Goal: Task Accomplishment & Management: Manage account settings

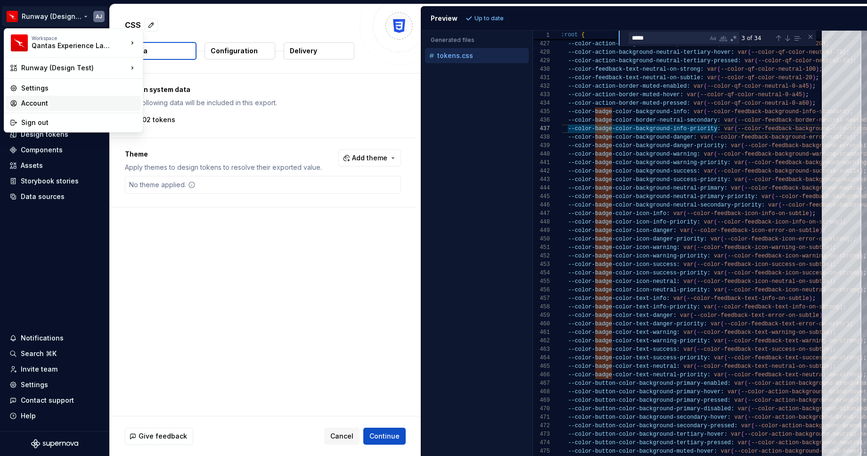
scroll to position [51, 92]
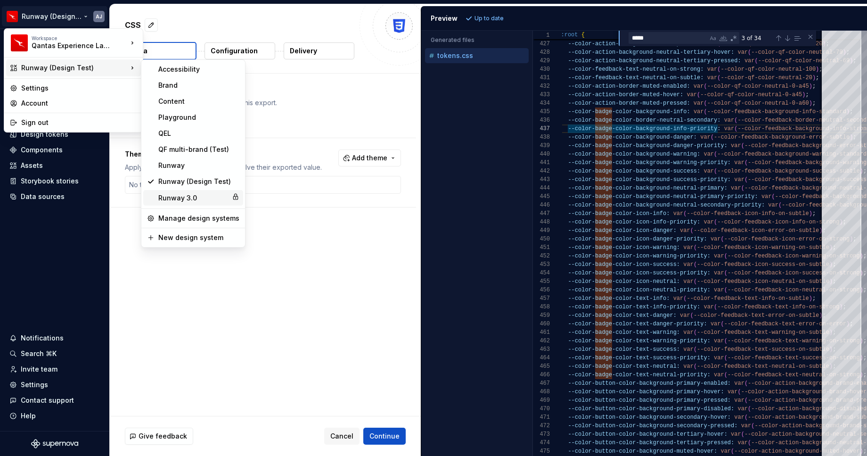
click at [177, 195] on div "Runway 3.0" at bounding box center [193, 197] width 70 height 9
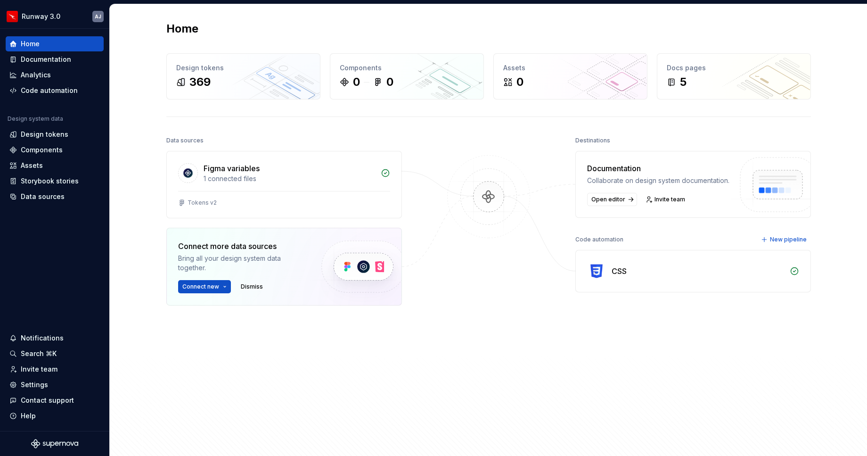
click at [566, 34] on div "Home" at bounding box center [488, 28] width 644 height 15
click at [314, 21] on div "Home Design tokens 369 Components 0 0 Assets 0 Docs pages 5 Data sources Figma …" at bounding box center [488, 232] width 678 height 457
click at [347, 32] on div "Home" at bounding box center [488, 28] width 644 height 15
click at [248, 36] on div "Home" at bounding box center [488, 28] width 644 height 15
click at [226, 76] on div "369" at bounding box center [243, 81] width 134 height 15
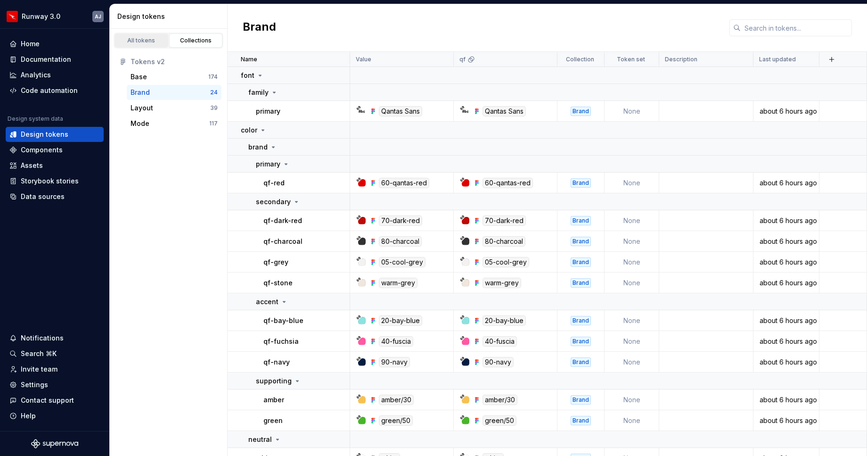
click at [145, 39] on div "All tokens" at bounding box center [141, 41] width 47 height 8
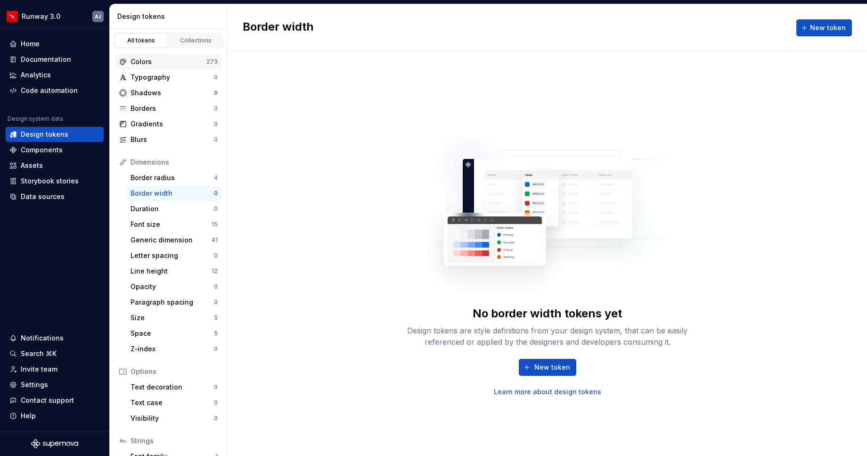
click at [164, 61] on div "Colors" at bounding box center [168, 61] width 76 height 9
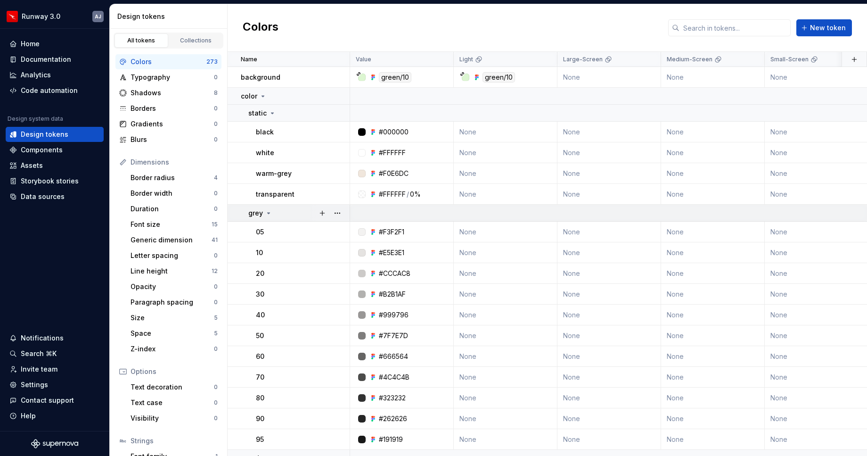
click at [270, 213] on icon at bounding box center [269, 213] width 8 height 8
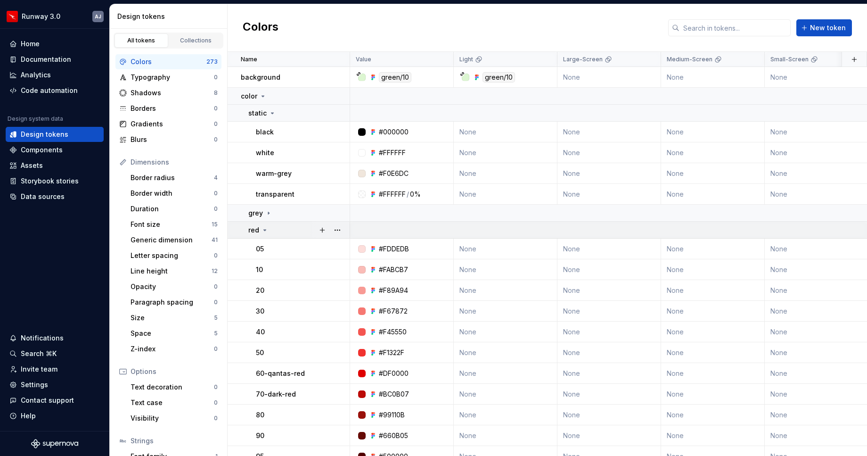
click at [262, 229] on icon at bounding box center [265, 230] width 8 height 8
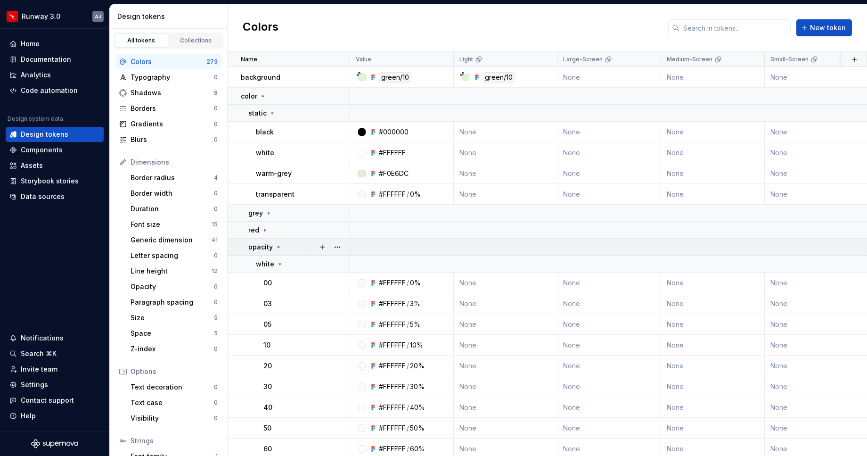
click at [281, 246] on icon at bounding box center [279, 247] width 8 height 8
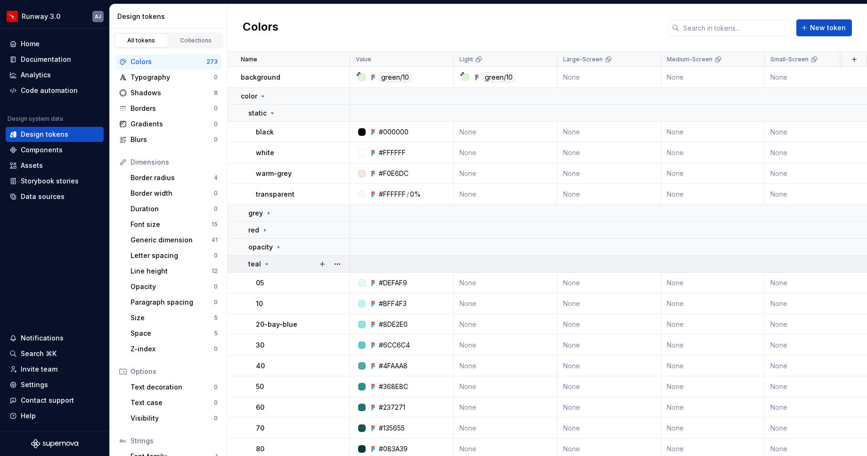
click at [268, 264] on icon at bounding box center [267, 264] width 8 height 8
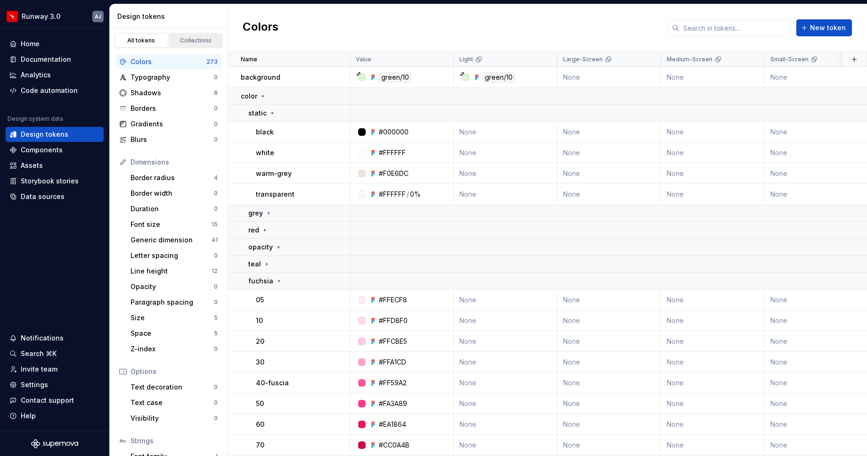
click at [207, 36] on link "Collections" at bounding box center [196, 40] width 54 height 14
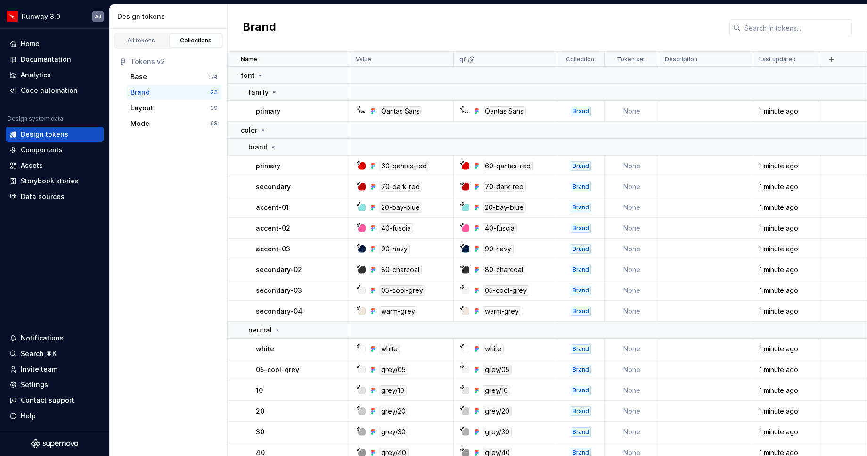
click at [168, 92] on div "Brand" at bounding box center [170, 92] width 80 height 9
click at [171, 94] on div "Brand" at bounding box center [170, 92] width 80 height 9
click at [272, 146] on icon at bounding box center [273, 147] width 8 height 8
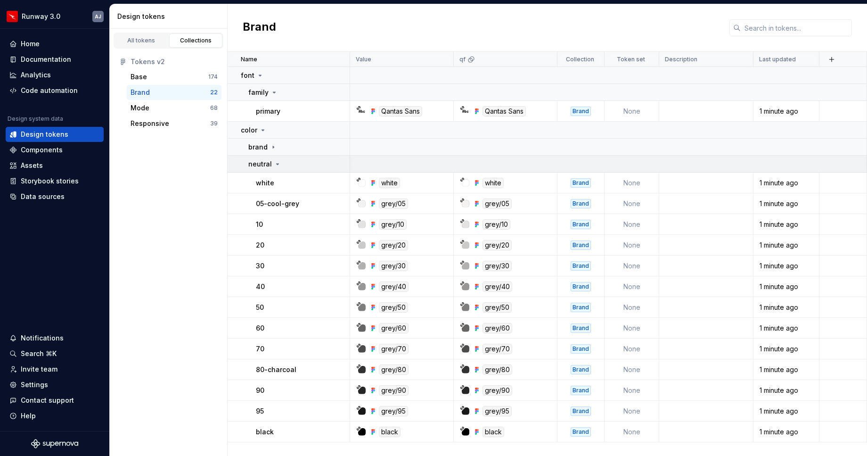
click at [278, 163] on icon at bounding box center [278, 164] width 8 height 8
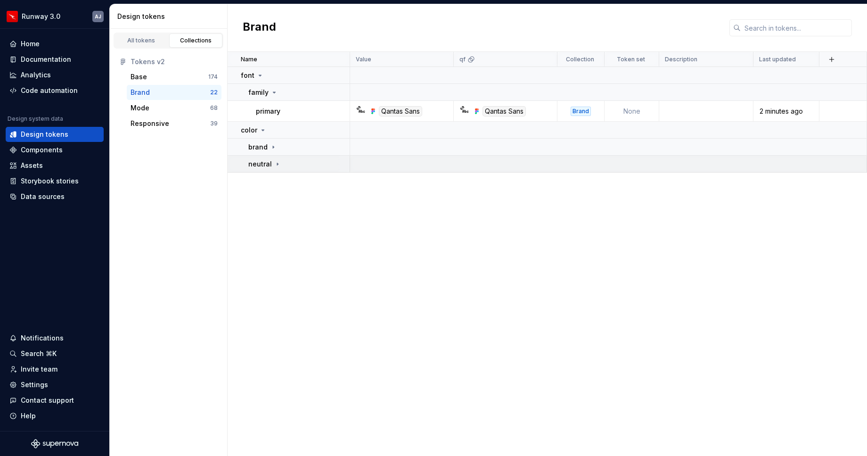
click at [275, 162] on icon at bounding box center [278, 164] width 8 height 8
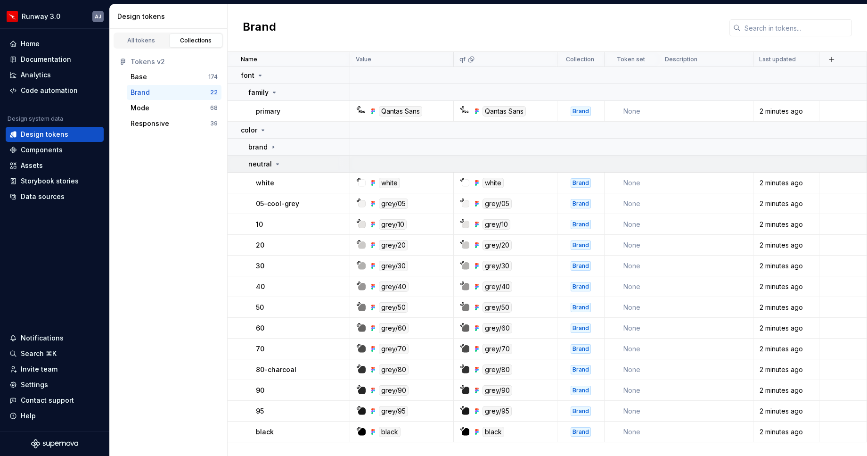
click at [275, 162] on icon at bounding box center [278, 164] width 8 height 8
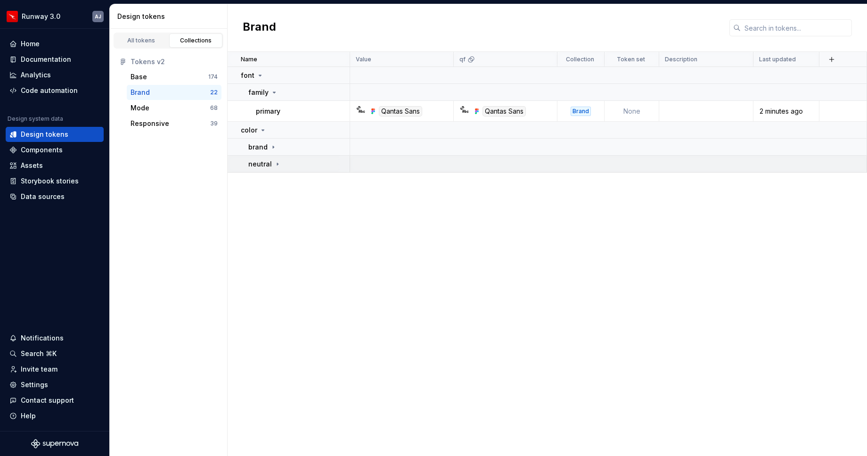
click at [275, 162] on icon at bounding box center [278, 164] width 8 height 8
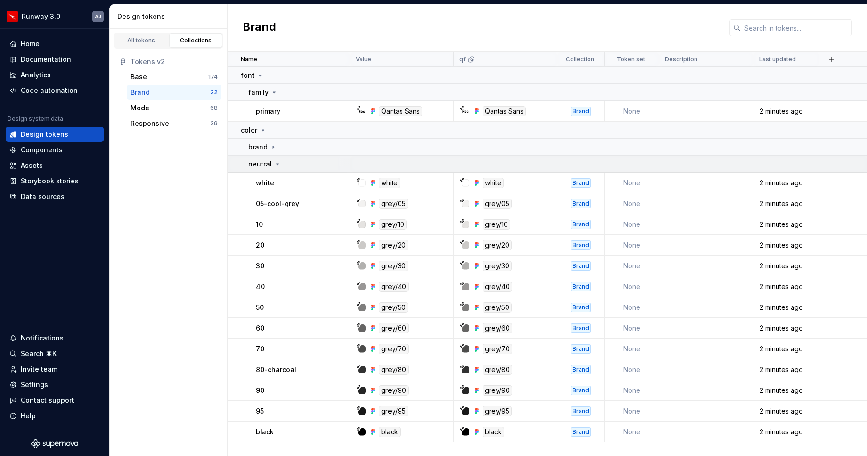
click at [275, 162] on icon at bounding box center [278, 164] width 8 height 8
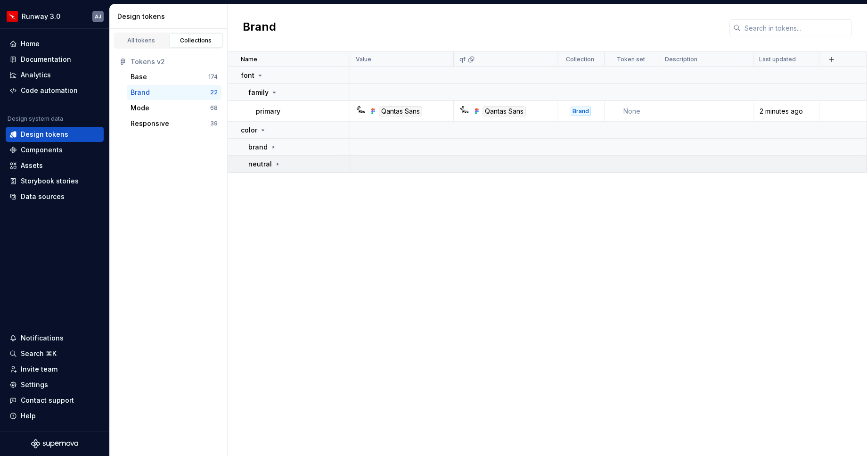
click at [276, 162] on icon at bounding box center [278, 164] width 8 height 8
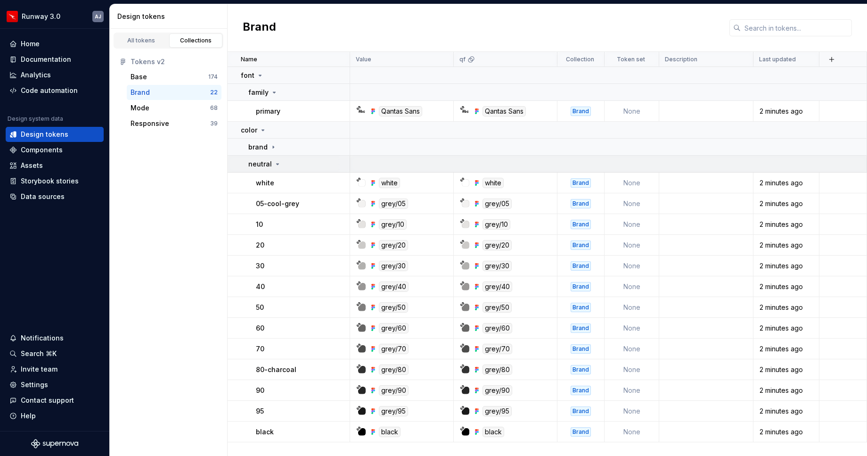
click at [276, 162] on icon at bounding box center [278, 164] width 8 height 8
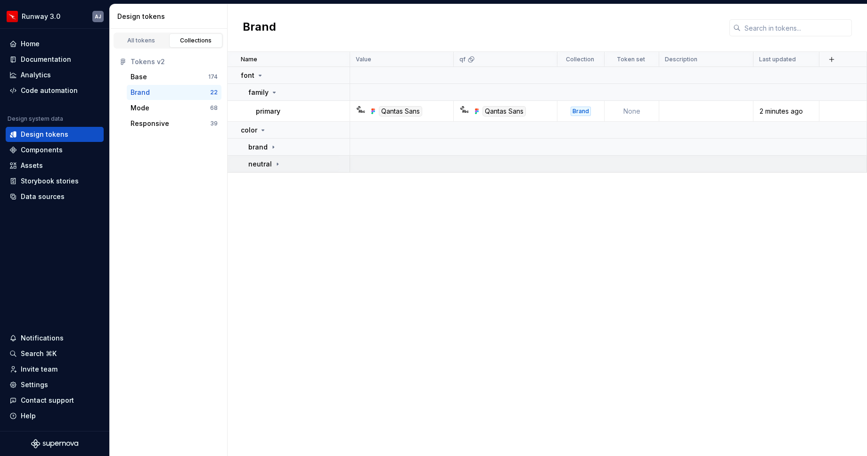
click at [276, 161] on icon at bounding box center [278, 164] width 8 height 8
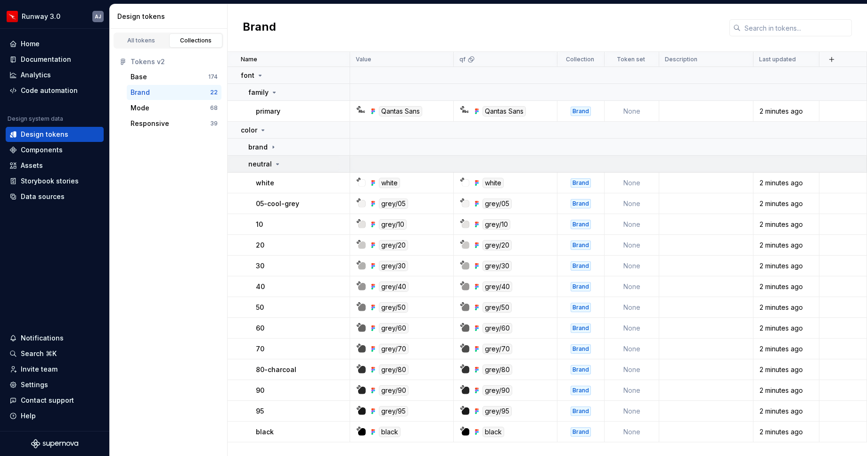
click at [276, 161] on icon at bounding box center [278, 164] width 8 height 8
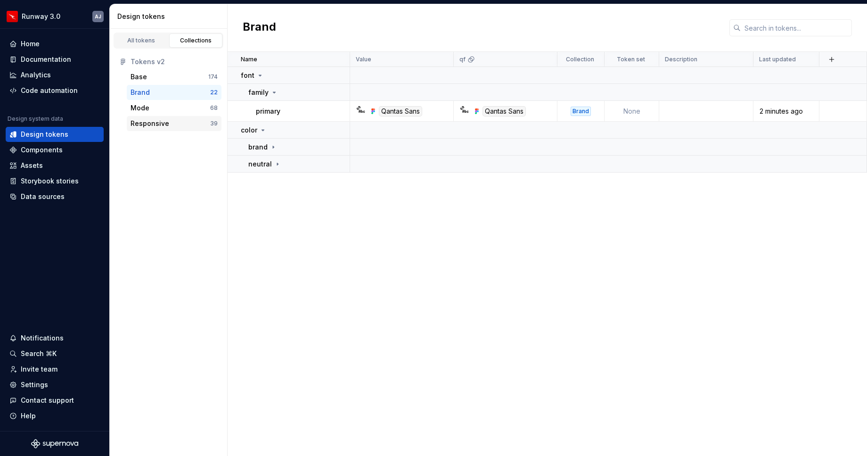
click at [194, 122] on div "Responsive" at bounding box center [170, 123] width 80 height 9
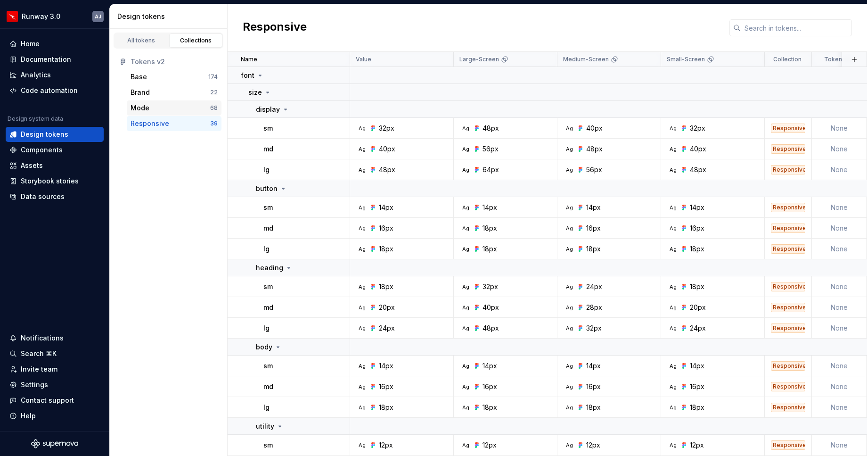
click at [183, 108] on div "Mode" at bounding box center [170, 107] width 80 height 9
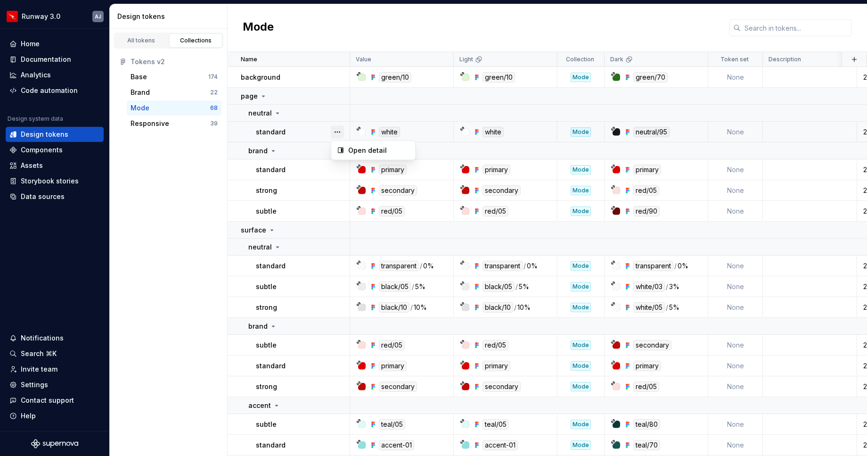
click at [336, 130] on button "button" at bounding box center [337, 131] width 13 height 13
click at [337, 129] on button "button" at bounding box center [337, 131] width 13 height 13
click at [278, 113] on icon at bounding box center [278, 113] width 8 height 8
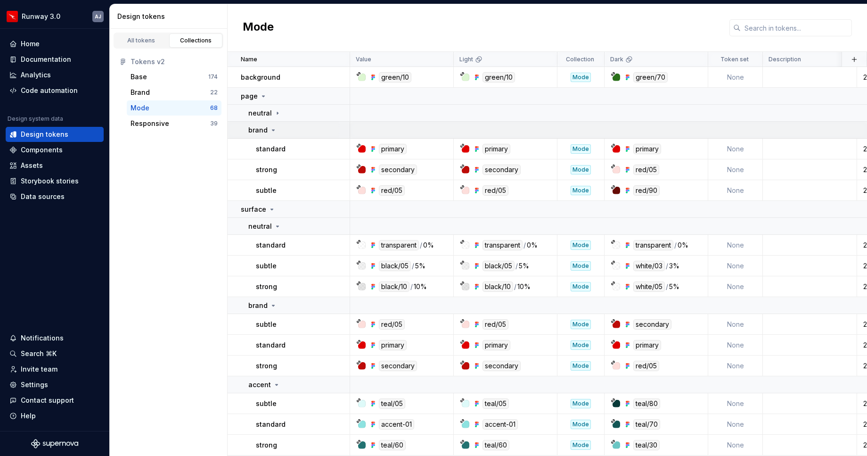
click at [271, 129] on icon at bounding box center [273, 130] width 8 height 8
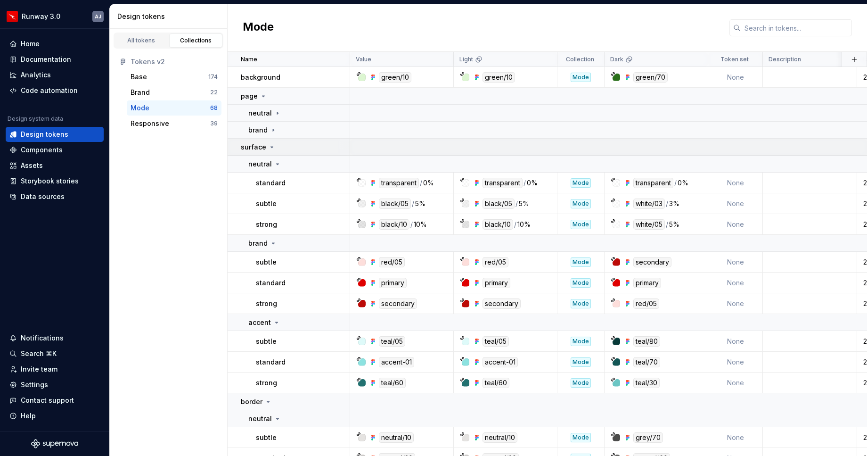
click at [272, 146] on icon at bounding box center [272, 147] width 8 height 8
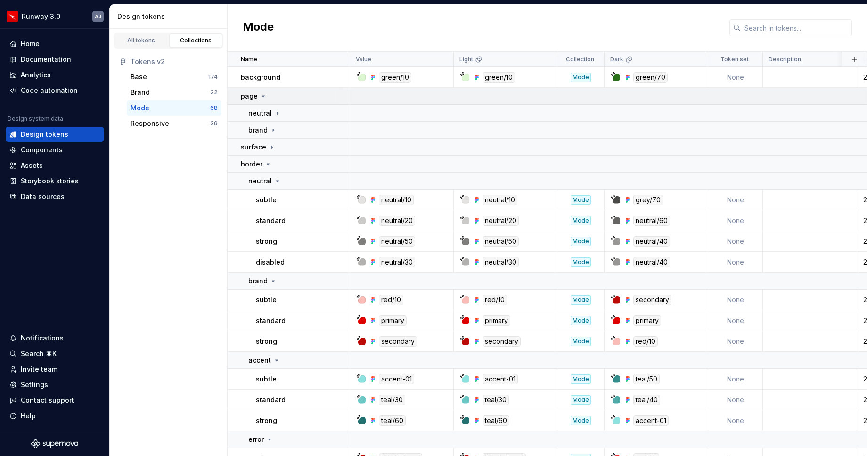
click at [264, 96] on icon at bounding box center [264, 96] width 8 height 8
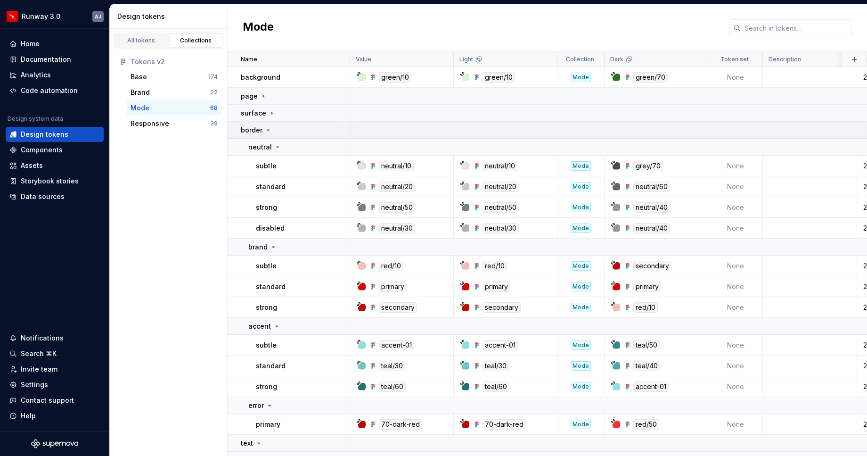
click at [268, 130] on icon at bounding box center [268, 130] width 8 height 8
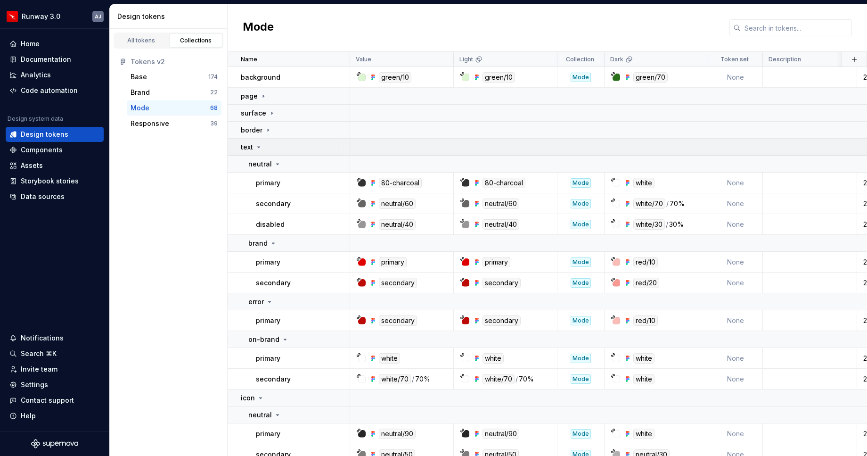
click at [258, 147] on icon at bounding box center [259, 147] width 2 height 1
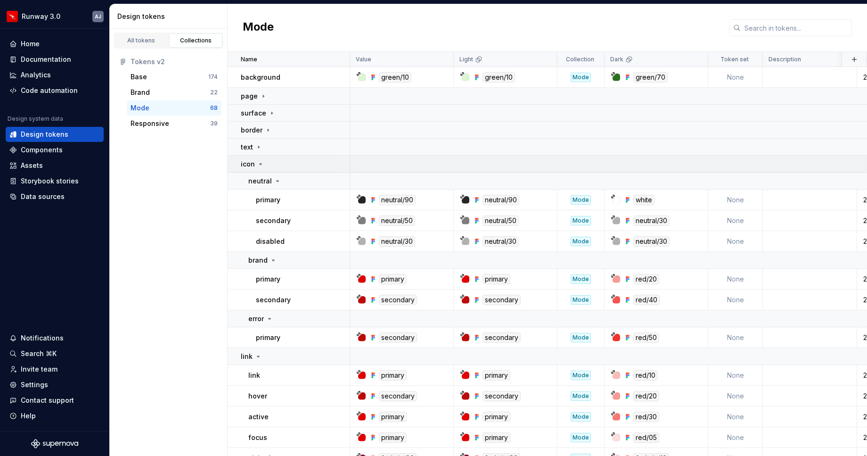
click at [261, 165] on icon at bounding box center [261, 164] width 8 height 8
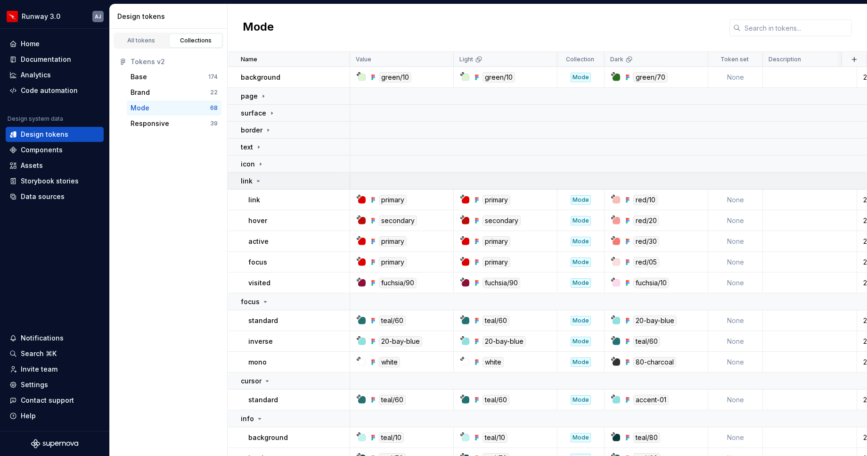
click at [260, 179] on icon at bounding box center [258, 181] width 8 height 8
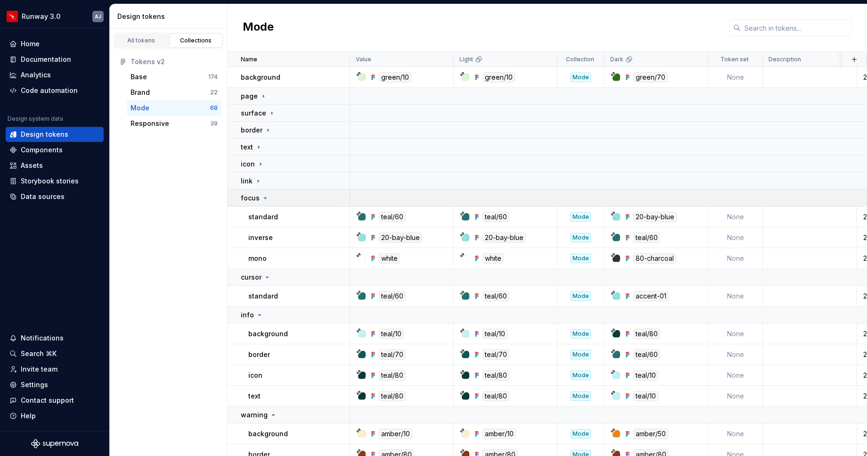
click at [265, 197] on icon at bounding box center [265, 197] width 2 height 1
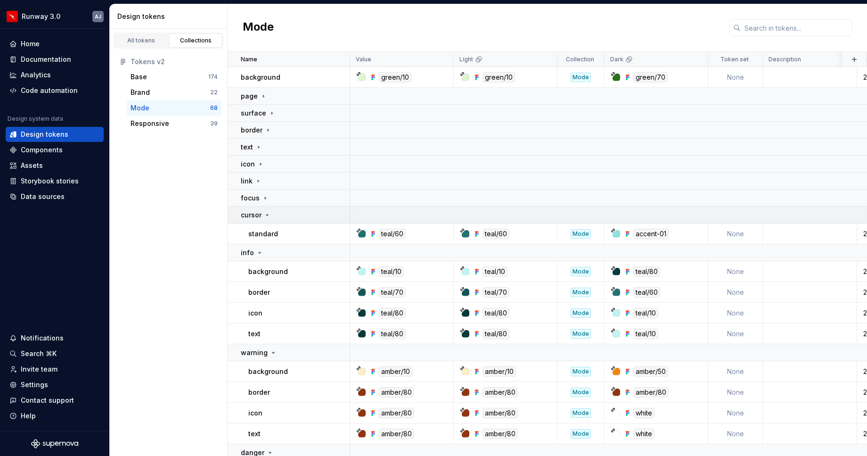
click at [269, 216] on icon at bounding box center [267, 215] width 8 height 8
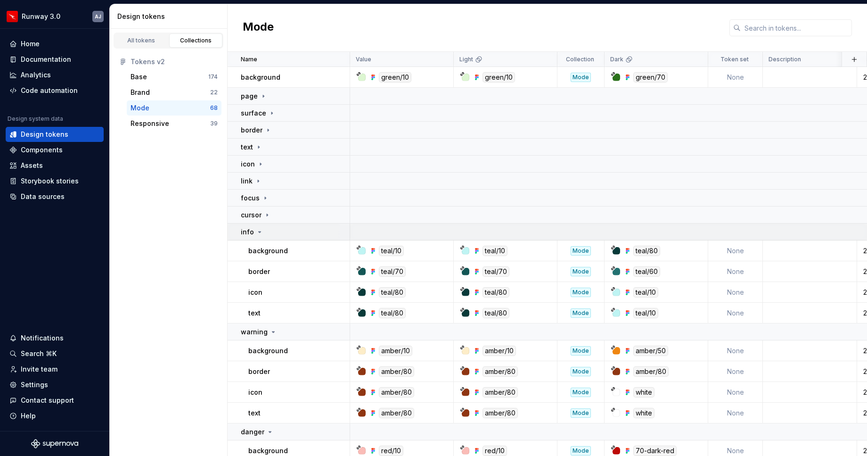
click at [259, 231] on icon at bounding box center [260, 231] width 2 height 1
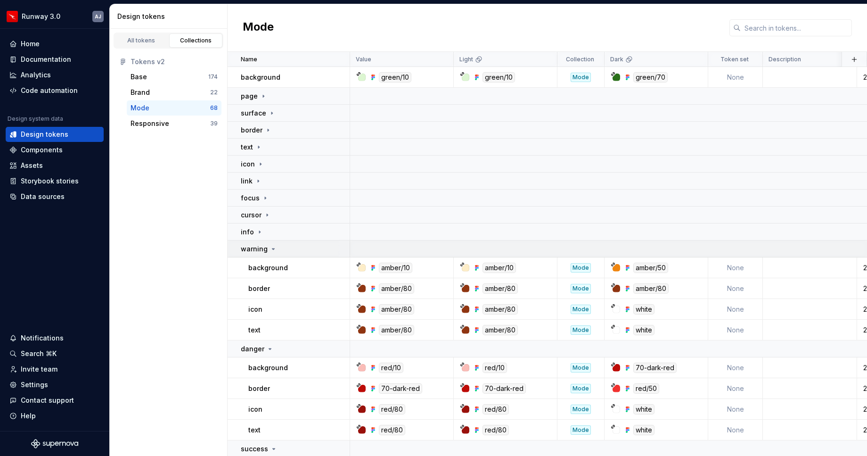
click at [272, 250] on icon at bounding box center [273, 249] width 8 height 8
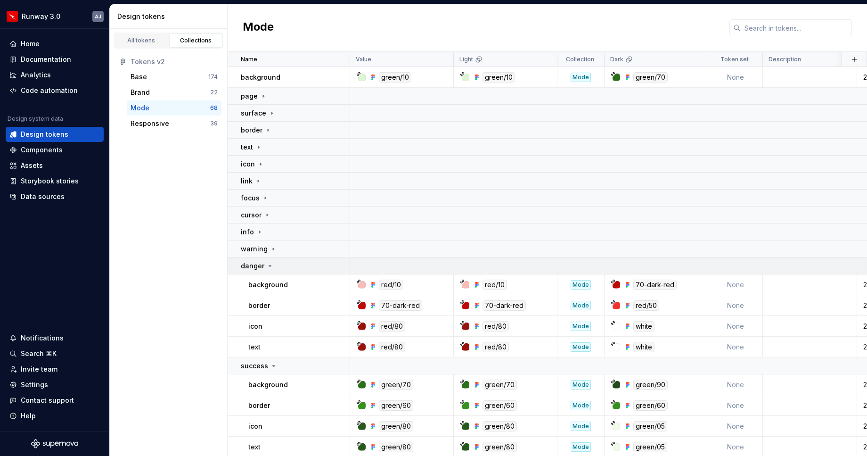
click at [269, 264] on icon at bounding box center [270, 266] width 8 height 8
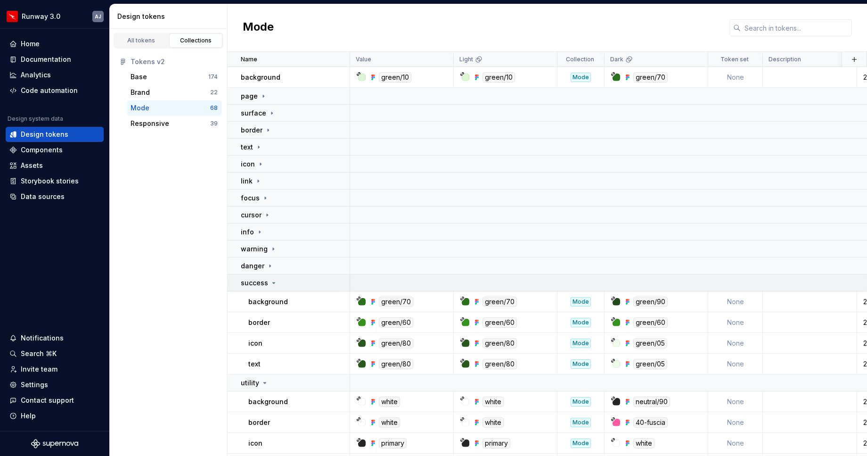
drag, startPoint x: 272, startPoint y: 281, endPoint x: 281, endPoint y: 282, distance: 9.1
click at [273, 281] on icon at bounding box center [274, 283] width 8 height 8
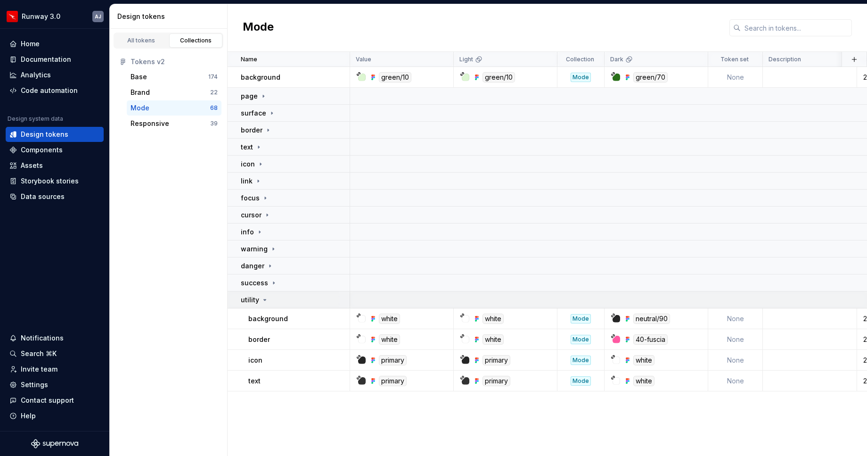
click at [264, 301] on icon at bounding box center [265, 300] width 8 height 8
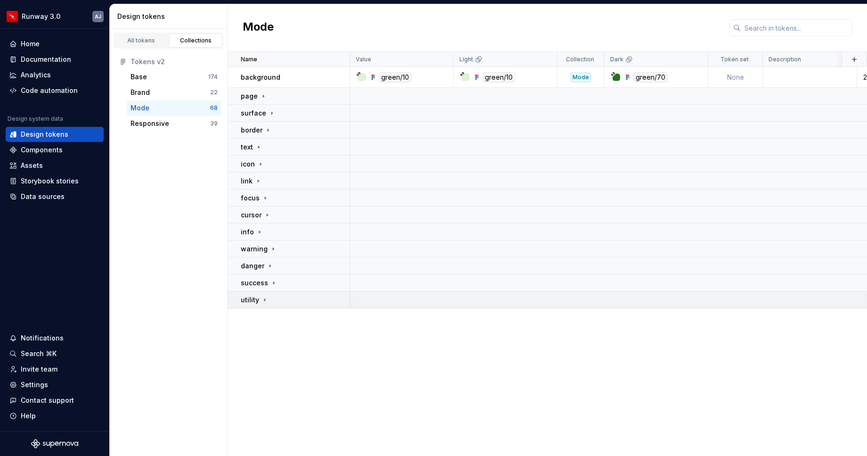
click at [264, 299] on icon at bounding box center [264, 299] width 1 height 2
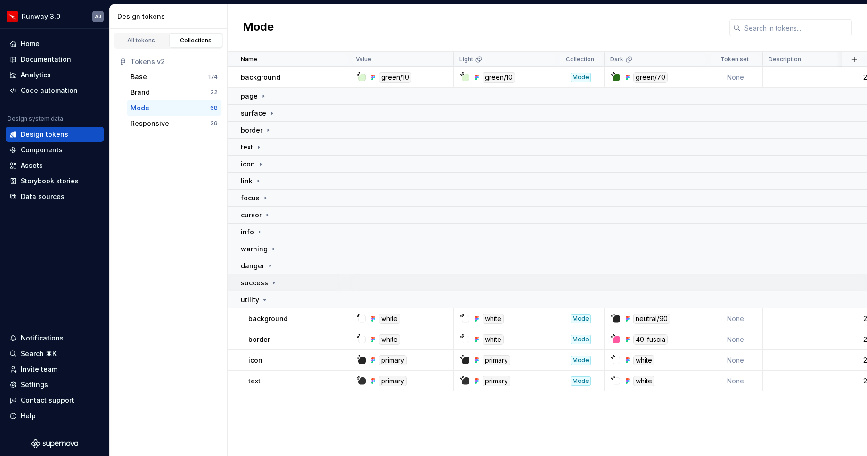
drag, startPoint x: 266, startPoint y: 298, endPoint x: 270, endPoint y: 291, distance: 8.5
click at [267, 297] on icon at bounding box center [265, 300] width 8 height 8
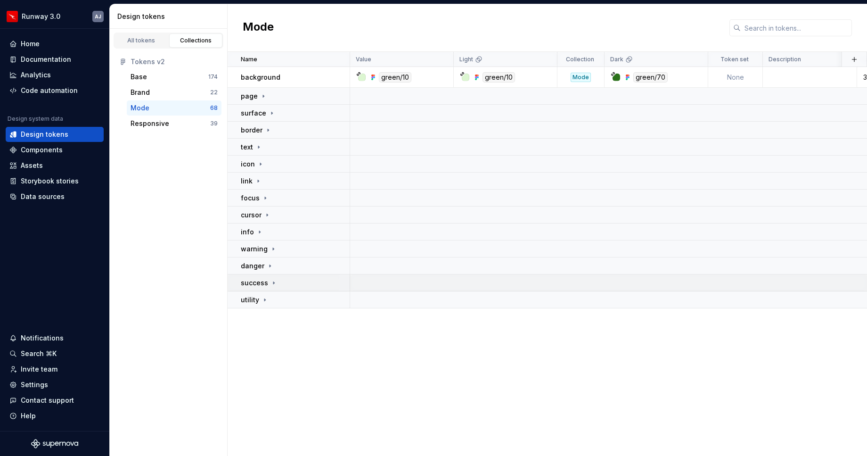
click at [274, 282] on icon at bounding box center [274, 283] width 8 height 8
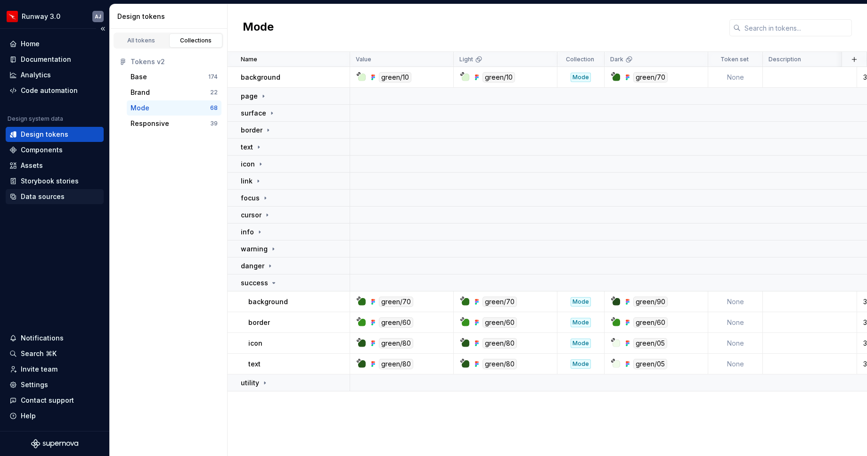
click at [60, 194] on div "Data sources" at bounding box center [43, 196] width 44 height 9
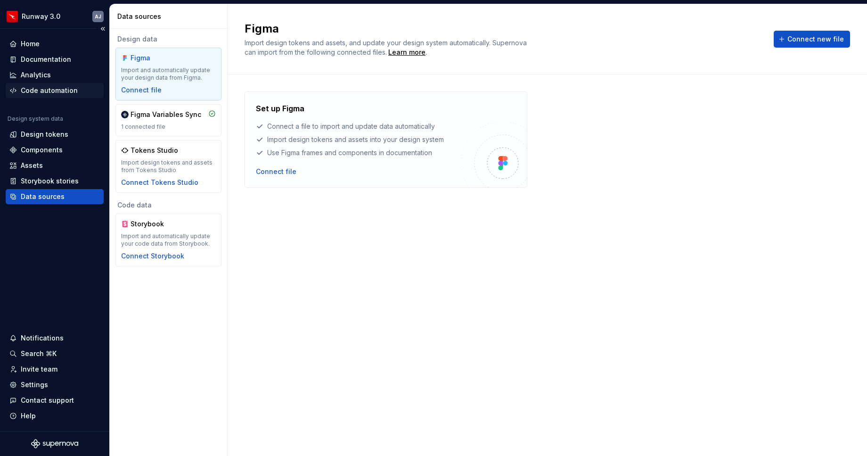
click at [49, 90] on div "Code automation" at bounding box center [49, 90] width 57 height 9
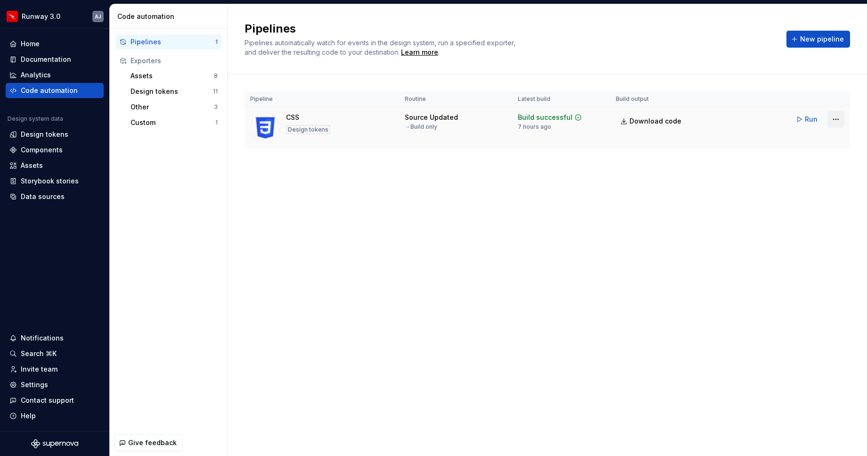
click at [834, 119] on html "Runway 3.0 AJ Home Documentation Analytics Code automation Design system data D…" at bounding box center [433, 228] width 867 height 456
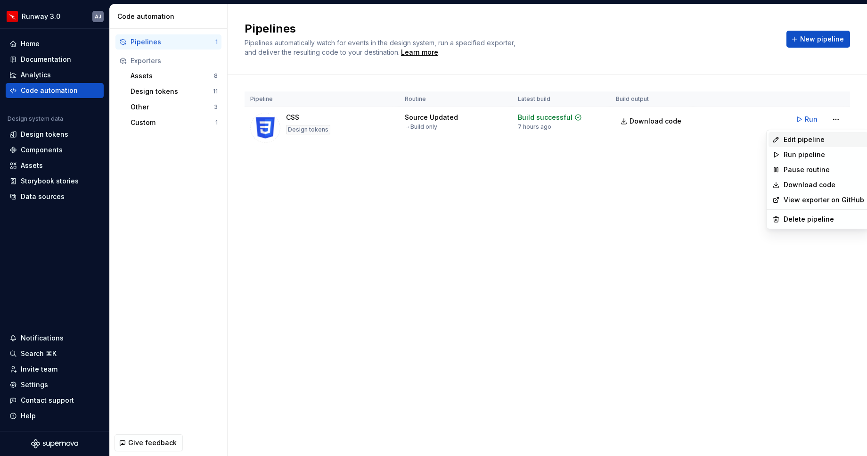
click at [817, 139] on div "Edit pipeline" at bounding box center [823, 139] width 81 height 9
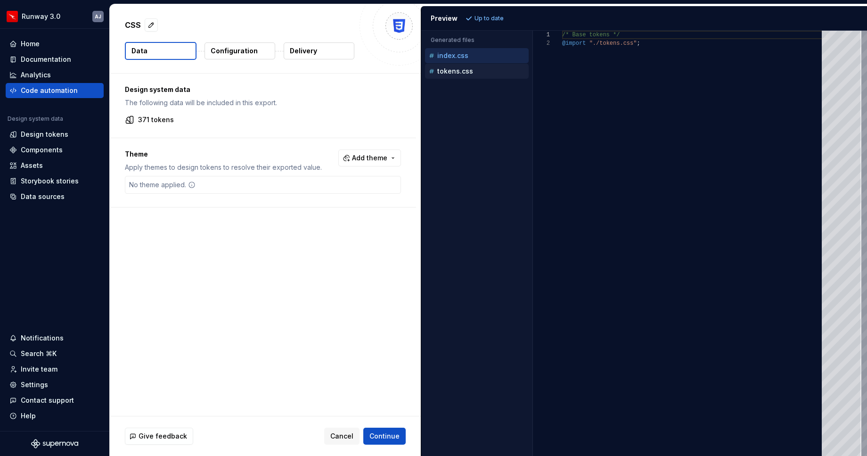
click at [459, 69] on p "tokens.css" at bounding box center [455, 71] width 36 height 8
type textarea "**********"
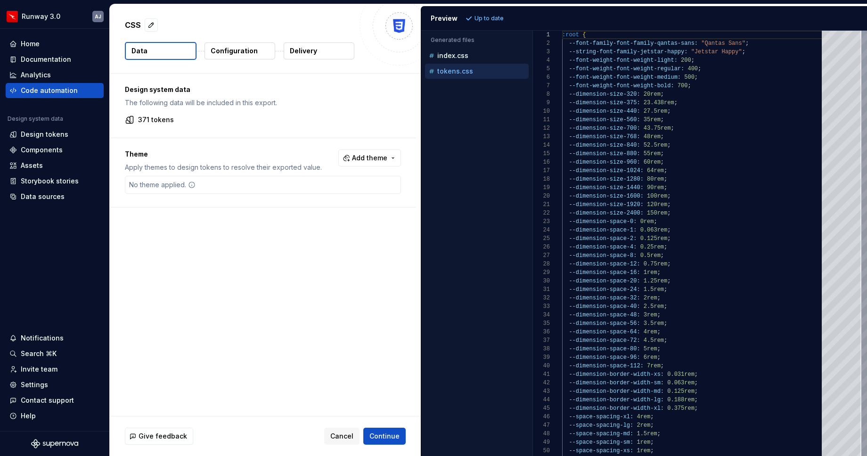
scroll to position [85, 0]
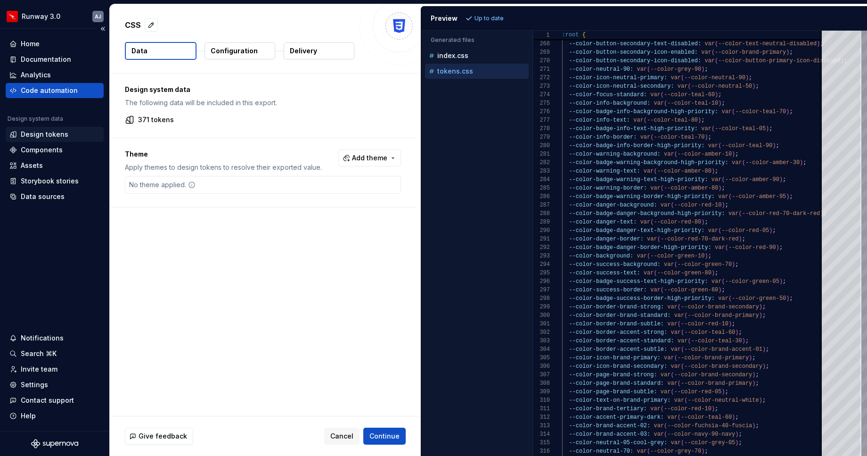
click at [62, 134] on div "Design tokens" at bounding box center [45, 134] width 48 height 9
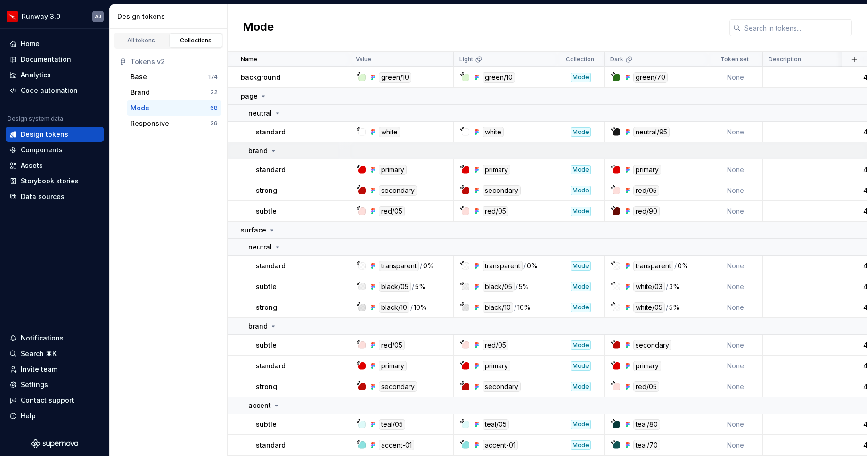
click at [271, 147] on icon at bounding box center [273, 151] width 8 height 8
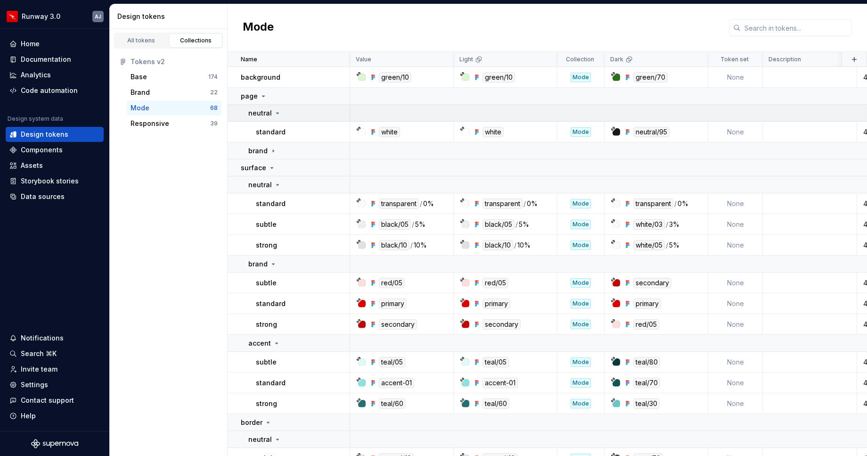
click at [277, 115] on icon at bounding box center [278, 113] width 8 height 8
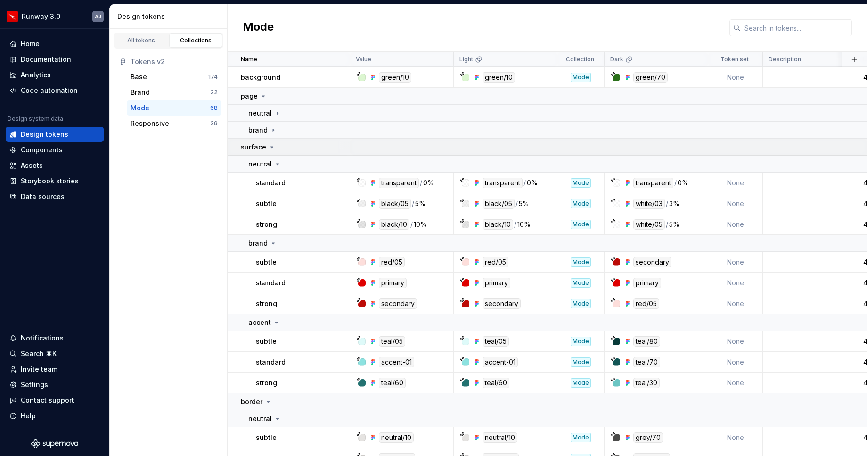
click at [273, 147] on icon at bounding box center [272, 147] width 8 height 8
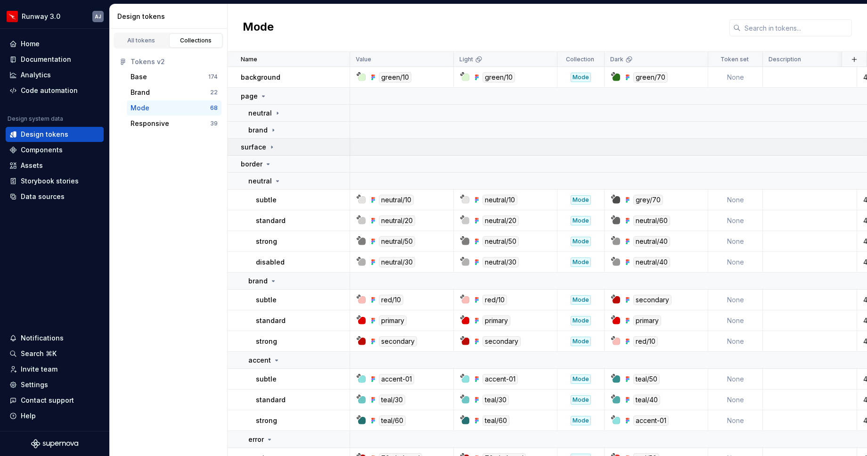
click at [272, 145] on icon at bounding box center [272, 147] width 8 height 8
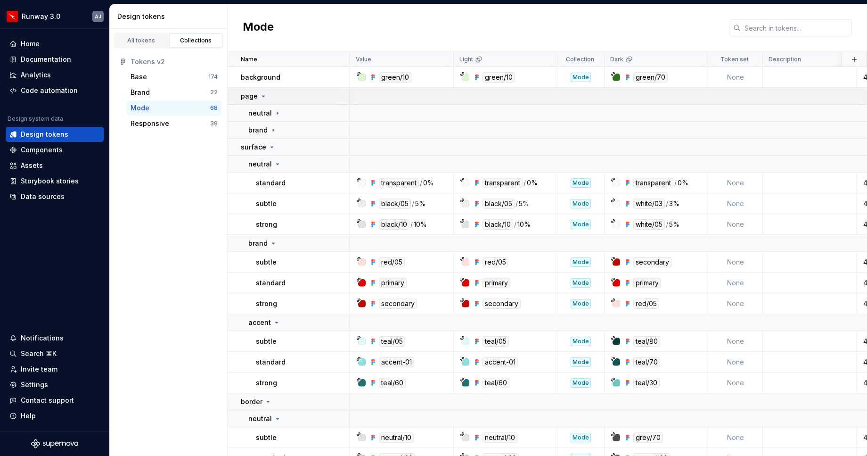
click at [260, 96] on icon at bounding box center [264, 96] width 8 height 8
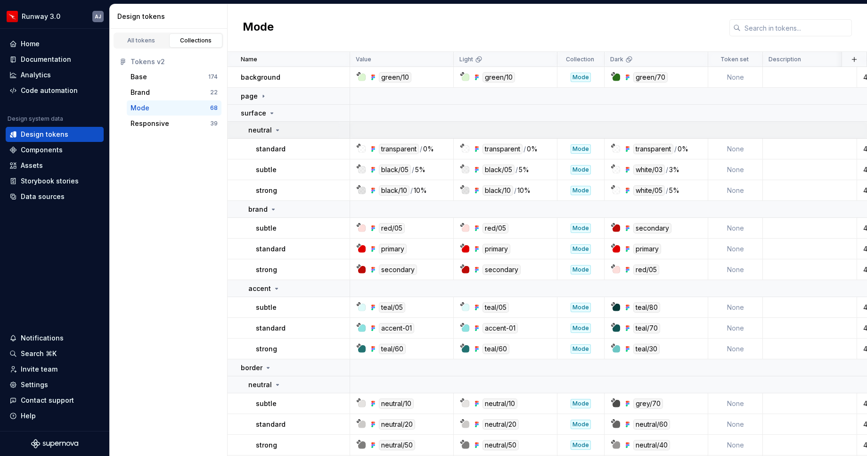
click at [271, 129] on div "neutral" at bounding box center [264, 129] width 33 height 9
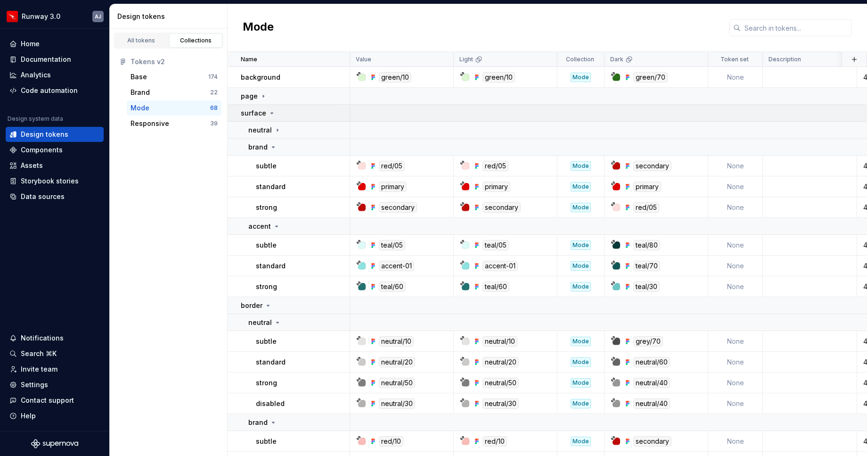
click at [273, 113] on icon at bounding box center [272, 113] width 8 height 8
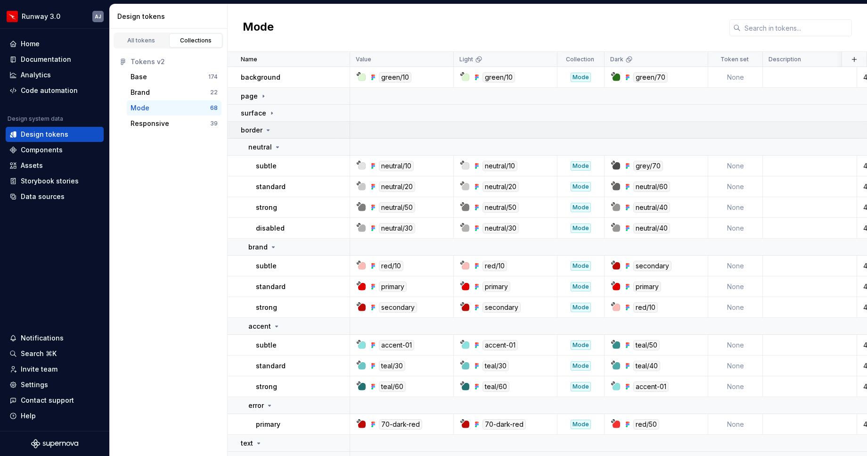
drag, startPoint x: 265, startPoint y: 129, endPoint x: 267, endPoint y: 136, distance: 6.7
click at [265, 129] on icon at bounding box center [268, 130] width 8 height 8
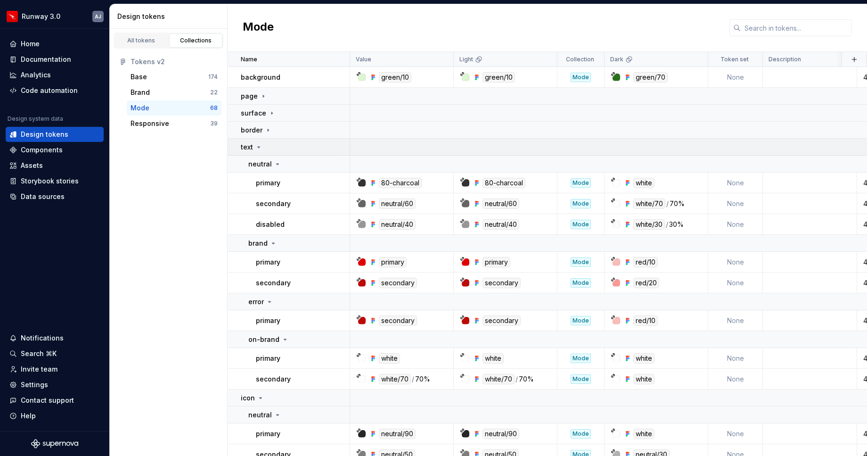
click at [259, 148] on icon at bounding box center [259, 147] width 8 height 8
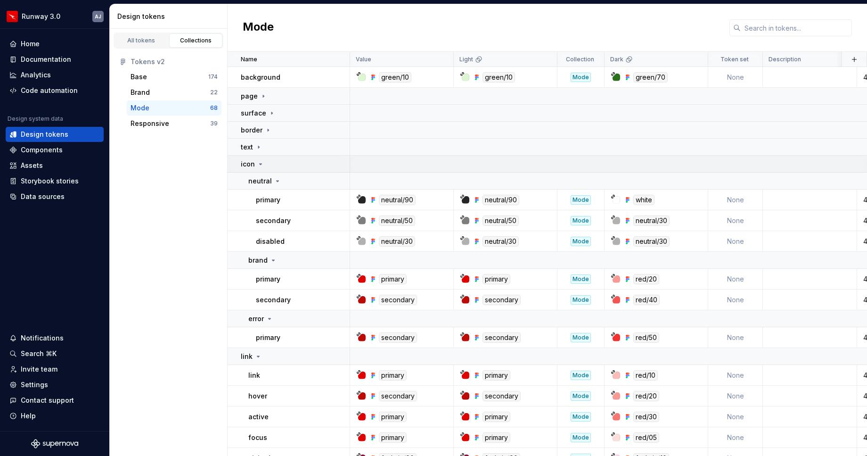
click at [265, 164] on div "icon" at bounding box center [295, 163] width 108 height 9
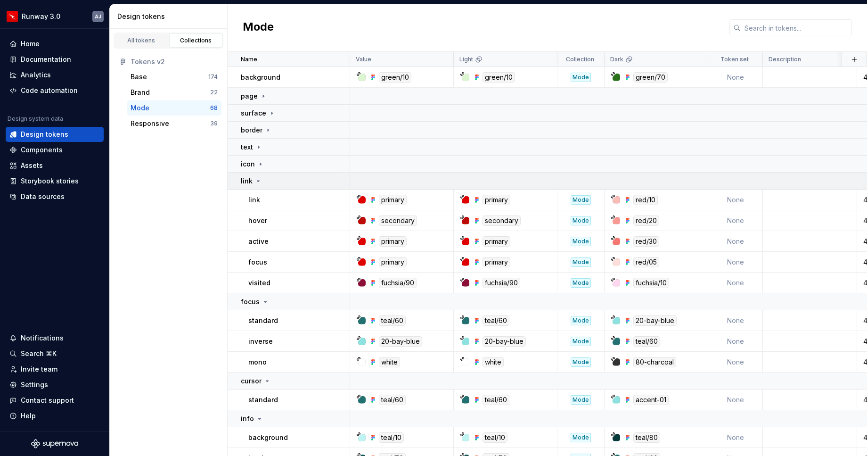
click at [258, 181] on icon at bounding box center [258, 181] width 8 height 8
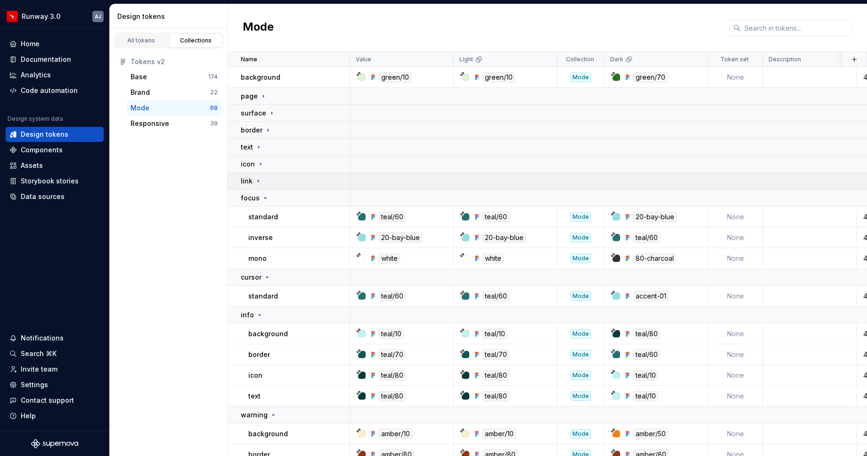
click at [259, 181] on icon at bounding box center [258, 181] width 8 height 8
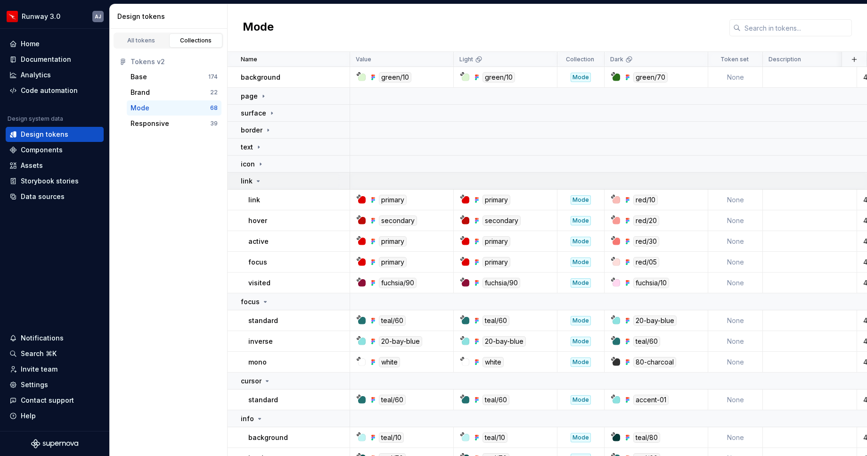
click at [259, 181] on icon at bounding box center [258, 181] width 8 height 8
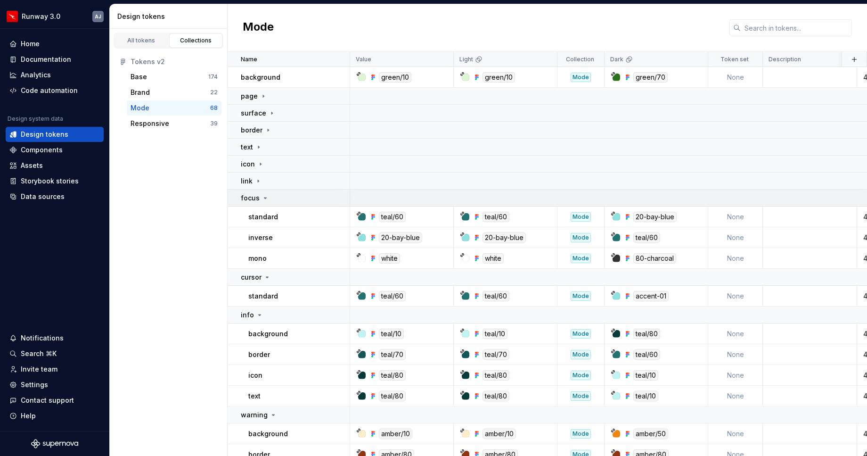
click at [266, 197] on icon at bounding box center [265, 198] width 8 height 8
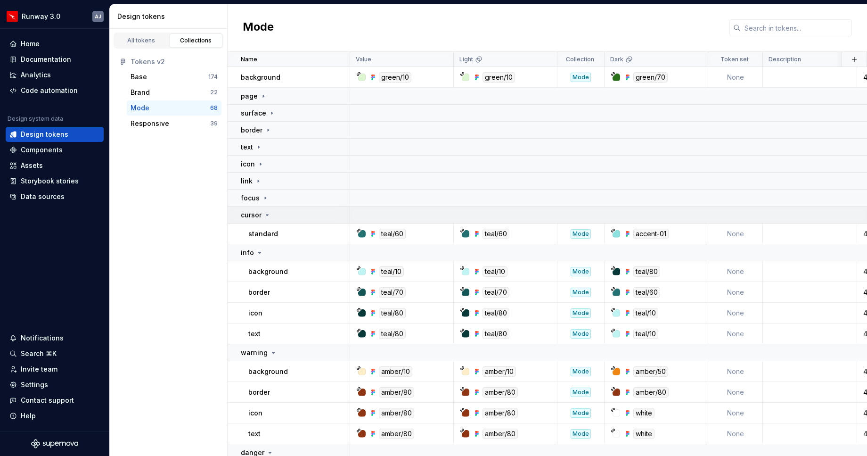
click at [266, 214] on icon at bounding box center [267, 214] width 2 height 1
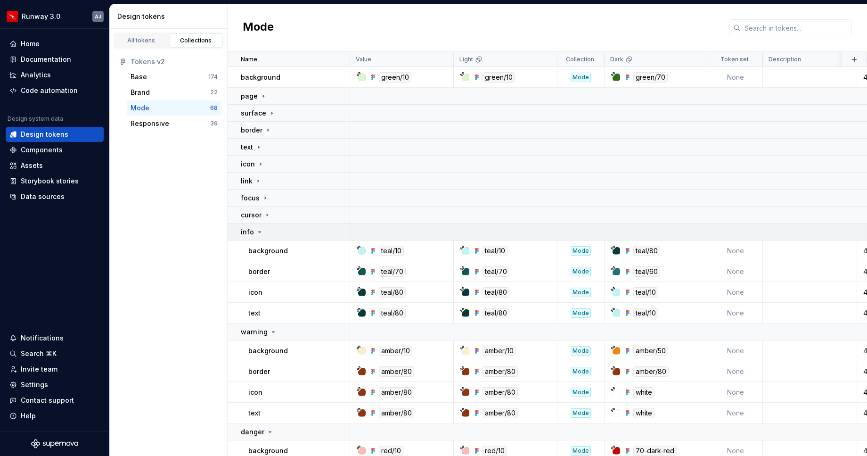
click at [258, 229] on icon at bounding box center [260, 232] width 8 height 8
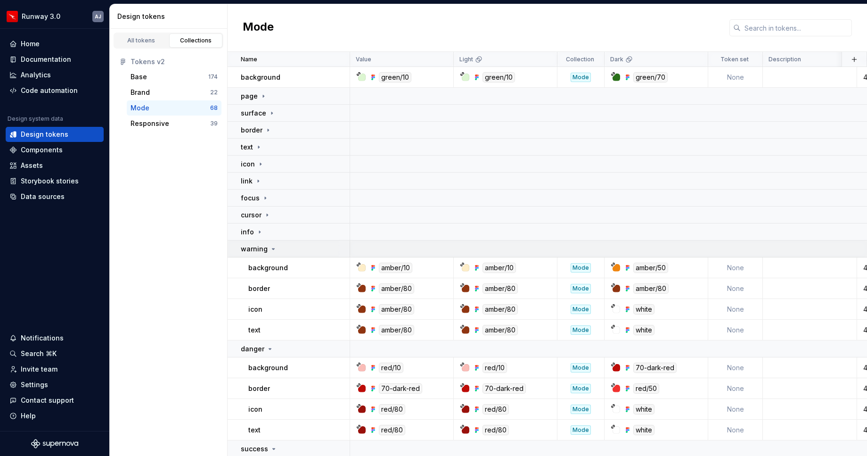
click at [272, 248] on icon at bounding box center [273, 248] width 2 height 1
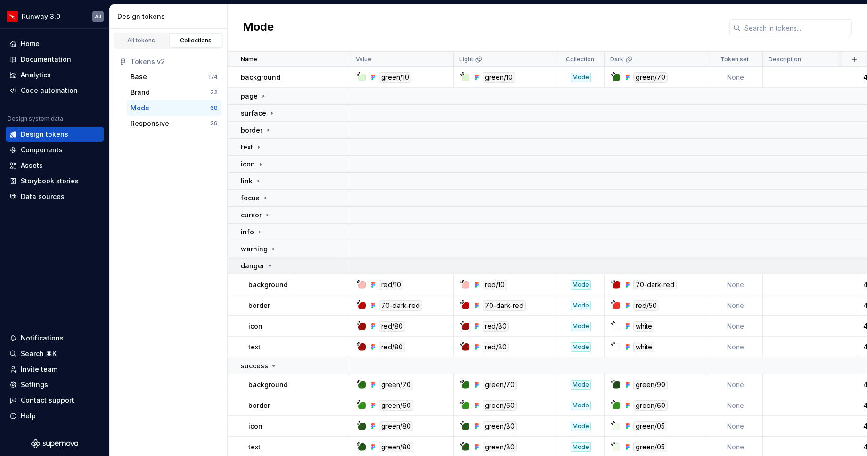
click at [266, 265] on icon at bounding box center [270, 266] width 8 height 8
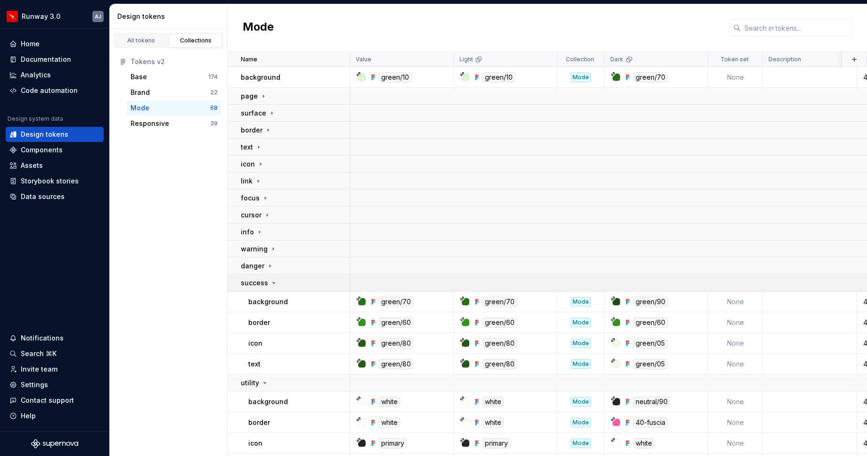
click at [272, 282] on icon at bounding box center [274, 283] width 8 height 8
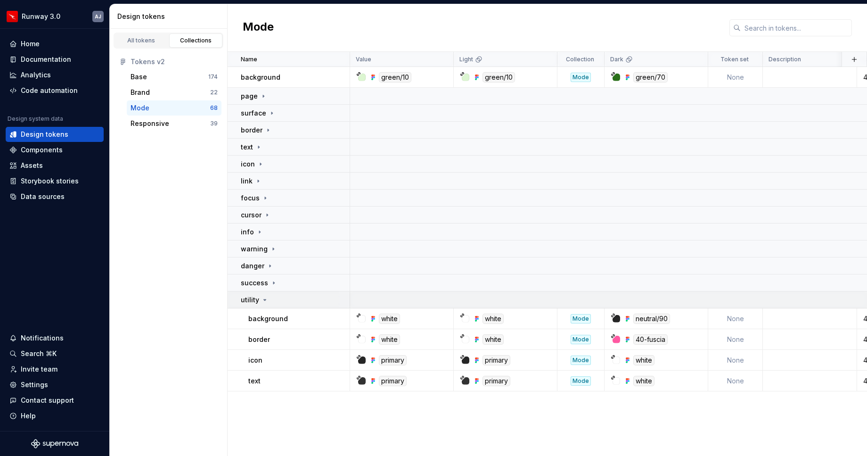
click at [265, 297] on icon at bounding box center [265, 300] width 8 height 8
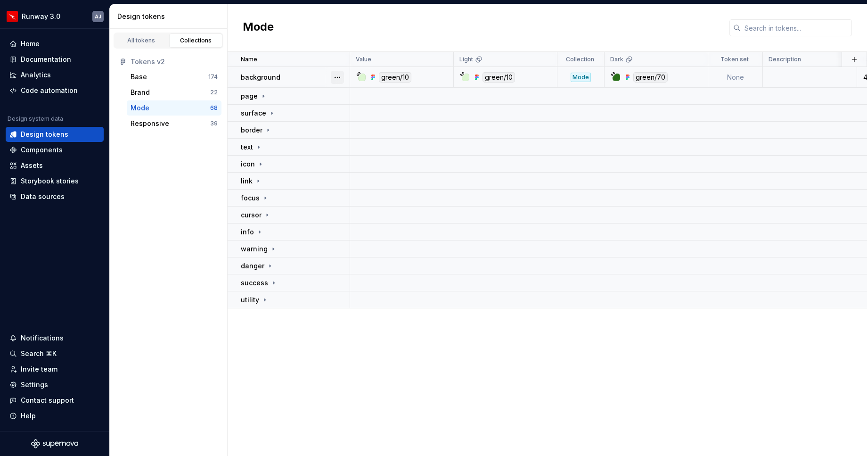
click at [335, 75] on button "button" at bounding box center [337, 77] width 13 height 13
click at [356, 94] on div "Open detail" at bounding box center [378, 95] width 61 height 9
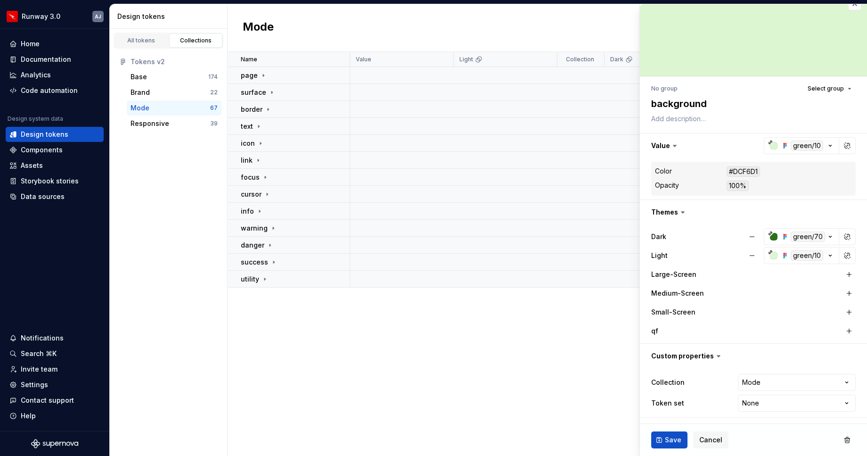
scroll to position [13, 0]
type textarea "*"
click at [364, 316] on div "Name Value Light Collection Dark Token set Description Last updated page surfac…" at bounding box center [547, 254] width 639 height 404
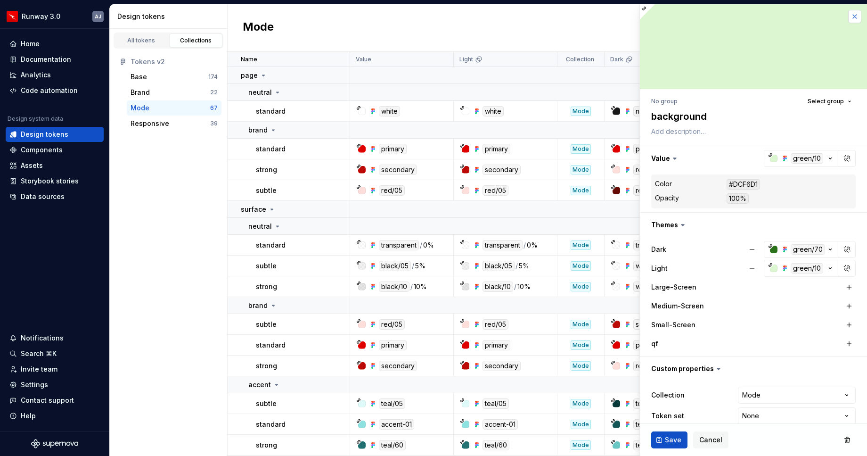
click at [857, 16] on button "button" at bounding box center [854, 16] width 13 height 13
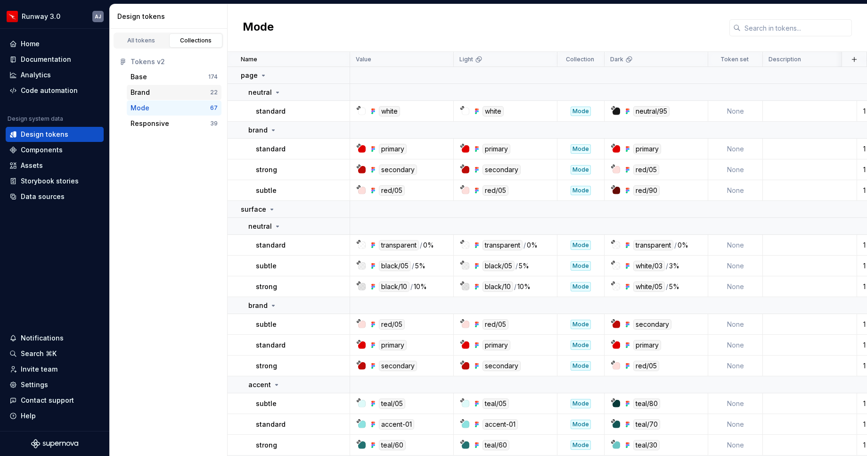
click at [160, 92] on div "Brand" at bounding box center [170, 92] width 80 height 9
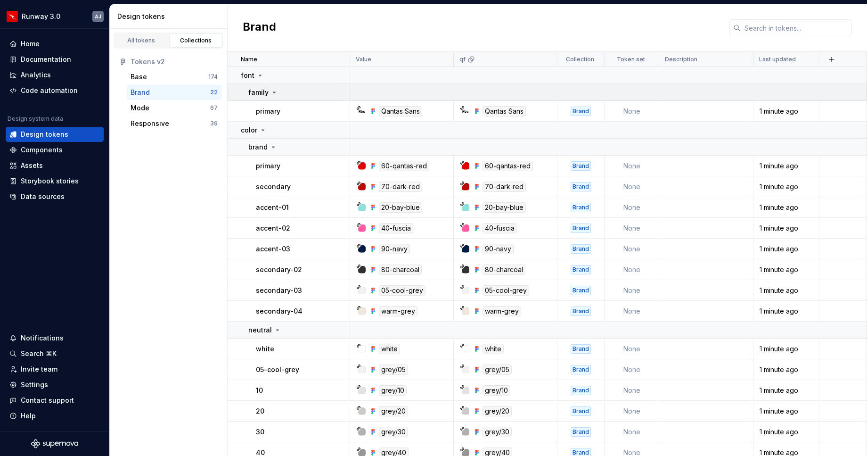
click at [272, 90] on icon at bounding box center [274, 93] width 8 height 8
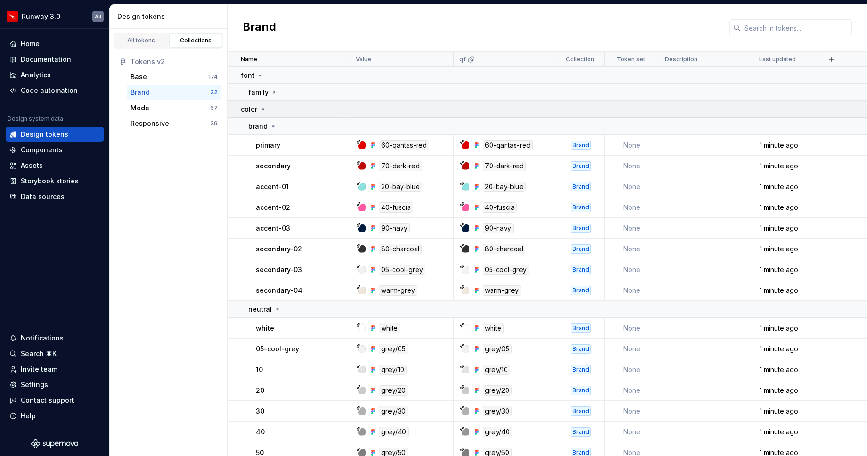
click at [263, 109] on icon at bounding box center [263, 109] width 2 height 1
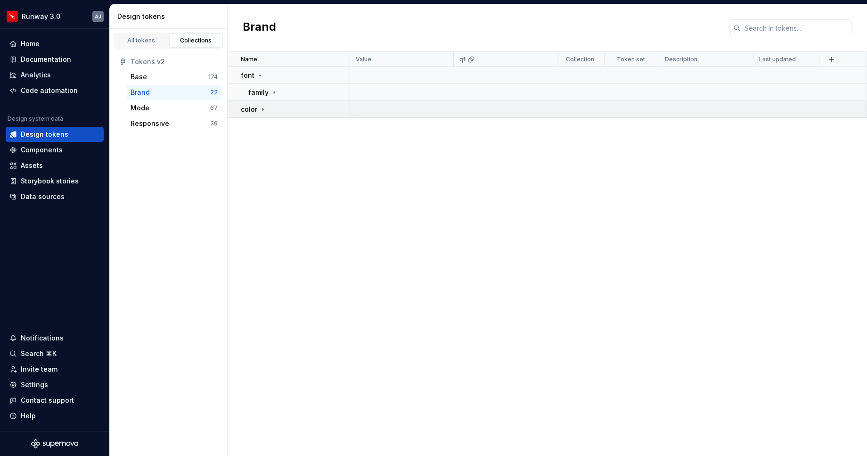
click at [262, 106] on icon at bounding box center [263, 110] width 8 height 8
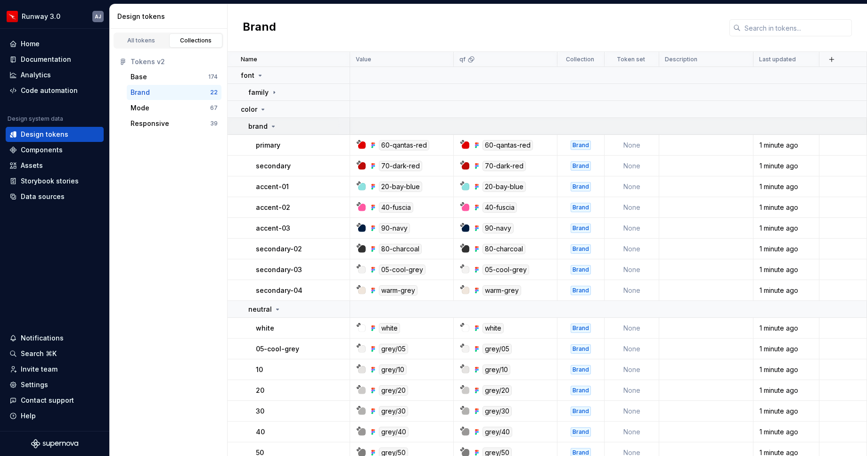
click at [272, 127] on icon at bounding box center [273, 126] width 8 height 8
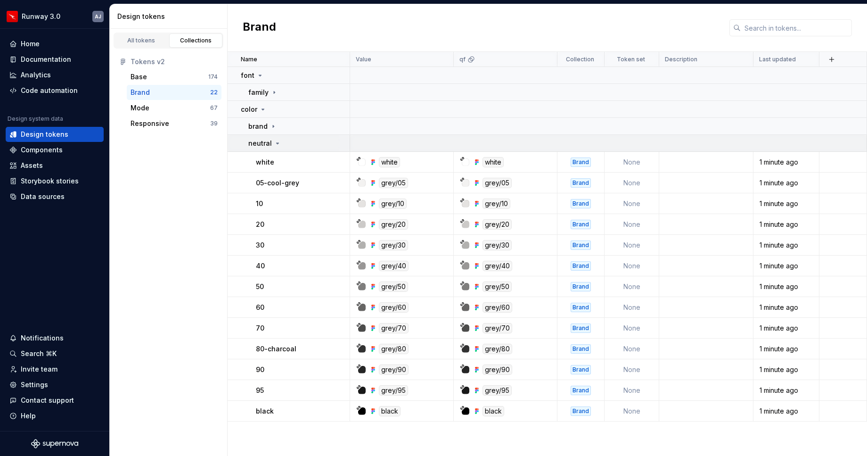
click at [274, 140] on icon at bounding box center [278, 143] width 8 height 8
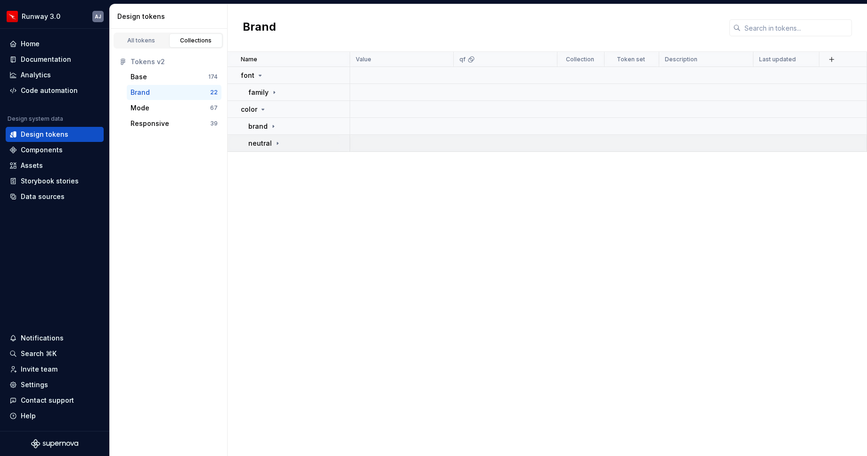
click at [274, 141] on icon at bounding box center [278, 143] width 8 height 8
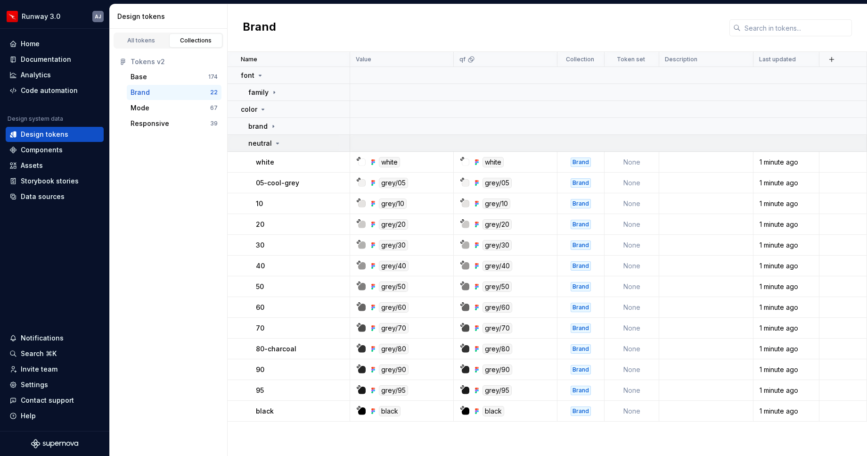
click at [275, 141] on icon at bounding box center [278, 143] width 8 height 8
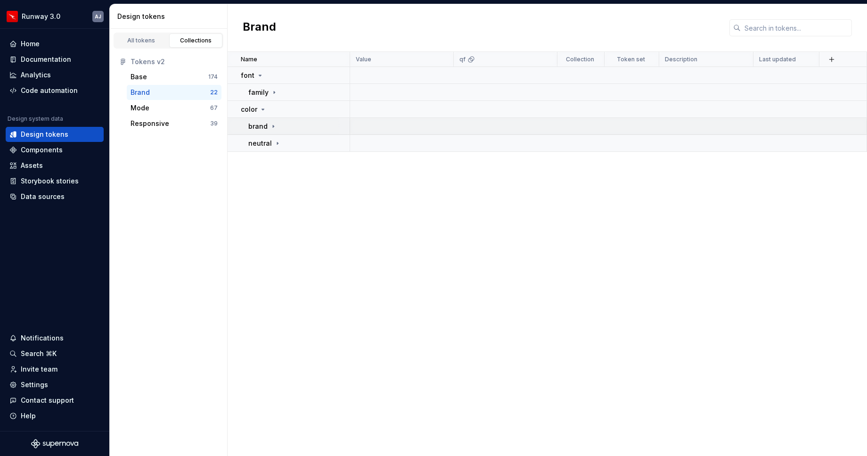
click at [274, 125] on icon at bounding box center [273, 126] width 8 height 8
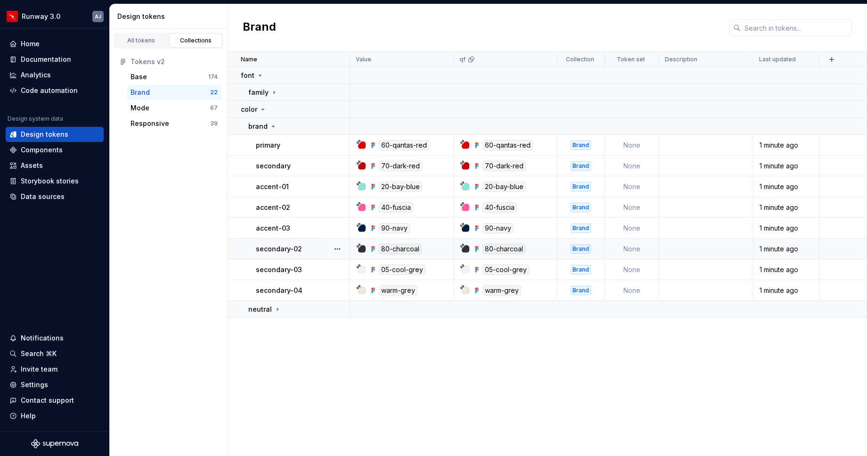
click at [290, 251] on p "secondary-02" at bounding box center [279, 248] width 46 height 9
click at [274, 125] on icon at bounding box center [273, 126] width 8 height 8
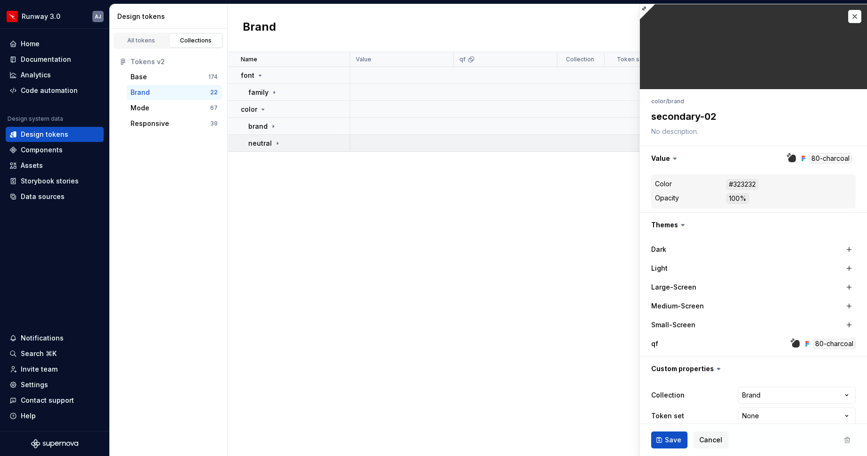
click at [275, 142] on icon at bounding box center [278, 143] width 8 height 8
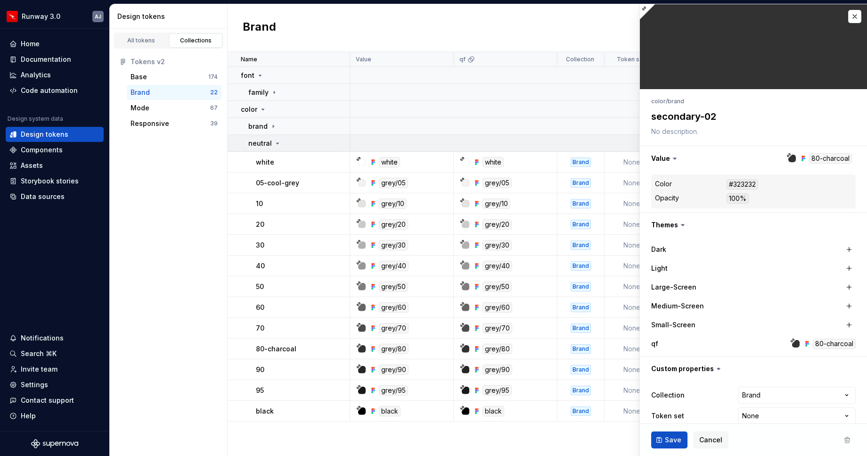
type textarea "*"
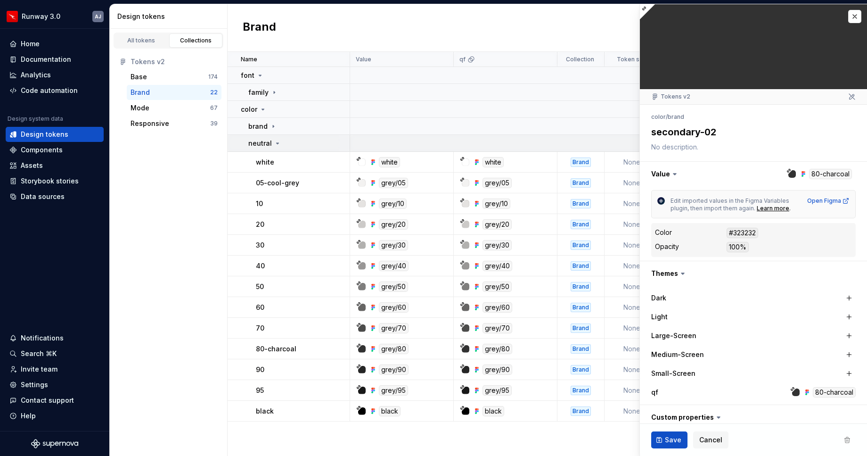
click at [275, 142] on icon at bounding box center [278, 143] width 8 height 8
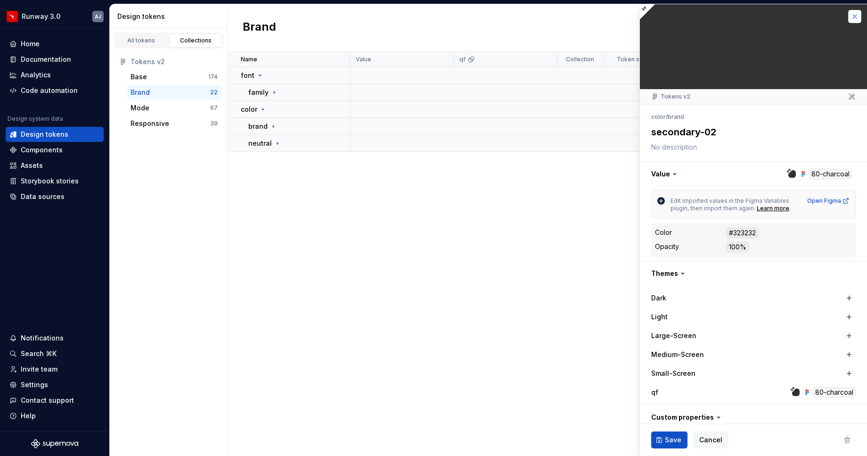
click at [853, 13] on button "button" at bounding box center [854, 16] width 13 height 13
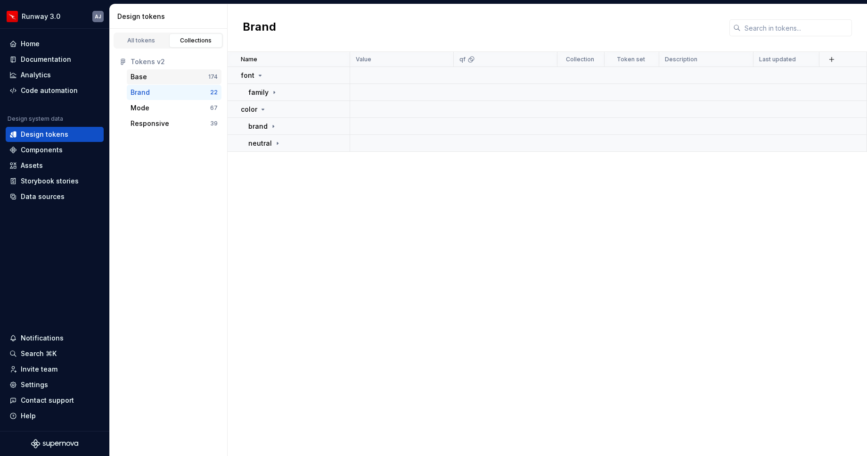
click at [147, 77] on div "Base" at bounding box center [169, 76] width 78 height 9
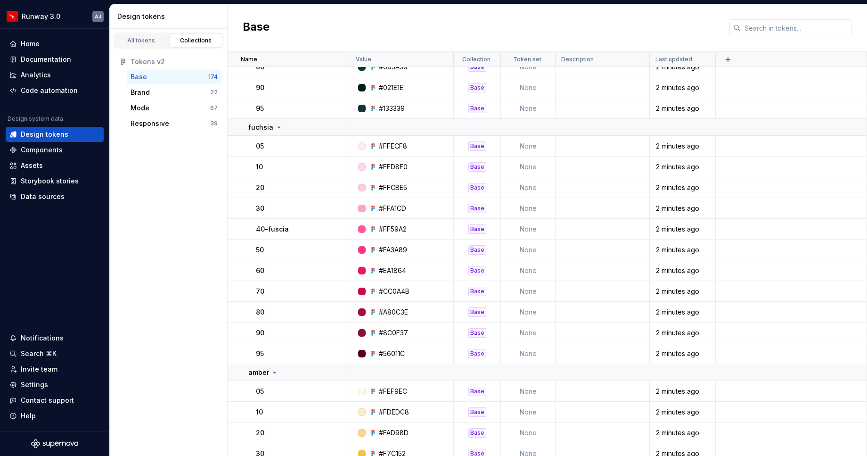
scroll to position [1369, 0]
click at [147, 43] on div "All tokens" at bounding box center [141, 41] width 47 height 8
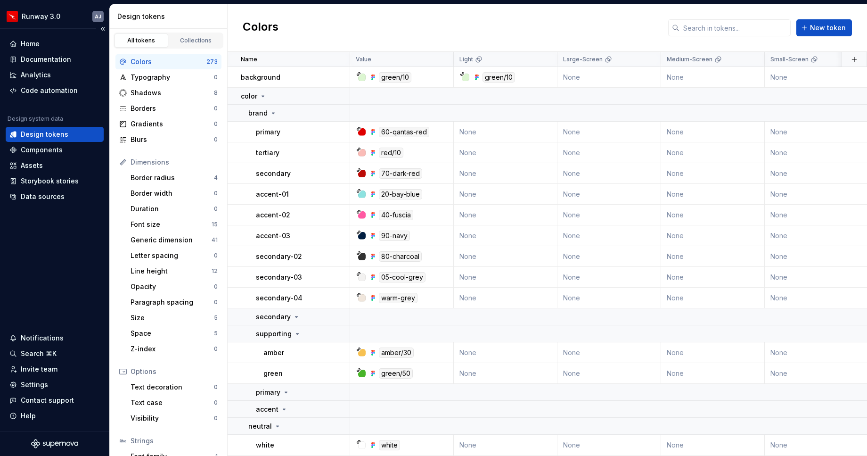
click at [42, 133] on div "Design tokens" at bounding box center [45, 134] width 48 height 9
click at [34, 41] on div "Home" at bounding box center [30, 43] width 19 height 9
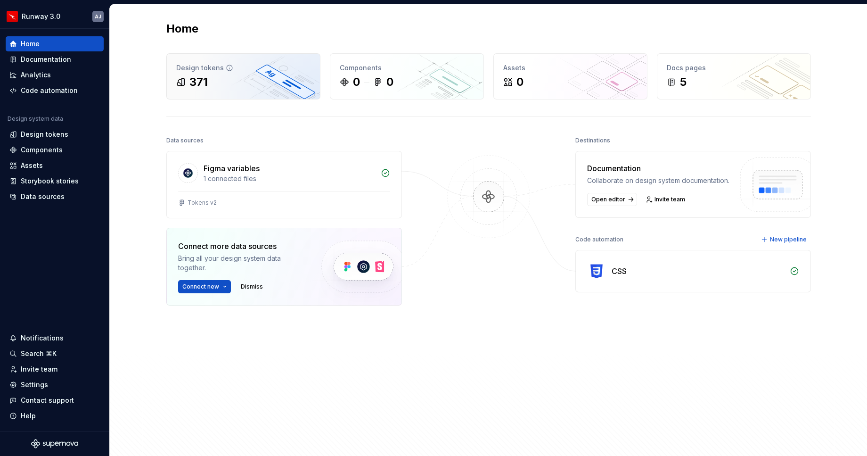
click at [270, 87] on div "371" at bounding box center [243, 81] width 134 height 15
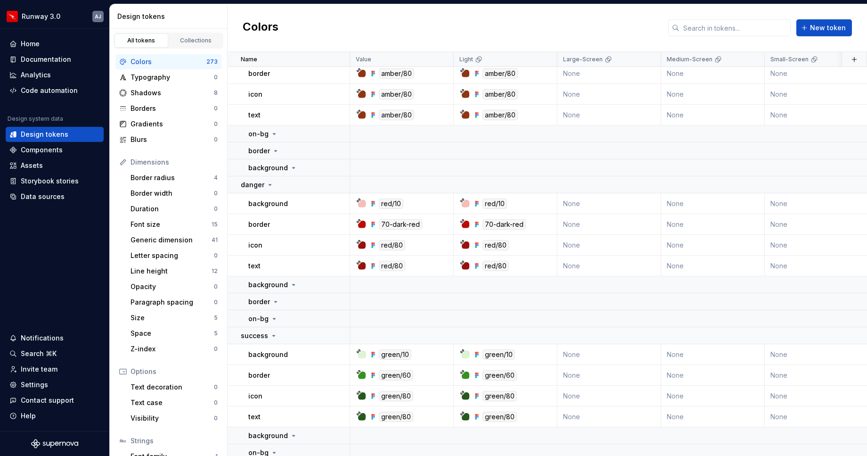
scroll to position [5089, 0]
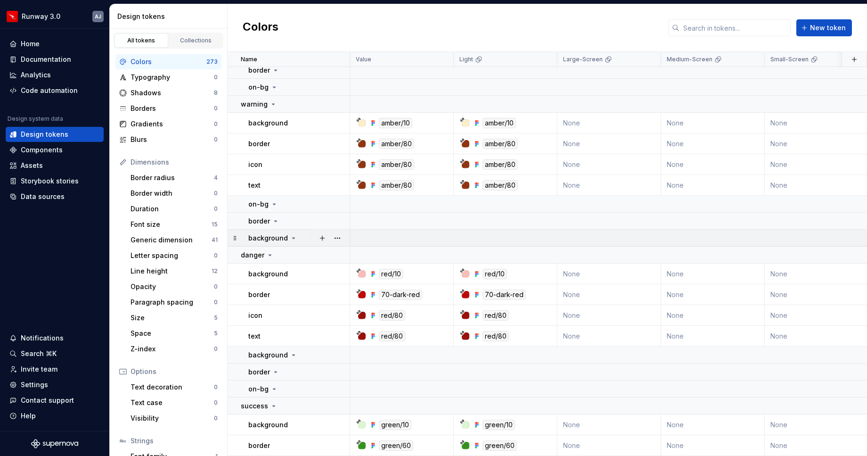
click at [291, 236] on icon at bounding box center [294, 238] width 8 height 8
click at [335, 240] on button "button" at bounding box center [337, 237] width 13 height 13
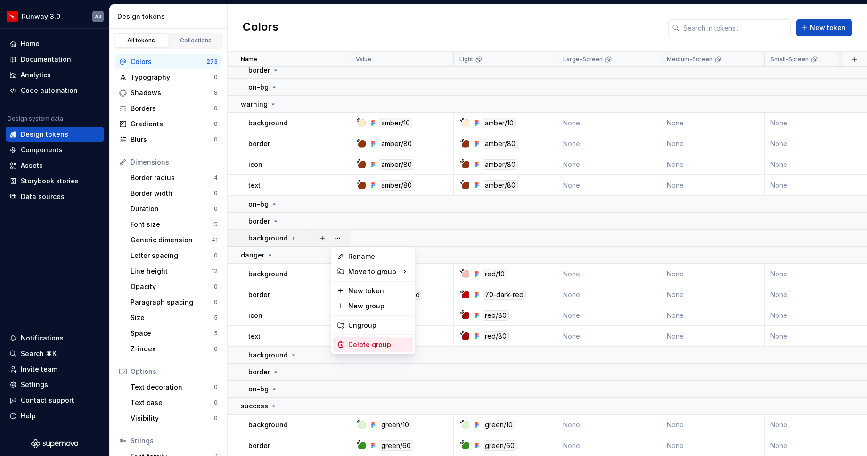
click at [368, 344] on div "Delete group" at bounding box center [378, 344] width 61 height 9
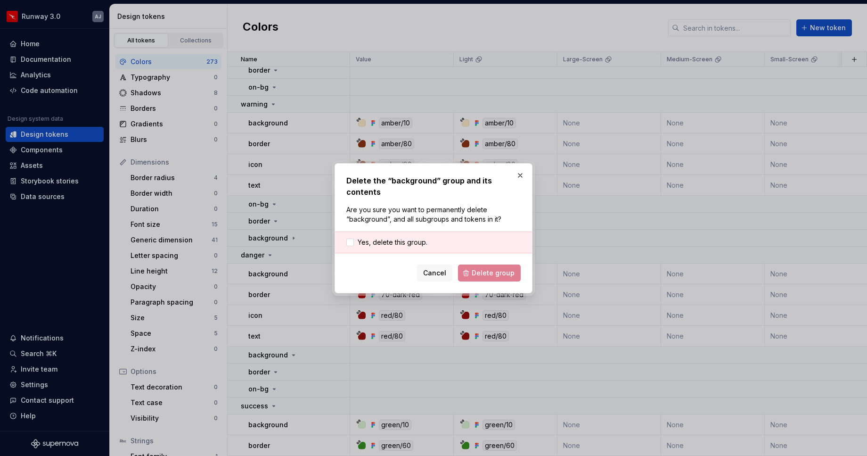
click at [487, 277] on div "Cancel Delete group" at bounding box center [433, 272] width 174 height 17
click at [487, 271] on div "Cancel Delete group" at bounding box center [433, 272] width 174 height 17
click at [358, 244] on span "Yes, delete this group." at bounding box center [393, 241] width 70 height 9
click at [490, 271] on span "Delete group" at bounding box center [493, 272] width 43 height 9
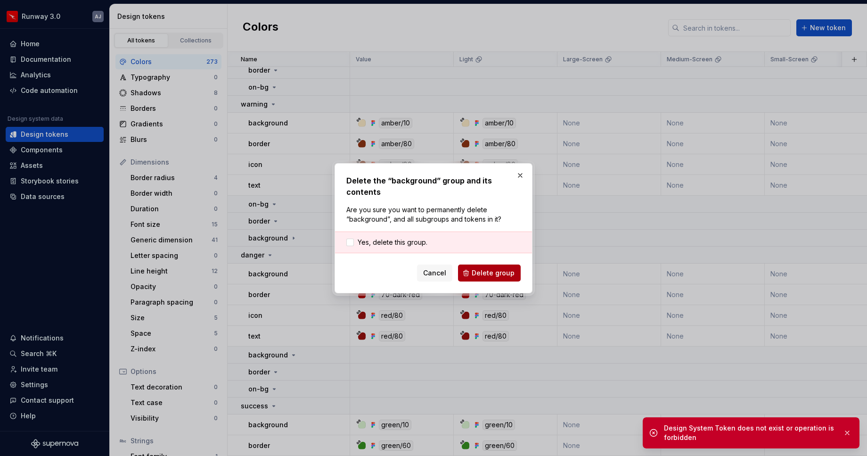
click at [498, 270] on span "Delete group" at bounding box center [493, 272] width 43 height 9
click at [518, 173] on button "button" at bounding box center [519, 175] width 13 height 13
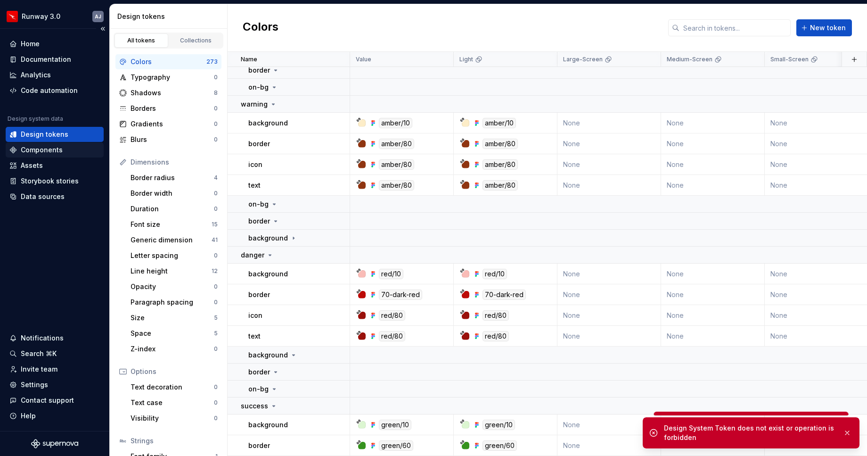
click at [41, 148] on div "Components" at bounding box center [42, 149] width 42 height 9
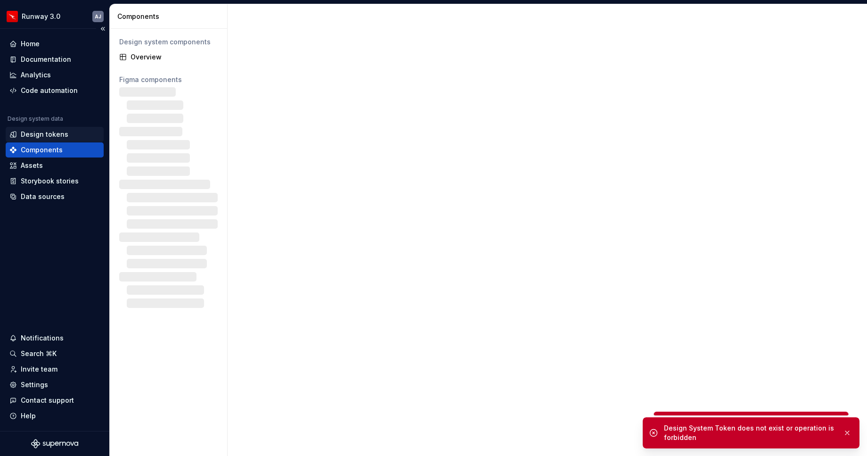
click at [55, 136] on div "Design tokens" at bounding box center [45, 134] width 48 height 9
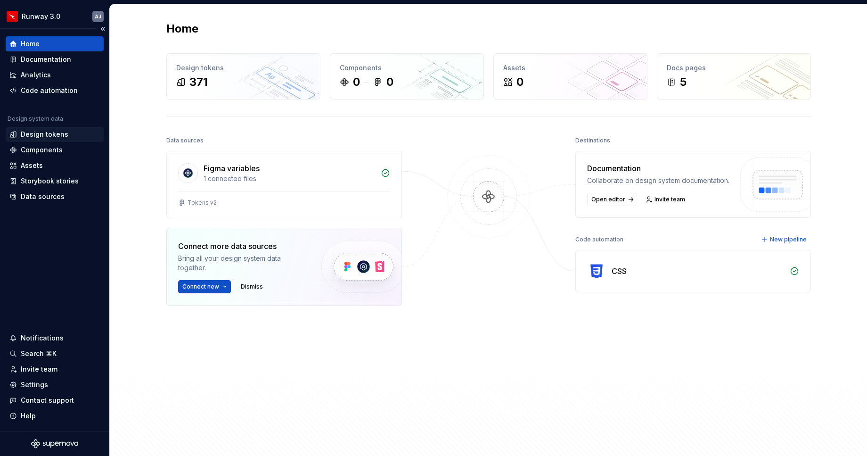
click at [40, 133] on div "Design tokens" at bounding box center [45, 134] width 48 height 9
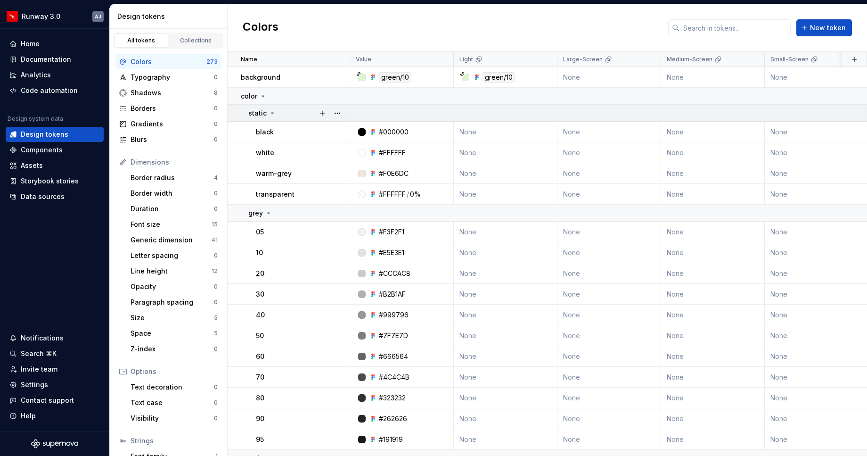
click at [271, 115] on icon at bounding box center [273, 113] width 8 height 8
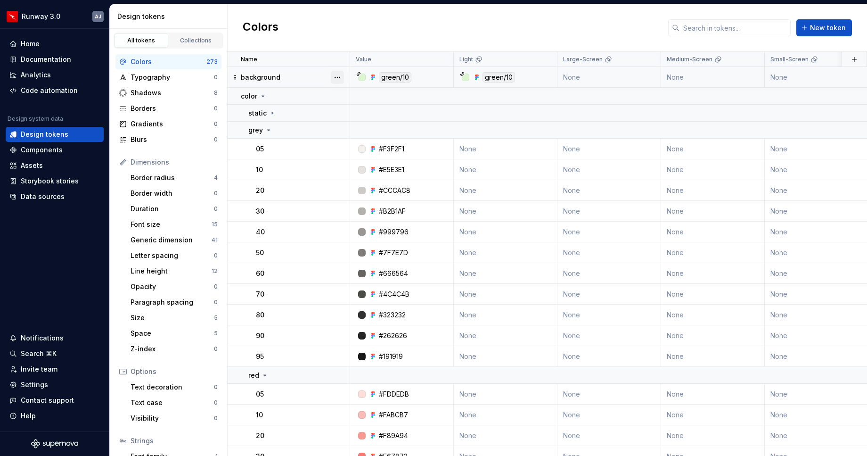
click at [334, 73] on button "button" at bounding box center [337, 77] width 13 height 13
click at [359, 127] on div "Delete token" at bounding box center [378, 129] width 61 height 9
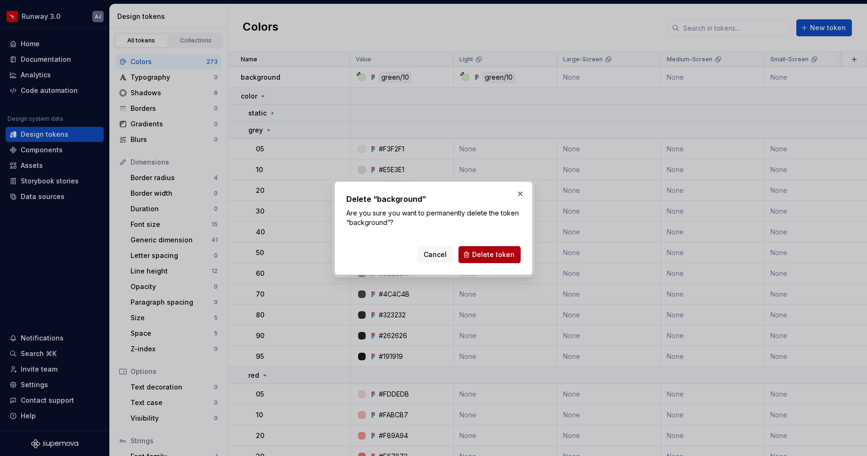
click at [491, 251] on span "Delete token" at bounding box center [493, 254] width 42 height 9
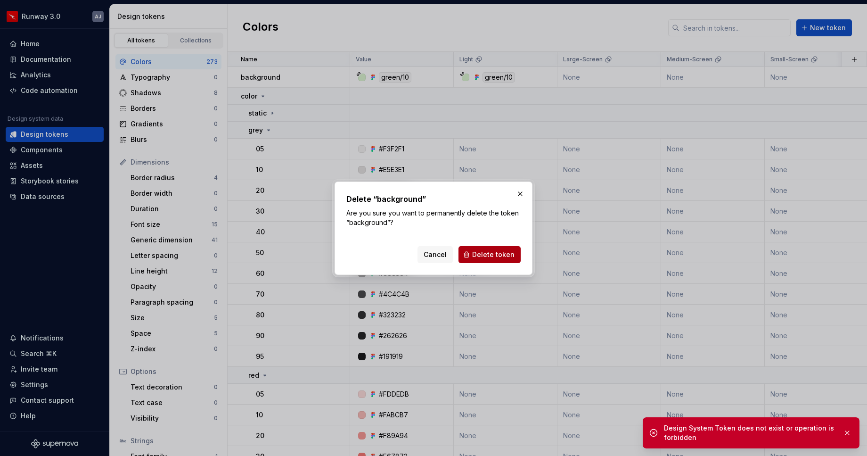
click at [496, 254] on span "Delete token" at bounding box center [493, 254] width 42 height 9
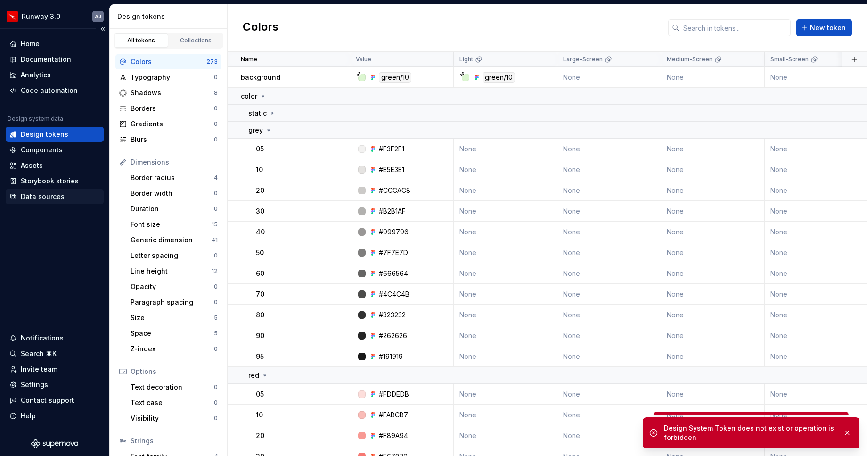
click at [39, 194] on div "Data sources" at bounding box center [43, 196] width 44 height 9
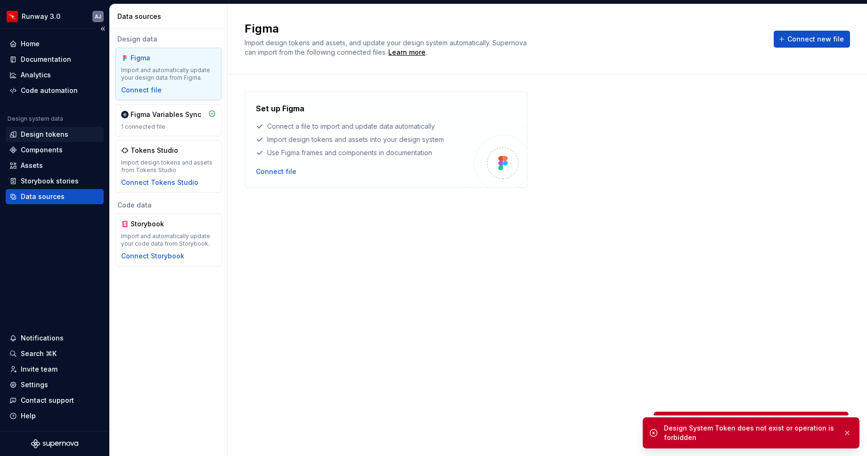
click at [41, 133] on div "Design tokens" at bounding box center [45, 134] width 48 height 9
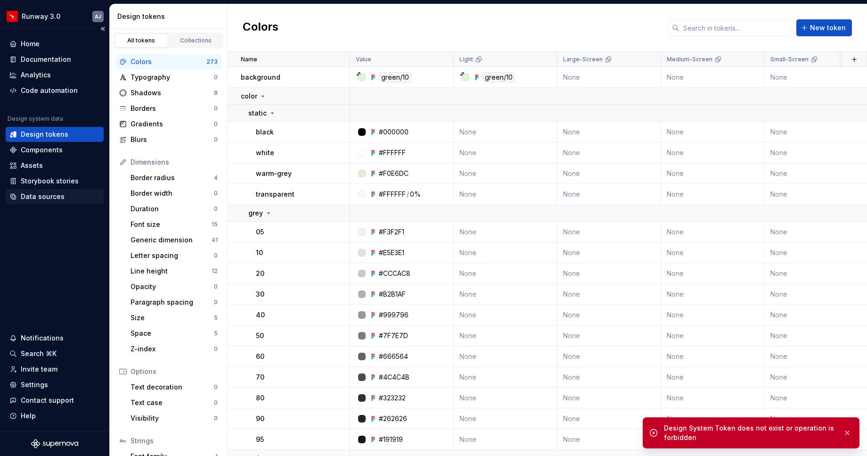
click at [44, 198] on div "Data sources" at bounding box center [43, 196] width 44 height 9
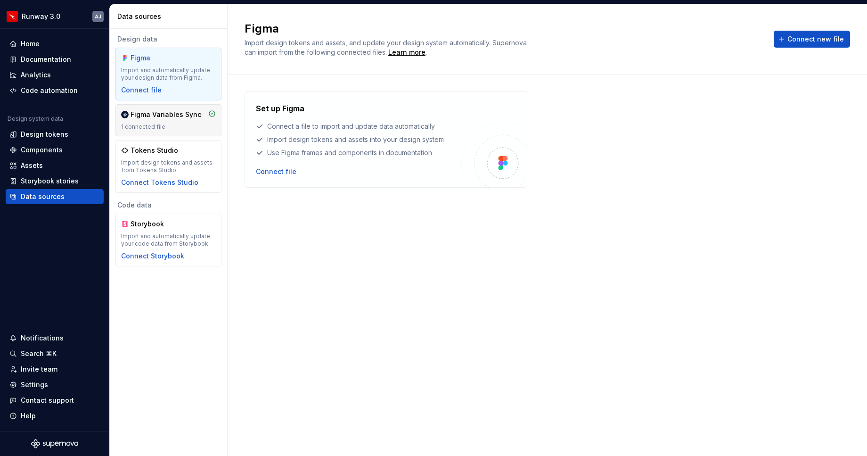
click at [170, 126] on div "1 connected file" at bounding box center [168, 127] width 95 height 8
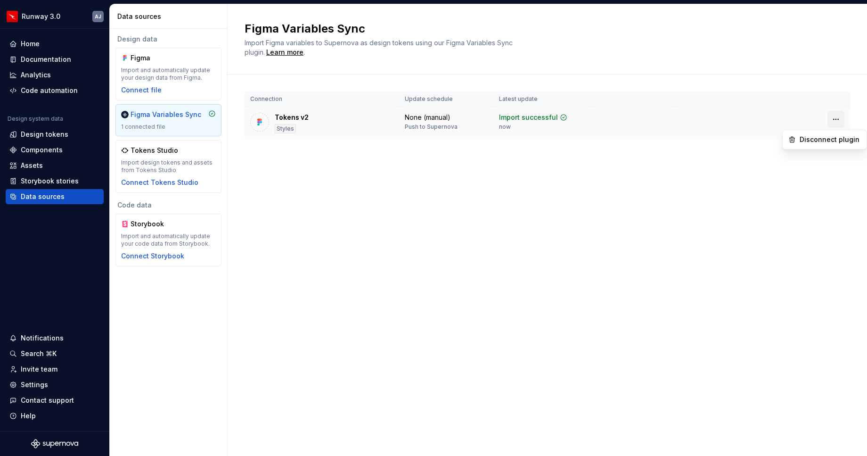
click at [835, 115] on html "Runway 3.0 AJ Home Documentation Analytics Code automation Design system data D…" at bounding box center [433, 228] width 867 height 456
drag, startPoint x: 637, startPoint y: 181, endPoint x: 590, endPoint y: 182, distance: 47.1
click at [637, 181] on html "Runway 3.0 AJ Home Documentation Analytics Code automation Design system data D…" at bounding box center [433, 228] width 867 height 456
click at [168, 78] on div "Import and automatically update your design data from Figma." at bounding box center [168, 73] width 95 height 15
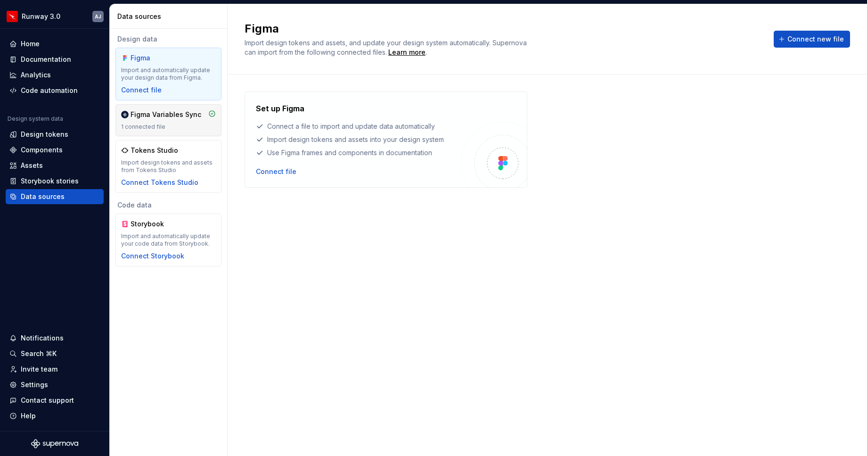
click at [174, 112] on div "Figma Variables Sync" at bounding box center [165, 114] width 71 height 9
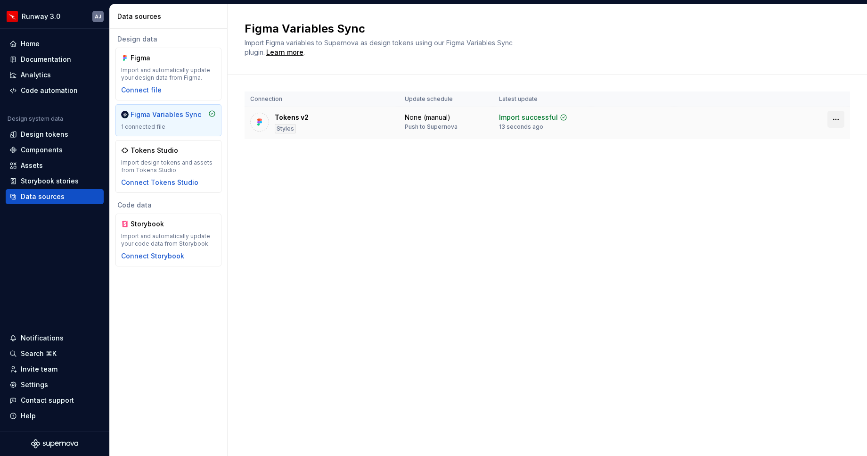
click at [834, 119] on html "Runway 3.0 AJ Home Documentation Analytics Code automation Design system data D…" at bounding box center [433, 228] width 867 height 456
click at [659, 179] on html "Runway 3.0 AJ Home Documentation Analytics Code automation Design system data D…" at bounding box center [433, 228] width 867 height 456
click at [51, 94] on div "Code automation" at bounding box center [49, 90] width 57 height 9
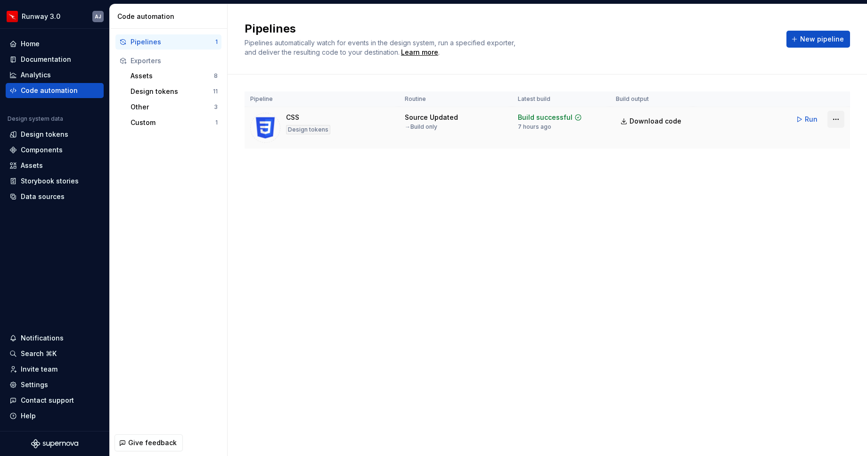
click at [835, 119] on html "Runway 3.0 AJ Home Documentation Analytics Code automation Design system data D…" at bounding box center [433, 228] width 867 height 456
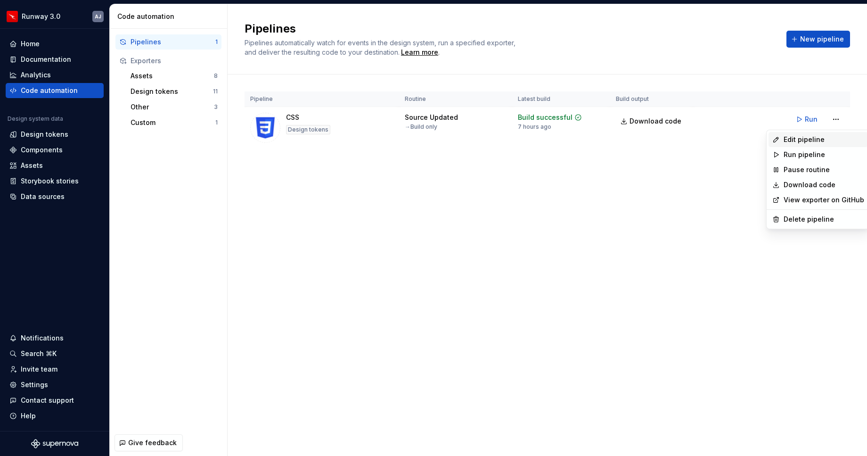
click at [812, 137] on div "Edit pipeline" at bounding box center [823, 139] width 81 height 9
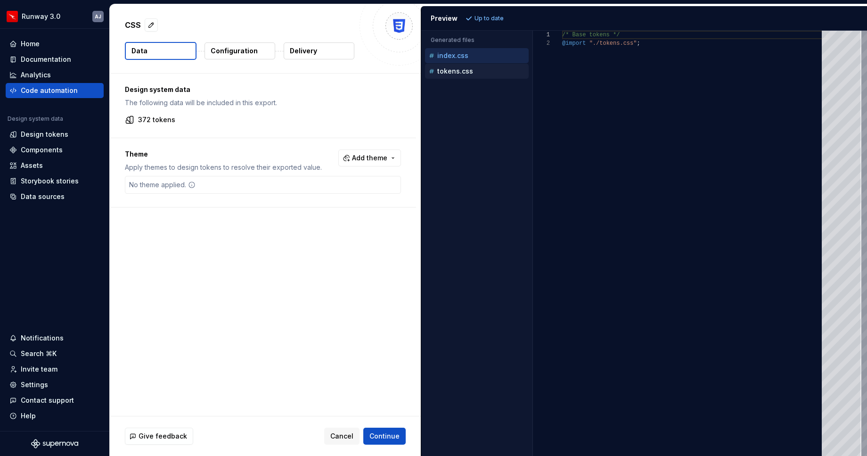
click at [468, 74] on p "tokens.css" at bounding box center [455, 71] width 36 height 8
type textarea "**********"
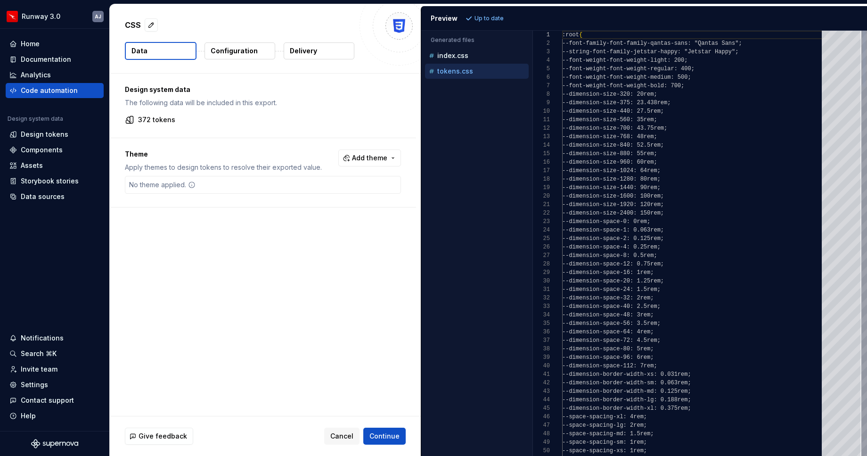
scroll to position [85, 0]
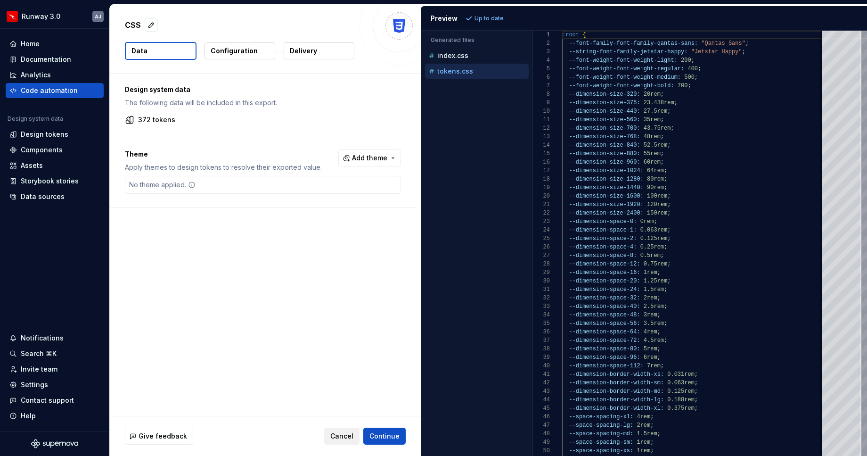
click at [350, 432] on span "Cancel" at bounding box center [341, 435] width 23 height 9
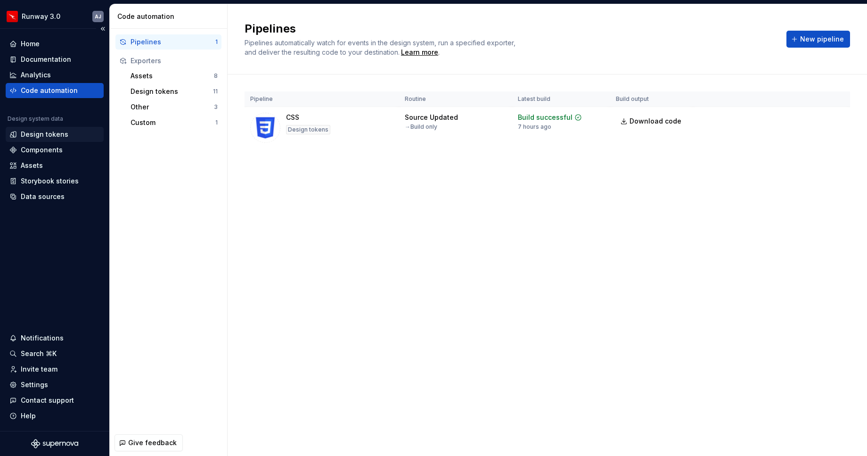
click at [45, 129] on div "Design tokens" at bounding box center [55, 134] width 98 height 15
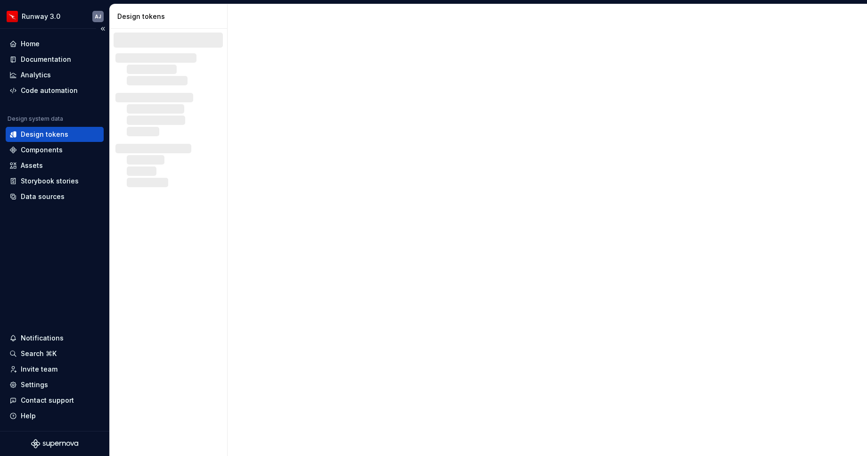
click at [49, 132] on div "Design tokens" at bounding box center [45, 134] width 48 height 9
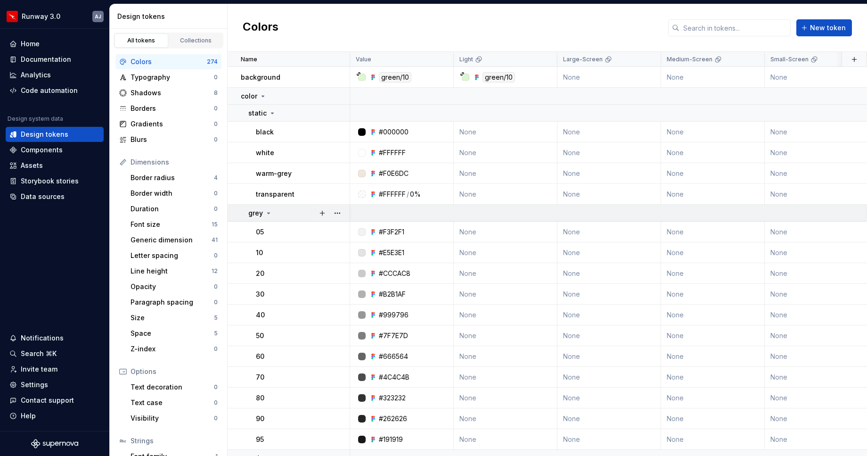
click at [266, 207] on td "grey" at bounding box center [289, 212] width 122 height 17
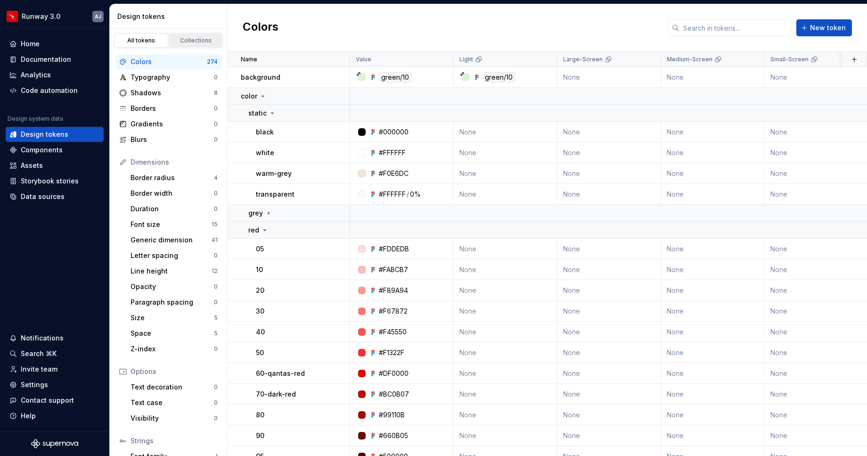
click at [191, 40] on div "Collections" at bounding box center [195, 41] width 47 height 8
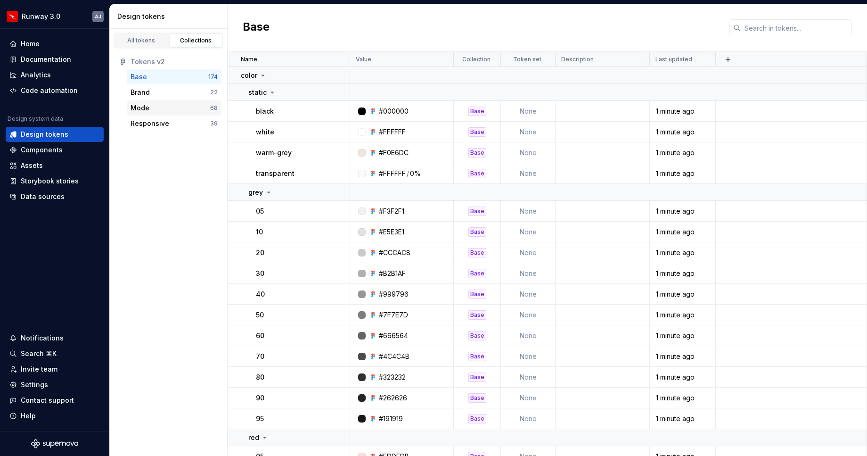
click at [158, 111] on div "Mode" at bounding box center [170, 107] width 80 height 9
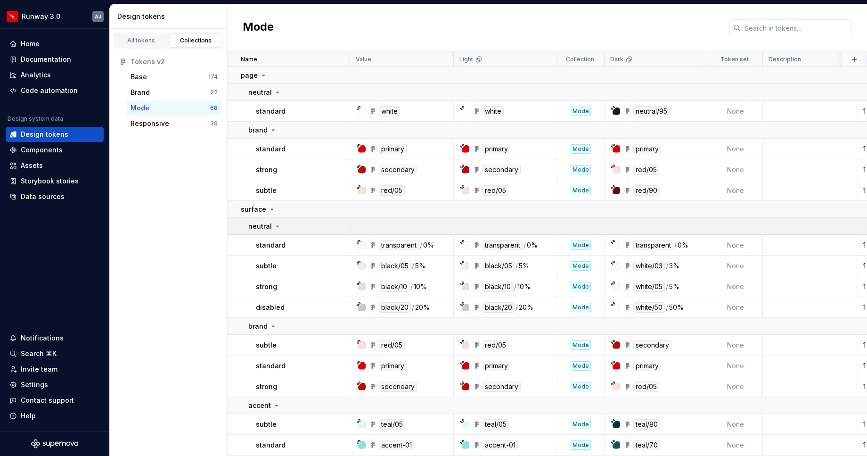
click at [278, 226] on icon at bounding box center [278, 226] width 8 height 8
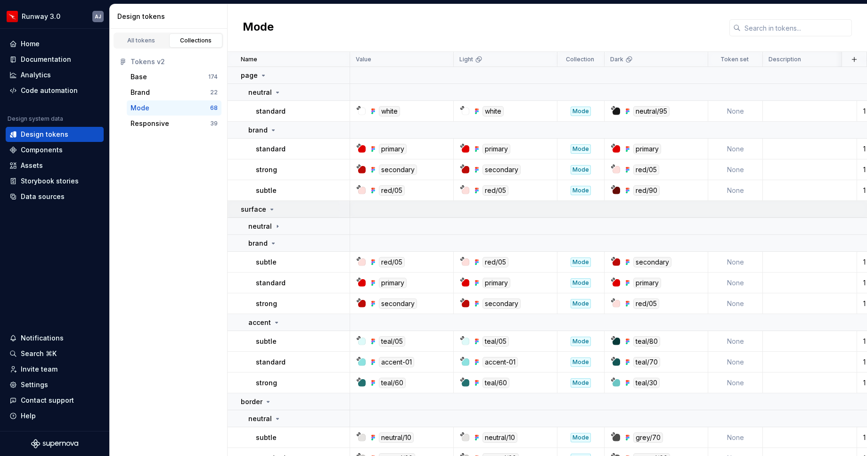
click at [273, 210] on icon at bounding box center [272, 209] width 8 height 8
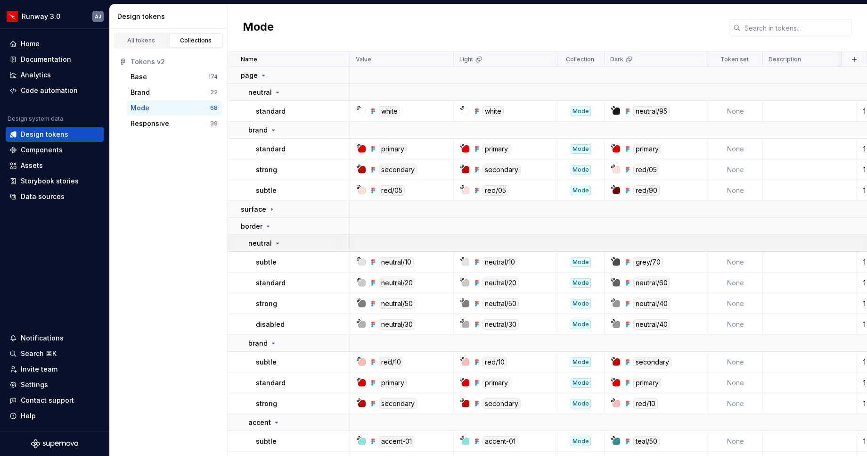
click at [277, 243] on icon at bounding box center [278, 243] width 8 height 8
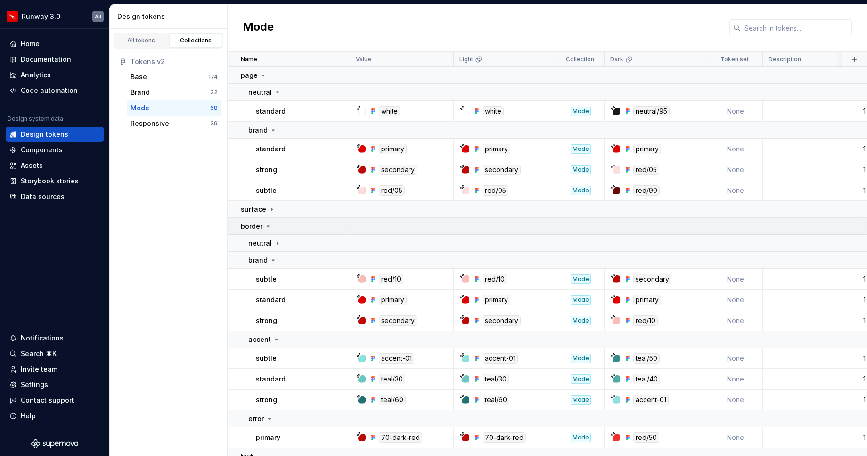
click at [268, 229] on icon at bounding box center [268, 226] width 8 height 8
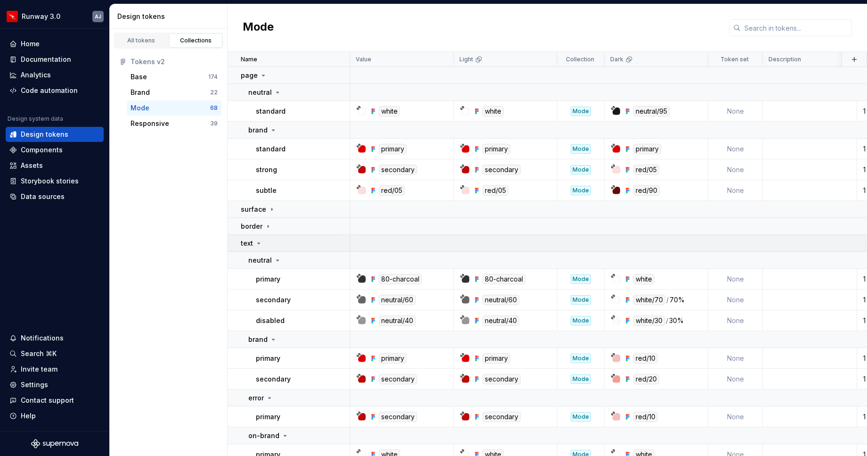
click at [256, 244] on icon at bounding box center [259, 243] width 8 height 8
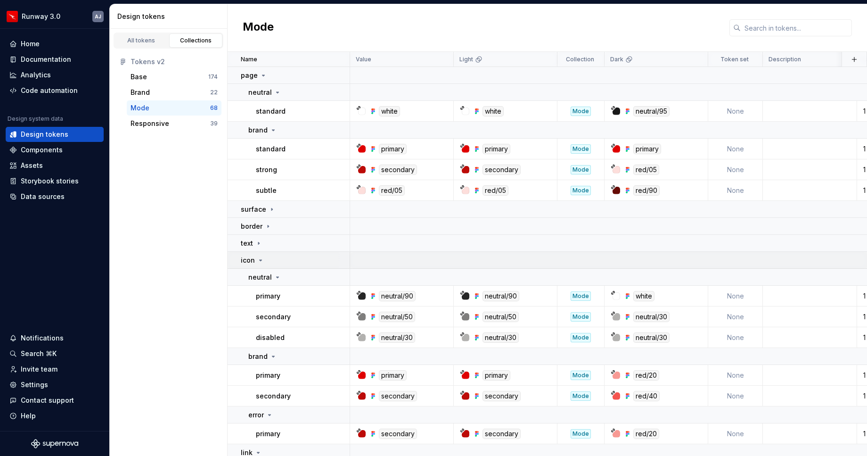
click at [260, 260] on icon at bounding box center [261, 260] width 2 height 1
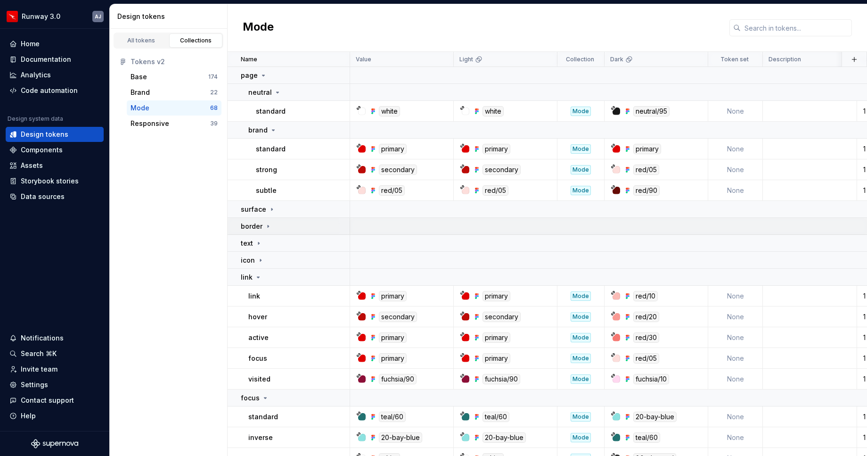
drag, startPoint x: 258, startPoint y: 276, endPoint x: 275, endPoint y: 218, distance: 60.4
click at [258, 275] on icon at bounding box center [258, 277] width 8 height 8
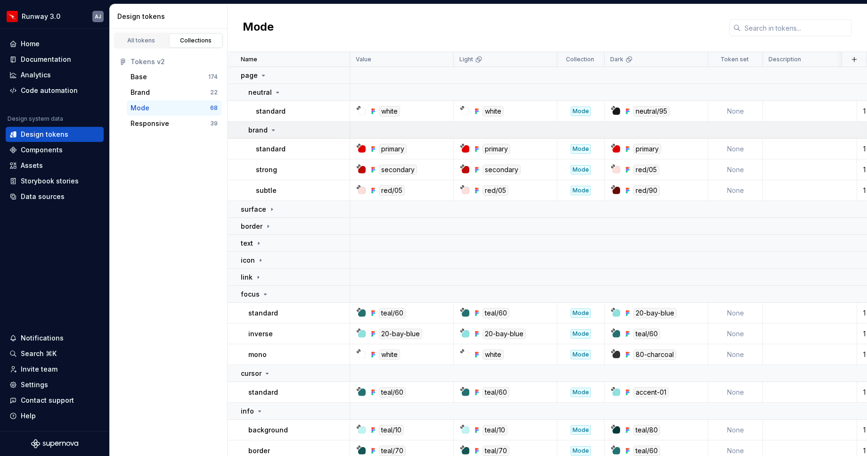
click at [268, 125] on div "brand" at bounding box center [262, 129] width 29 height 9
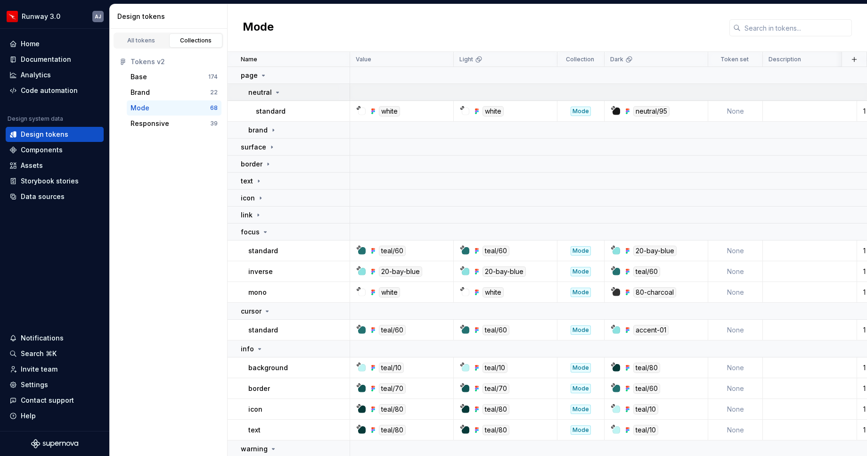
click at [277, 94] on icon at bounding box center [278, 93] width 8 height 8
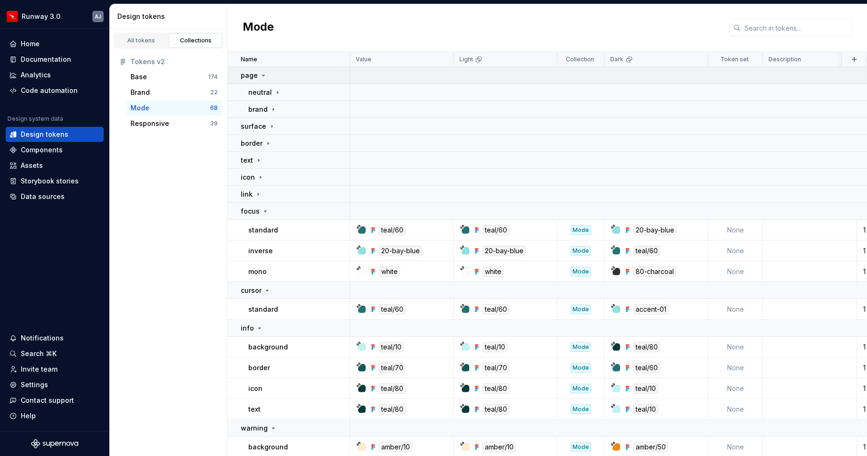
click at [262, 75] on icon at bounding box center [263, 75] width 2 height 1
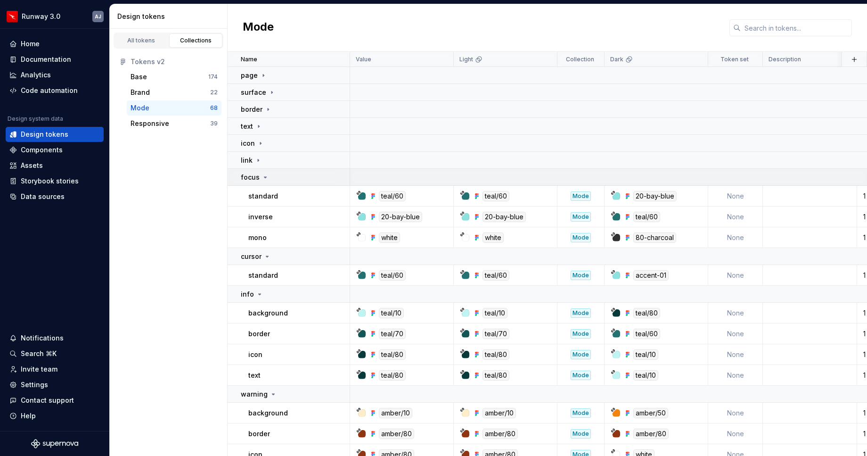
click at [265, 175] on icon at bounding box center [265, 177] width 8 height 8
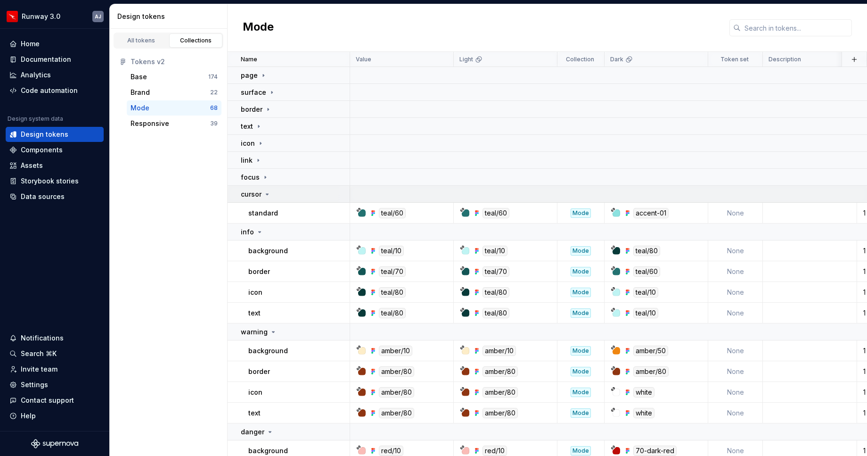
drag, startPoint x: 267, startPoint y: 194, endPoint x: 267, endPoint y: 207, distance: 12.7
click at [267, 194] on icon at bounding box center [267, 194] width 2 height 1
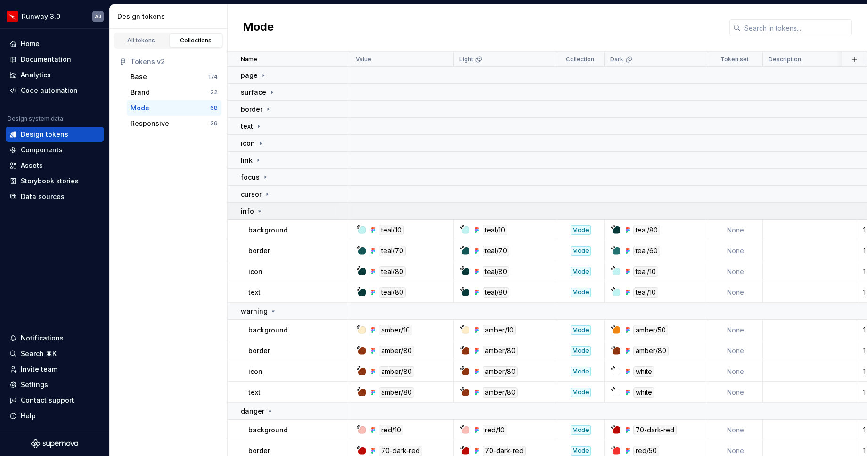
click at [259, 211] on icon at bounding box center [260, 211] width 2 height 1
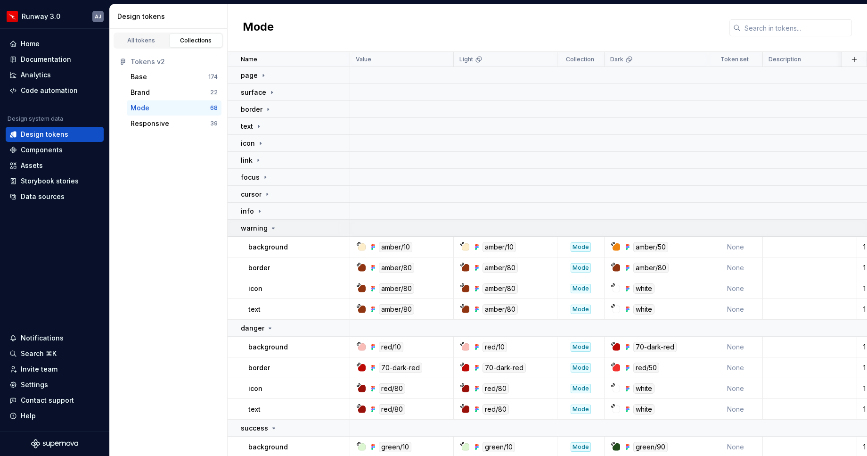
click at [273, 228] on icon at bounding box center [273, 228] width 8 height 8
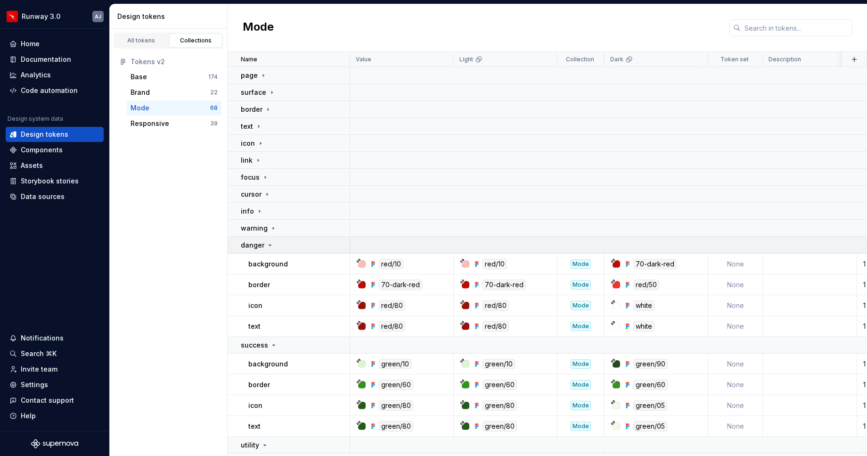
click at [269, 245] on icon at bounding box center [270, 245] width 8 height 8
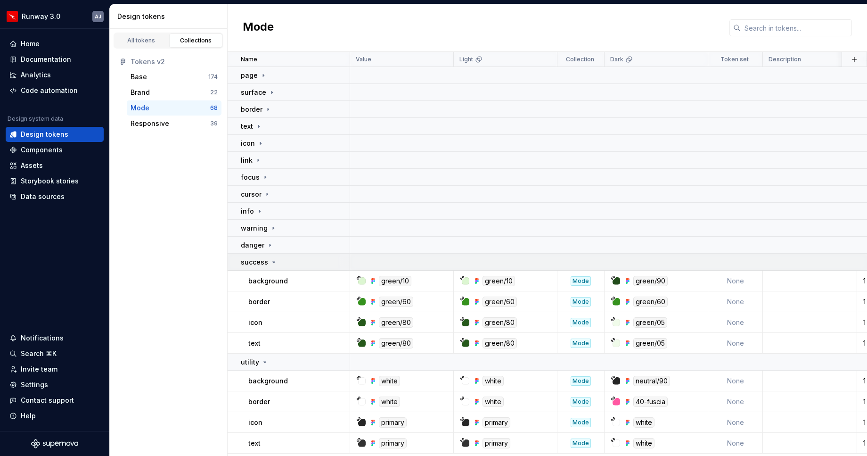
click at [272, 263] on icon at bounding box center [274, 262] width 8 height 8
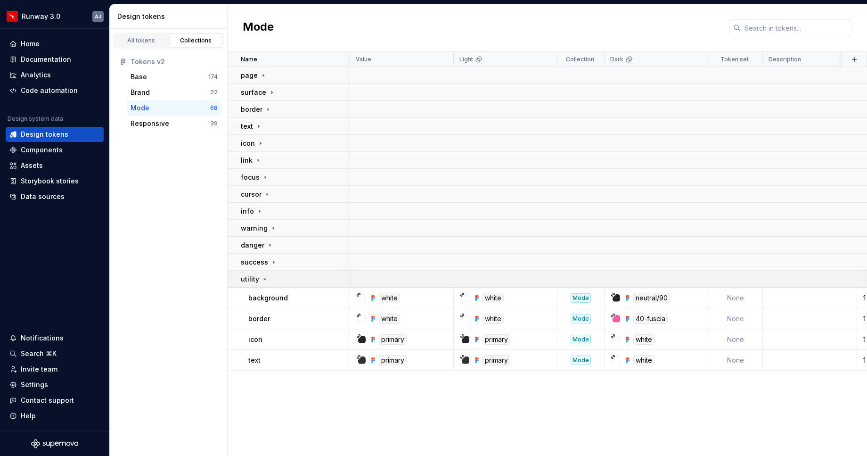
click at [265, 276] on icon at bounding box center [265, 279] width 8 height 8
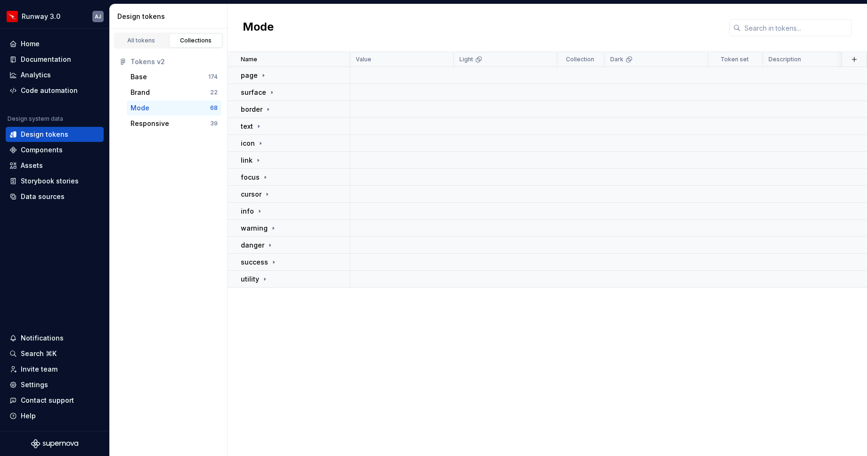
click at [331, 368] on div "Name Value Light Collection Dark Token set Description Last updated page surfac…" at bounding box center [547, 254] width 639 height 404
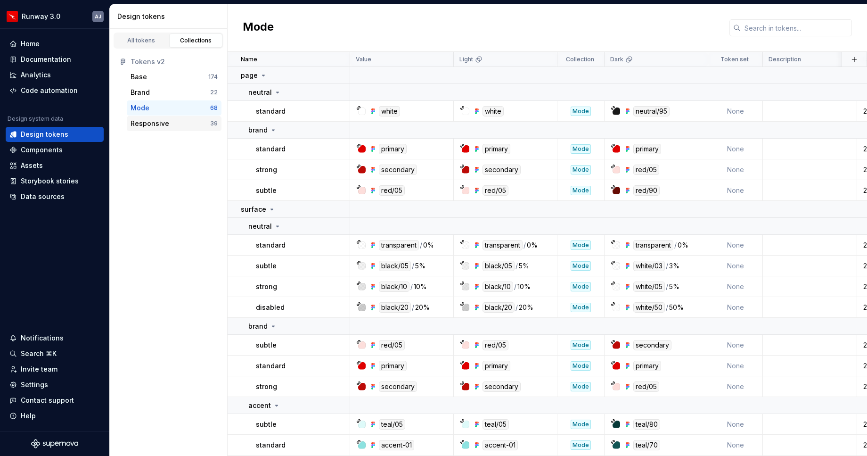
click at [169, 124] on div "Responsive" at bounding box center [170, 123] width 80 height 9
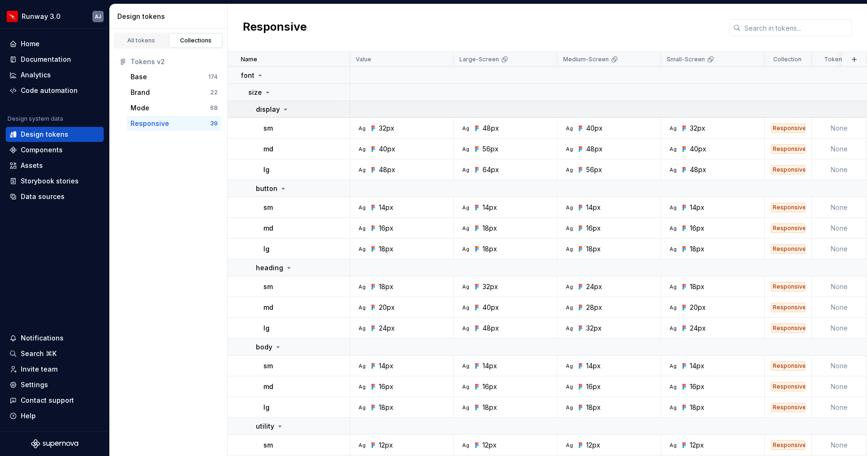
click at [284, 111] on icon at bounding box center [286, 110] width 8 height 8
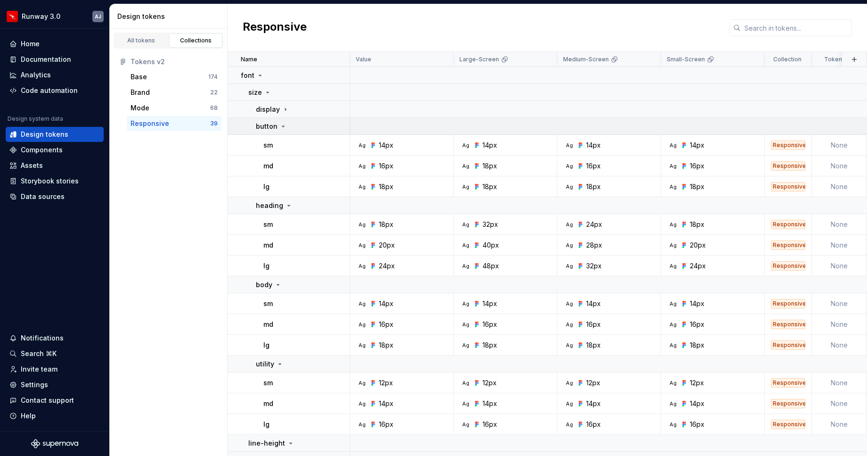
click at [284, 126] on icon at bounding box center [283, 126] width 8 height 8
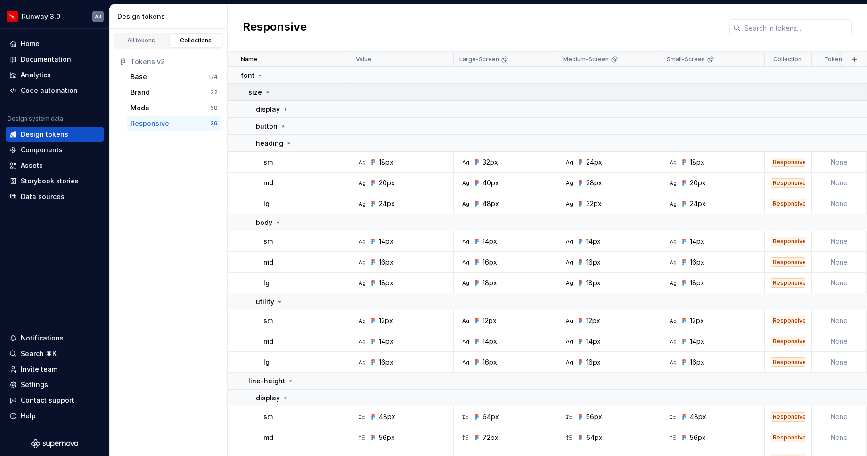
click at [267, 92] on icon at bounding box center [268, 92] width 2 height 1
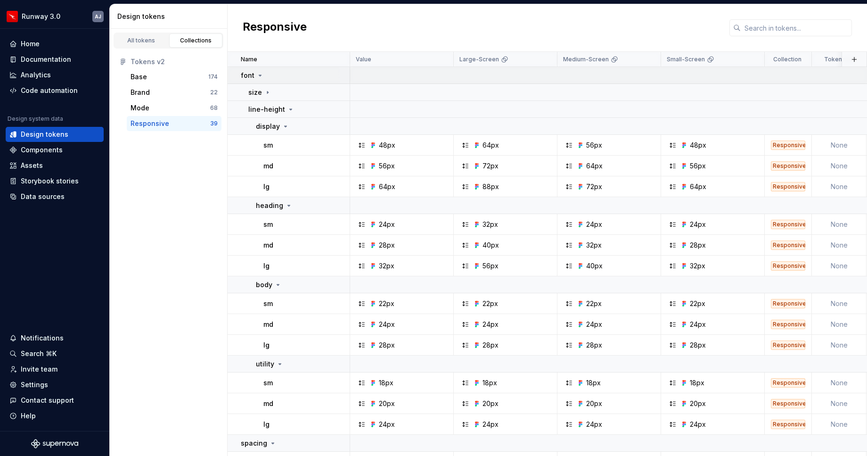
click at [262, 78] on icon at bounding box center [260, 76] width 8 height 8
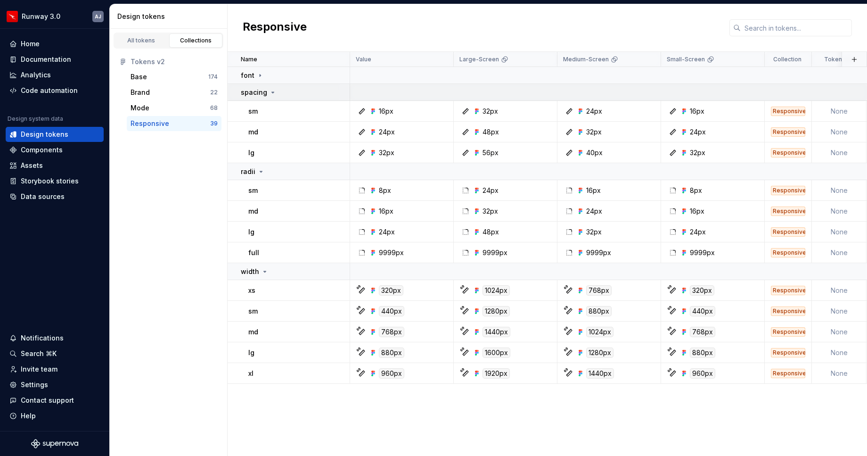
click at [273, 91] on icon at bounding box center [273, 93] width 8 height 8
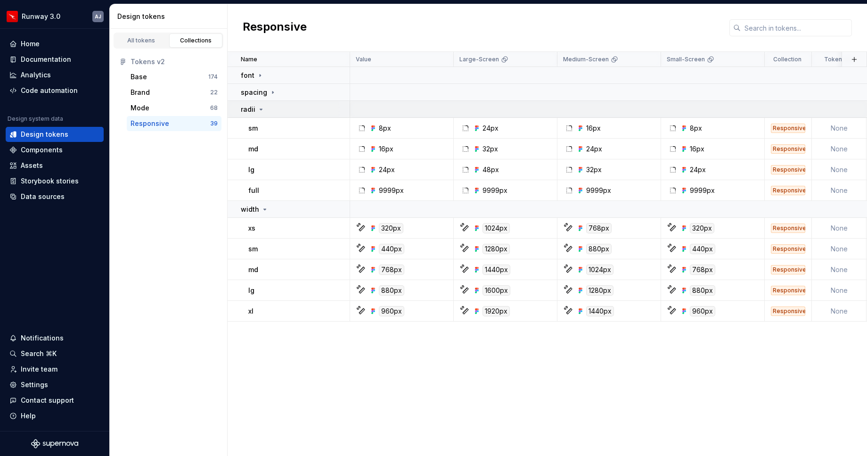
click at [258, 108] on icon at bounding box center [261, 110] width 8 height 8
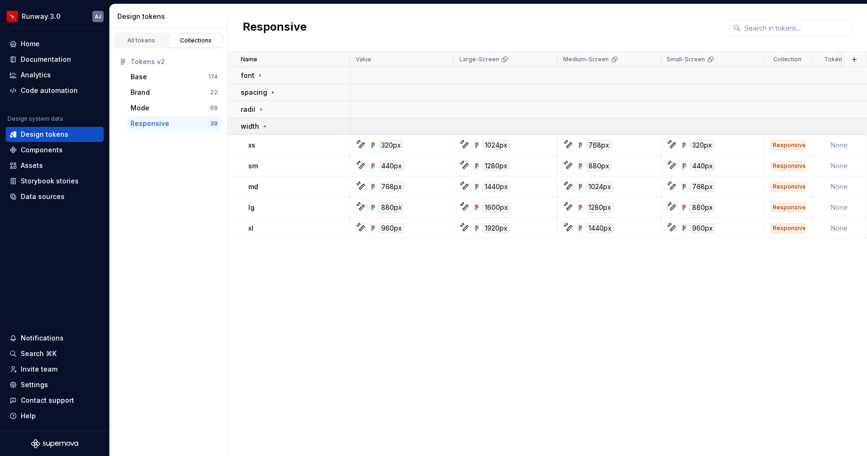
click at [265, 126] on icon at bounding box center [265, 126] width 2 height 1
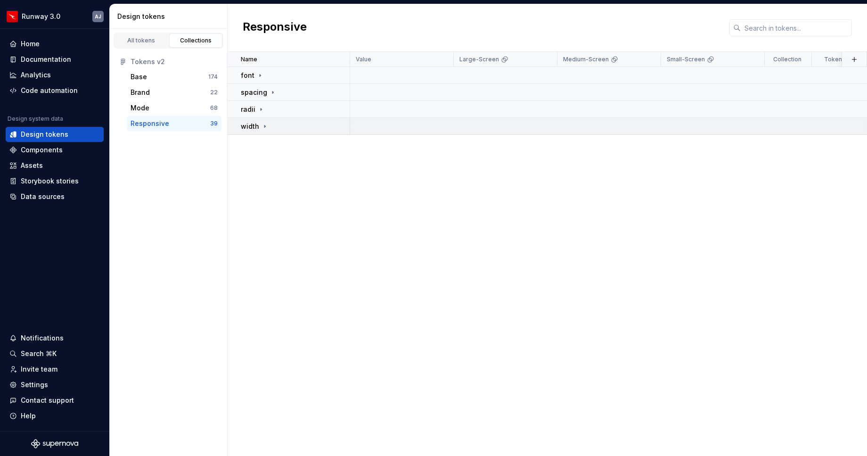
click at [263, 124] on icon at bounding box center [265, 126] width 8 height 8
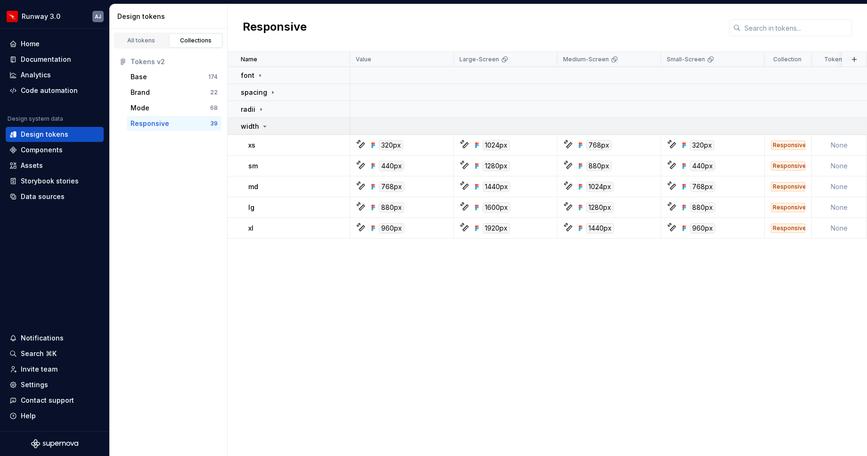
click at [263, 124] on icon at bounding box center [265, 126] width 8 height 8
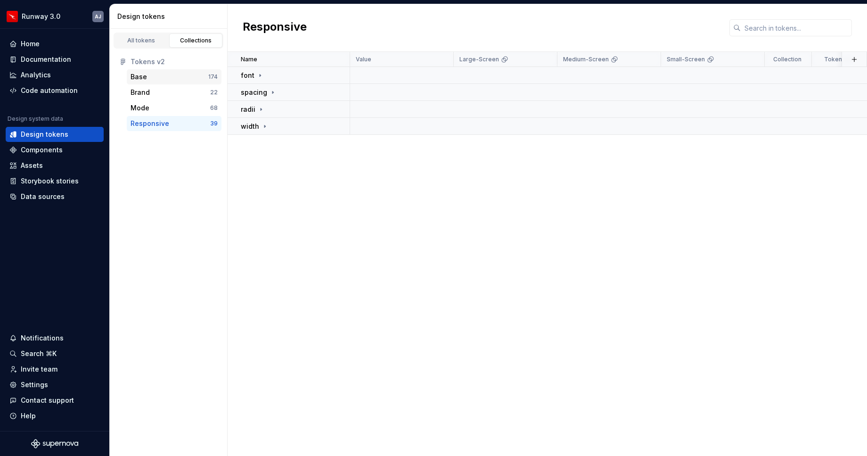
click at [163, 77] on div "Base" at bounding box center [169, 76] width 78 height 9
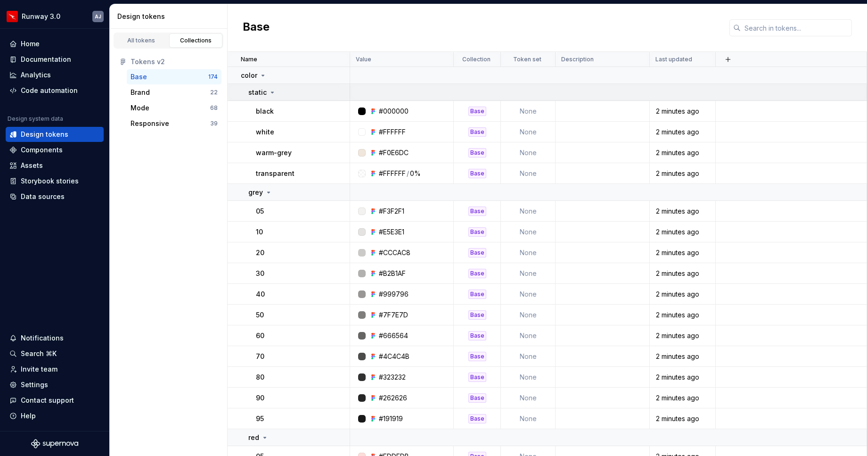
click at [273, 90] on icon at bounding box center [273, 93] width 8 height 8
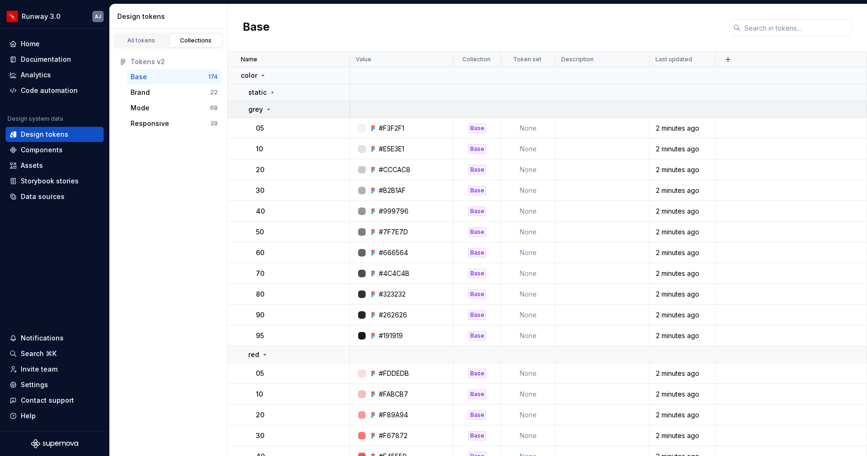
click at [268, 109] on icon at bounding box center [269, 109] width 2 height 1
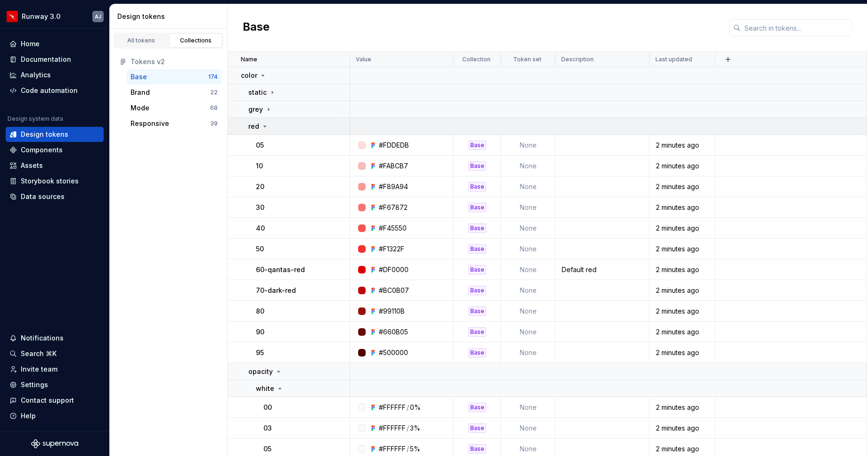
click at [265, 129] on icon at bounding box center [265, 126] width 8 height 8
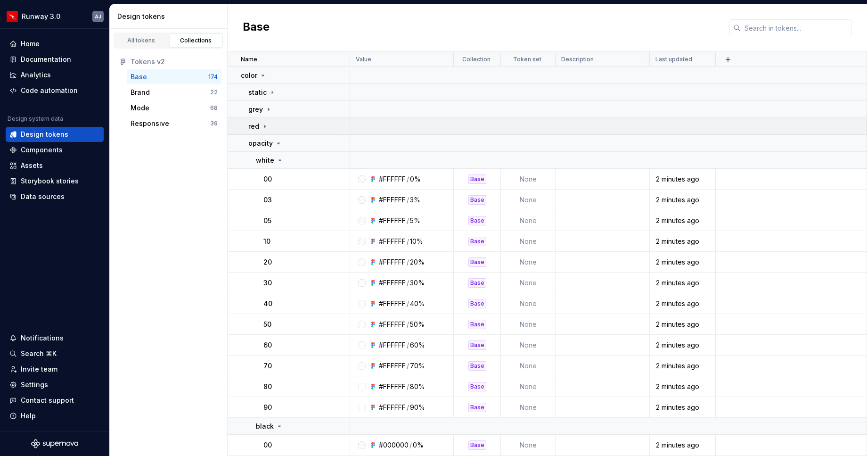
click at [264, 126] on icon at bounding box center [264, 126] width 1 height 2
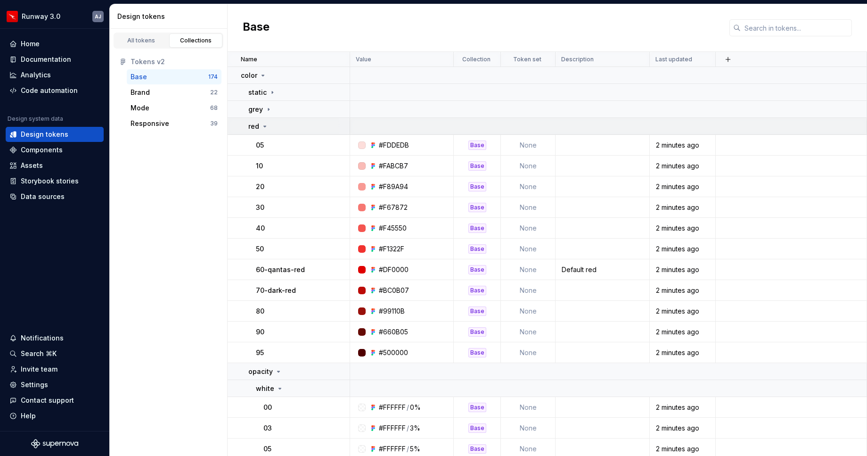
click at [266, 126] on icon at bounding box center [265, 126] width 8 height 8
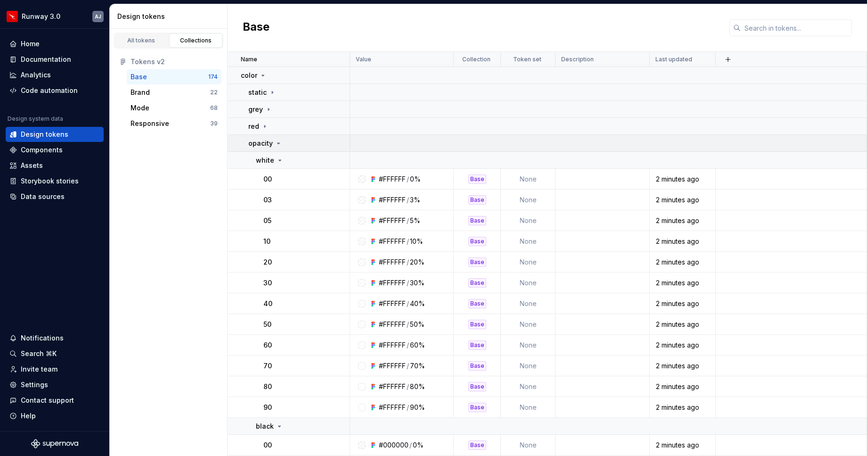
click at [276, 143] on icon at bounding box center [279, 143] width 8 height 8
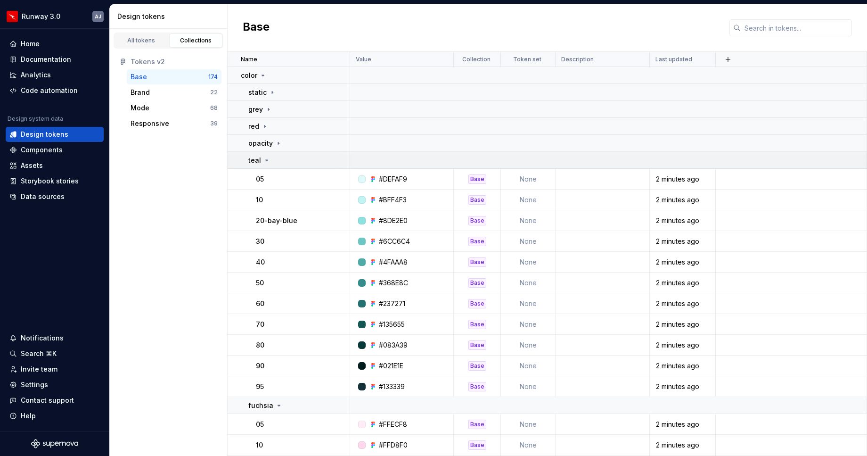
click at [266, 160] on icon at bounding box center [267, 160] width 2 height 1
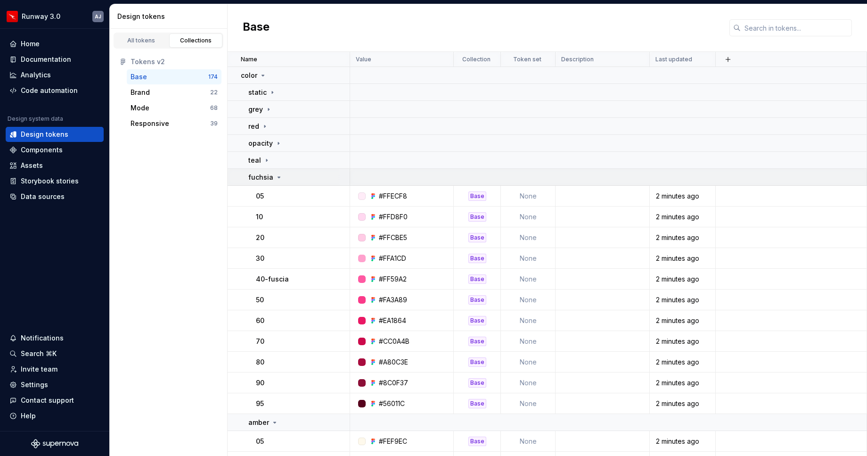
click at [277, 176] on icon at bounding box center [279, 177] width 8 height 8
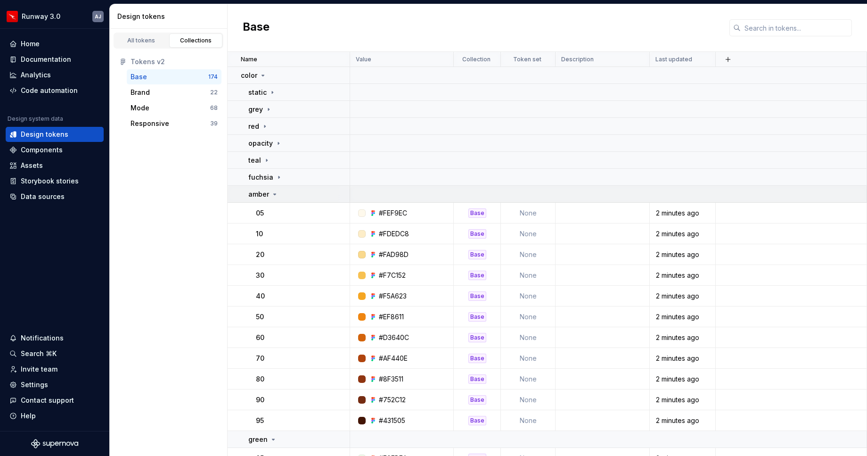
click at [274, 192] on icon at bounding box center [275, 194] width 8 height 8
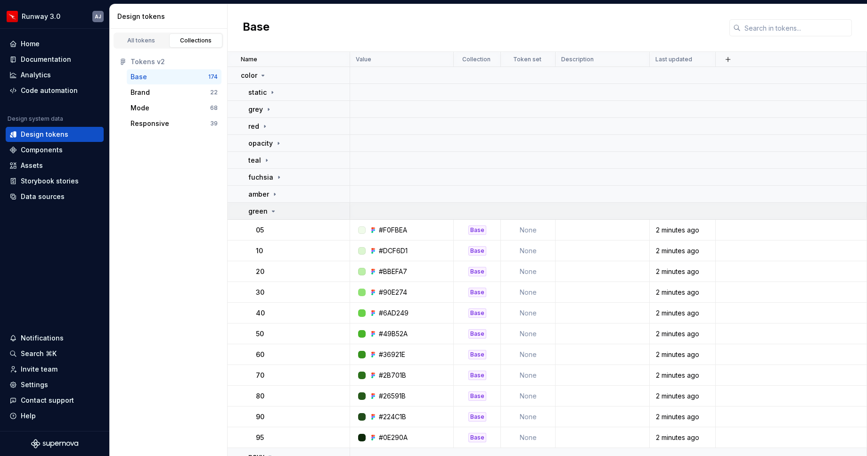
click at [274, 205] on td "green" at bounding box center [289, 211] width 122 height 17
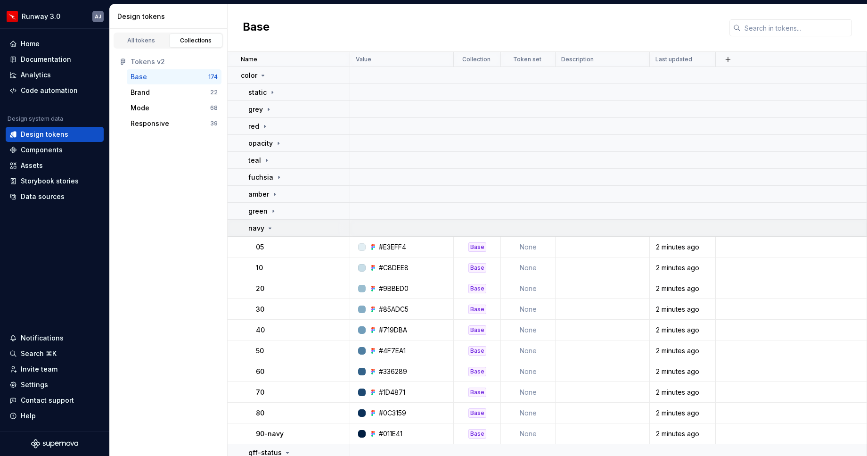
click at [271, 227] on icon at bounding box center [270, 228] width 8 height 8
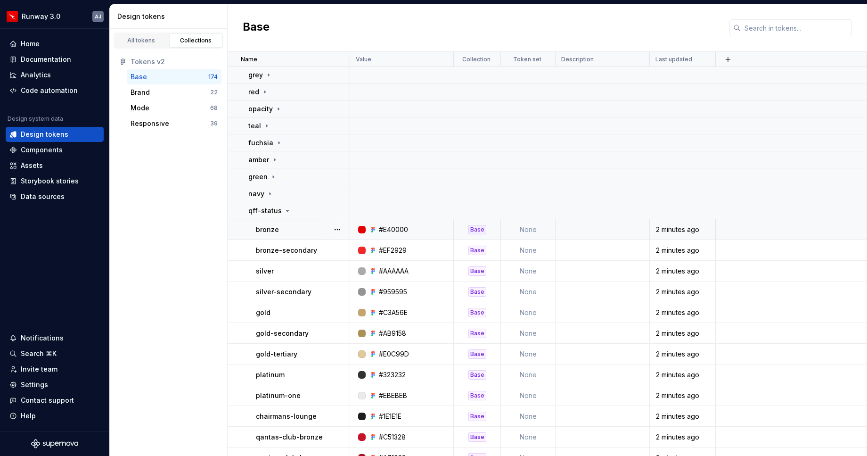
scroll to position [89, 0]
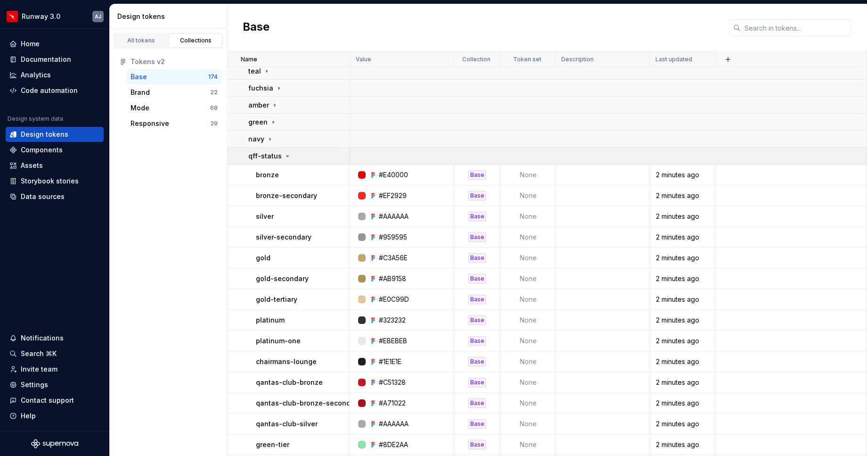
click at [285, 156] on icon at bounding box center [288, 156] width 8 height 8
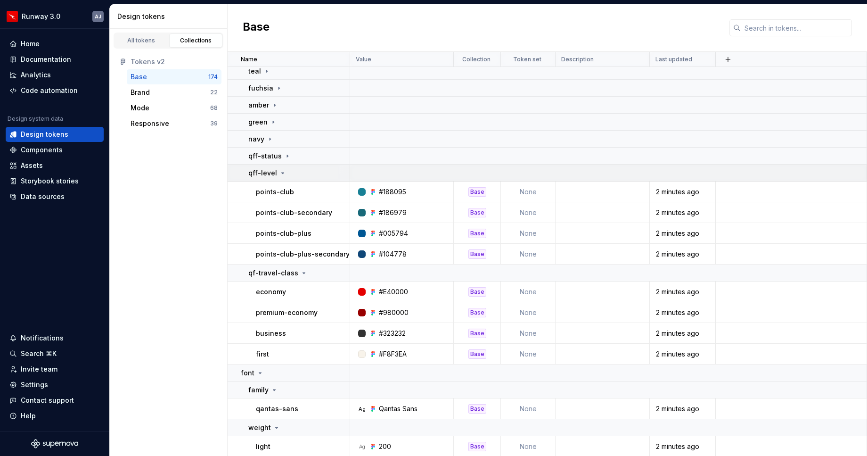
click at [282, 173] on icon at bounding box center [283, 172] width 2 height 1
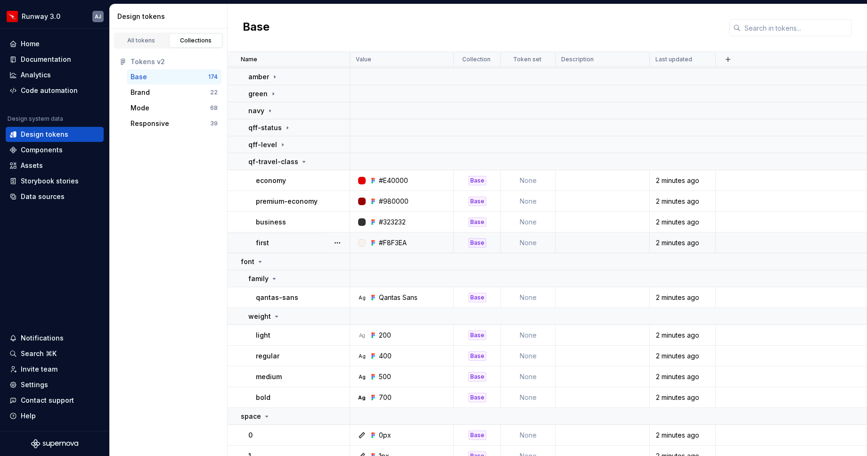
scroll to position [160, 0]
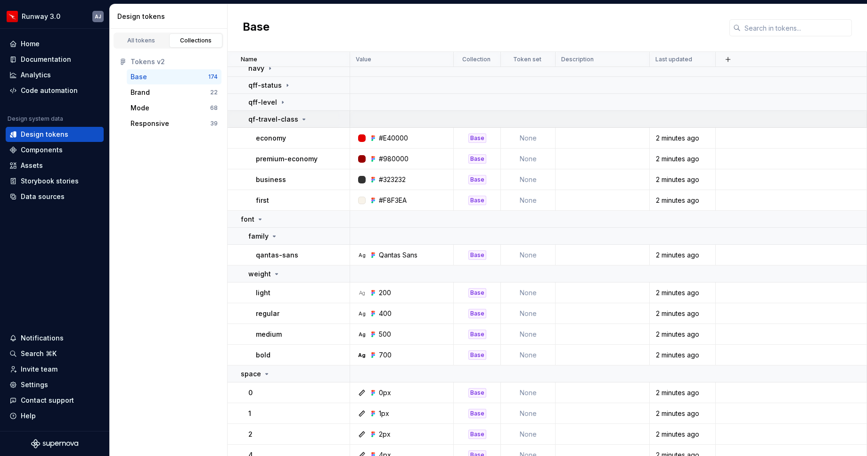
click at [303, 118] on icon at bounding box center [304, 119] width 8 height 8
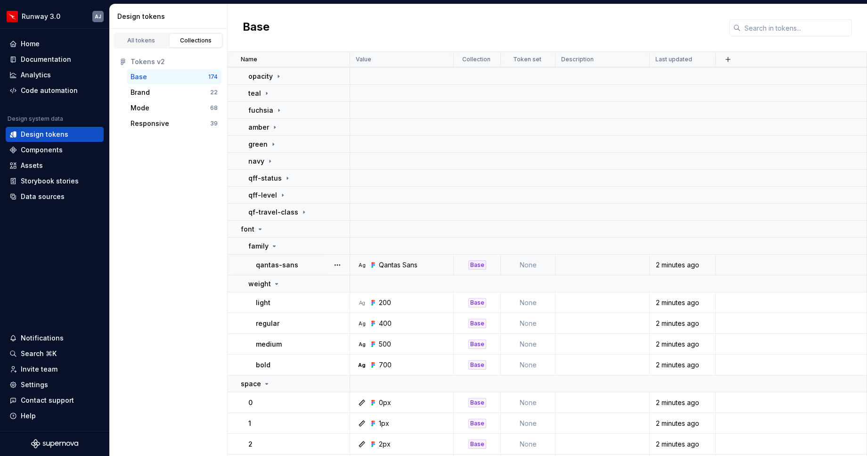
scroll to position [0, 0]
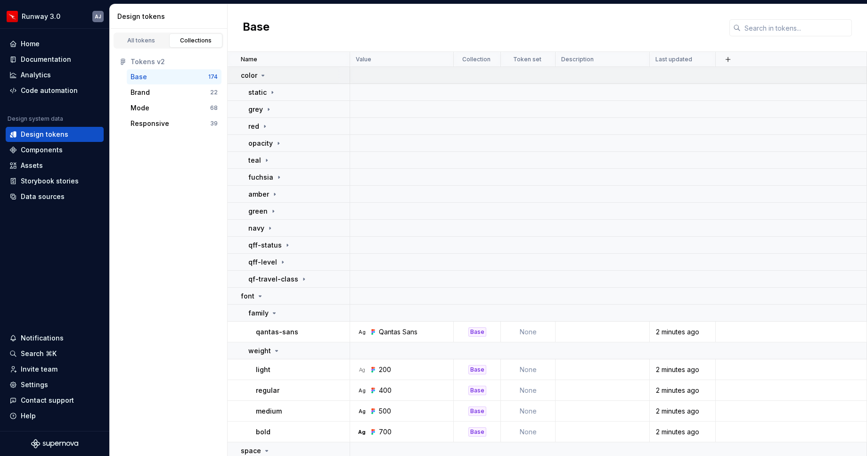
click at [262, 75] on icon at bounding box center [263, 75] width 2 height 1
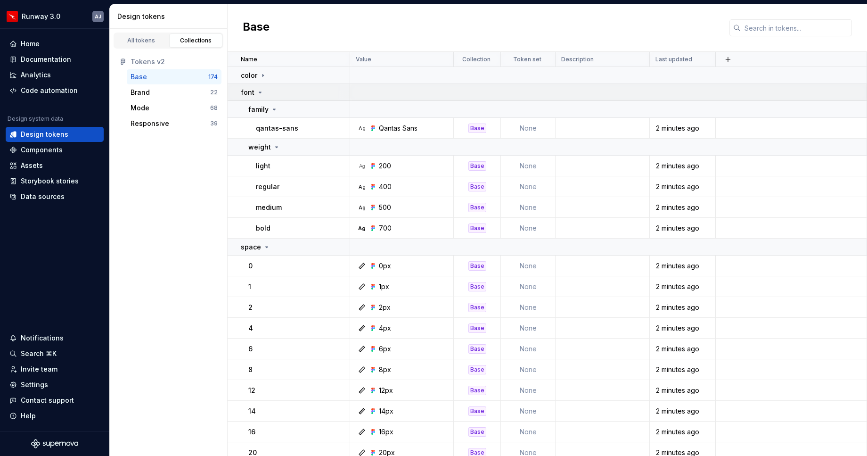
click at [258, 91] on icon at bounding box center [260, 93] width 8 height 8
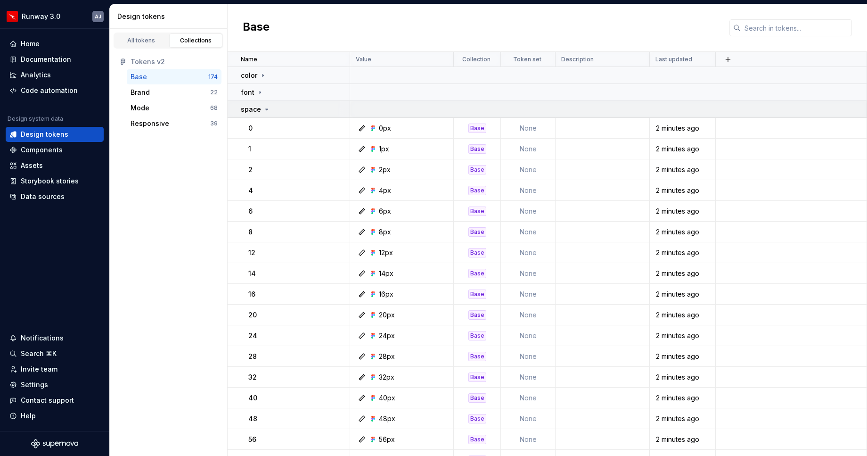
click at [267, 109] on icon at bounding box center [267, 110] width 8 height 8
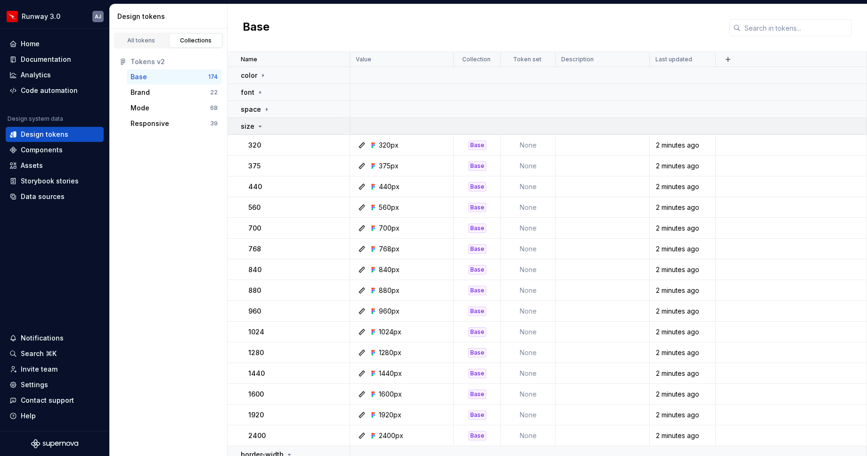
click at [259, 126] on icon at bounding box center [260, 126] width 2 height 1
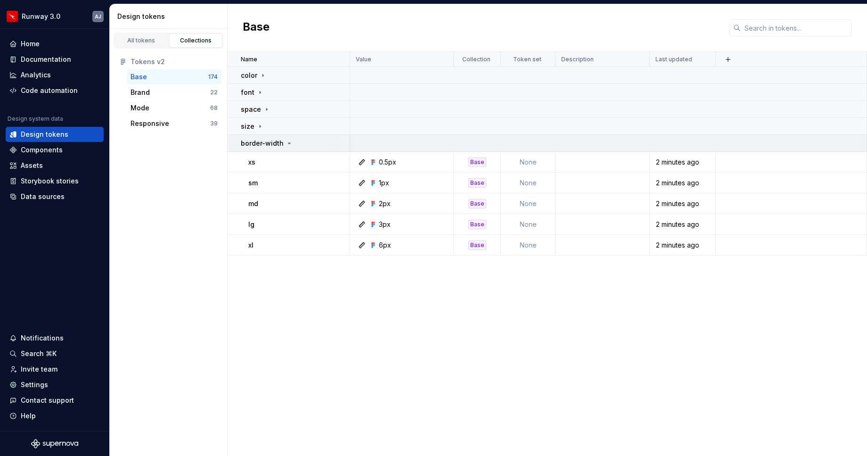
click at [292, 141] on div "border-width" at bounding box center [295, 143] width 108 height 9
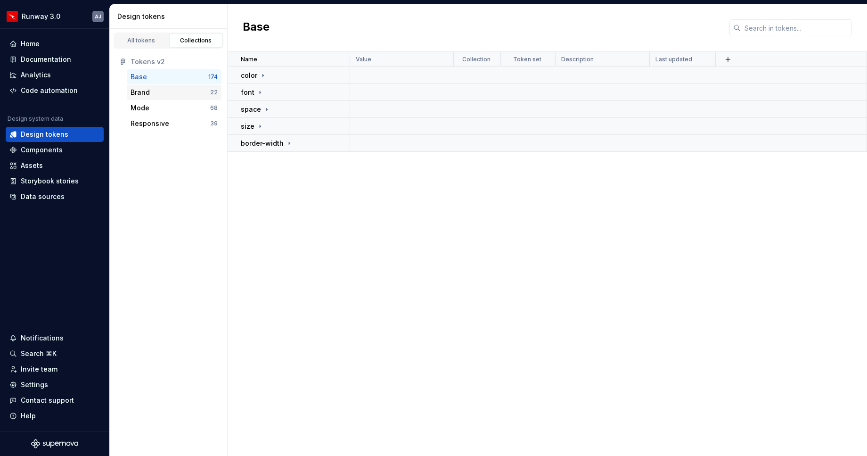
click at [153, 90] on div "Brand" at bounding box center [170, 92] width 80 height 9
